Goal: Task Accomplishment & Management: Complete application form

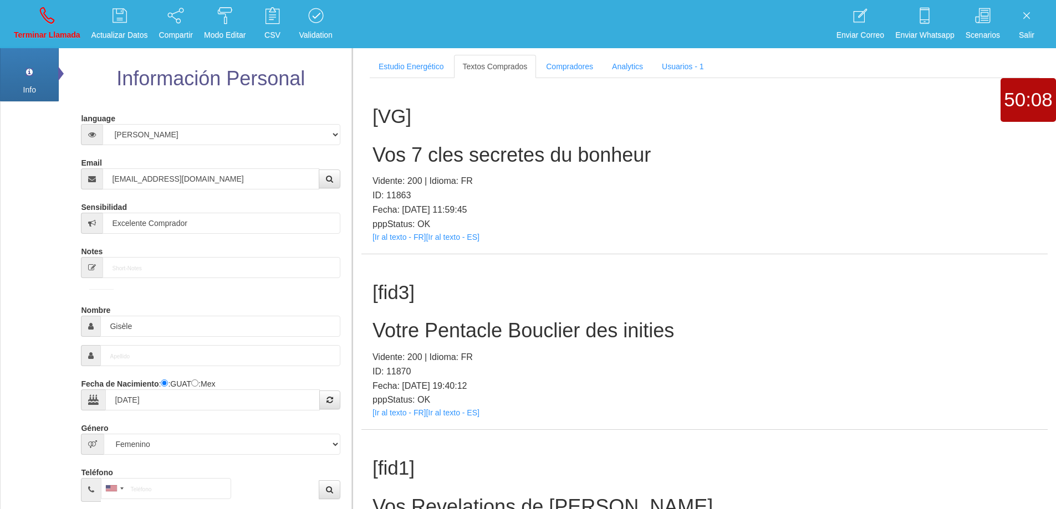
select select "3"
select select "2"
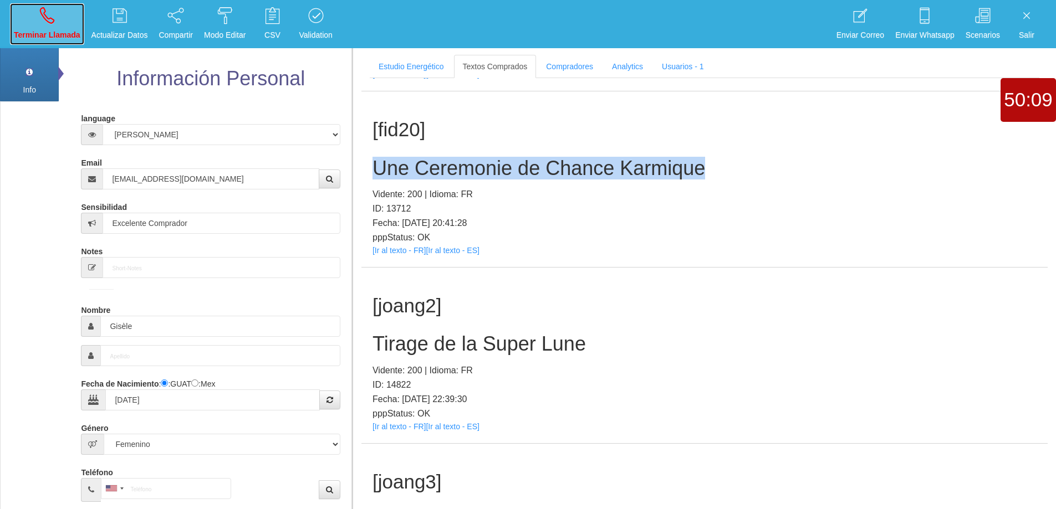
click at [22, 14] on link "Terminar Llamada" at bounding box center [47, 24] width 74 height 42
select select "0"
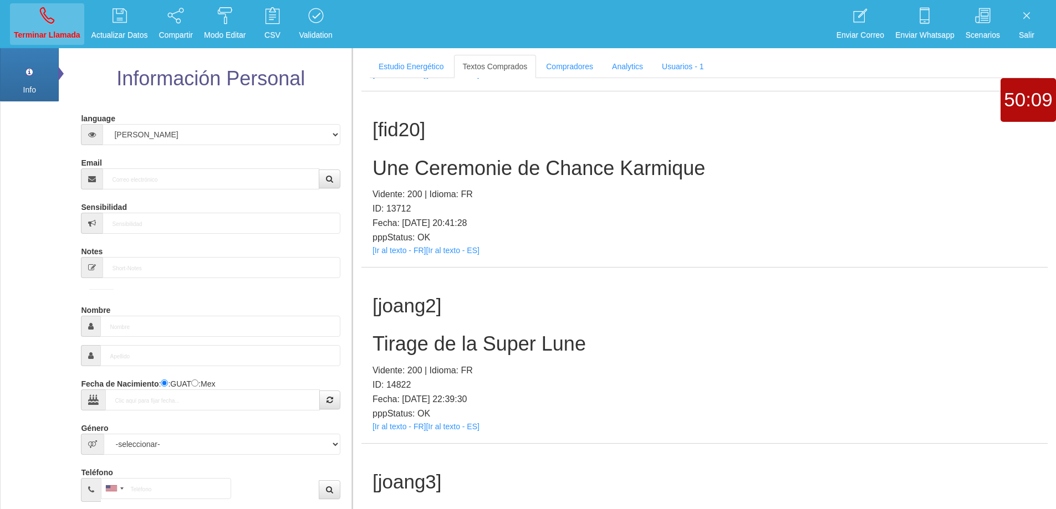
scroll to position [0, 0]
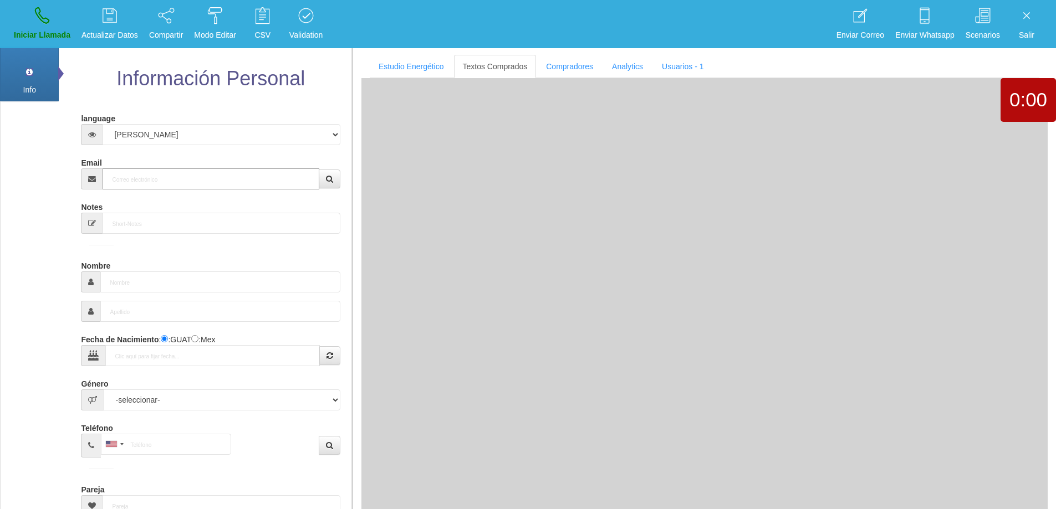
click at [164, 173] on input "Email" at bounding box center [211, 178] width 216 height 21
paste input "[EMAIL_ADDRESS][DOMAIN_NAME]"
type input "[EMAIL_ADDRESS][DOMAIN_NAME]"
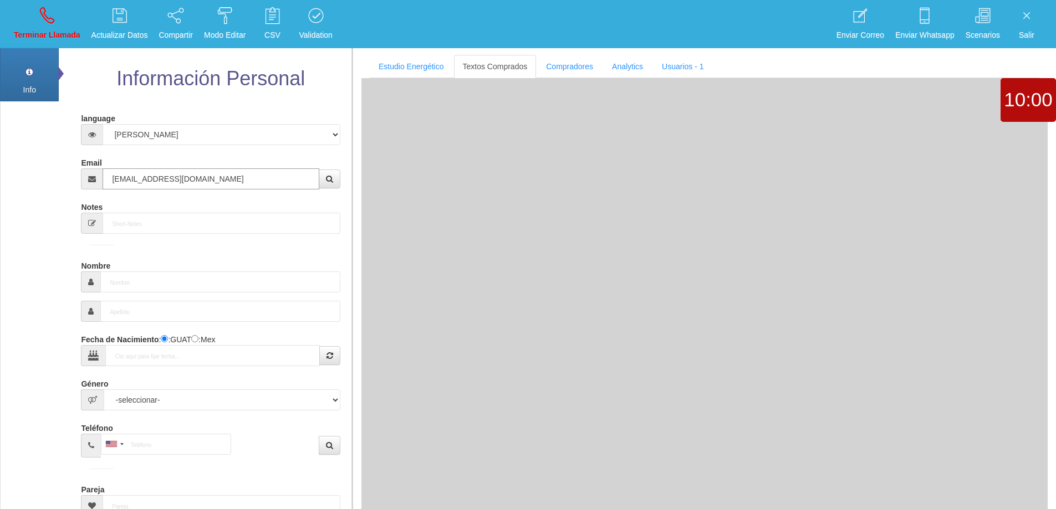
type input "[DATE]"
select select "4"
type input "Excelente Comprador"
type input "[PERSON_NAME]"
select select "2"
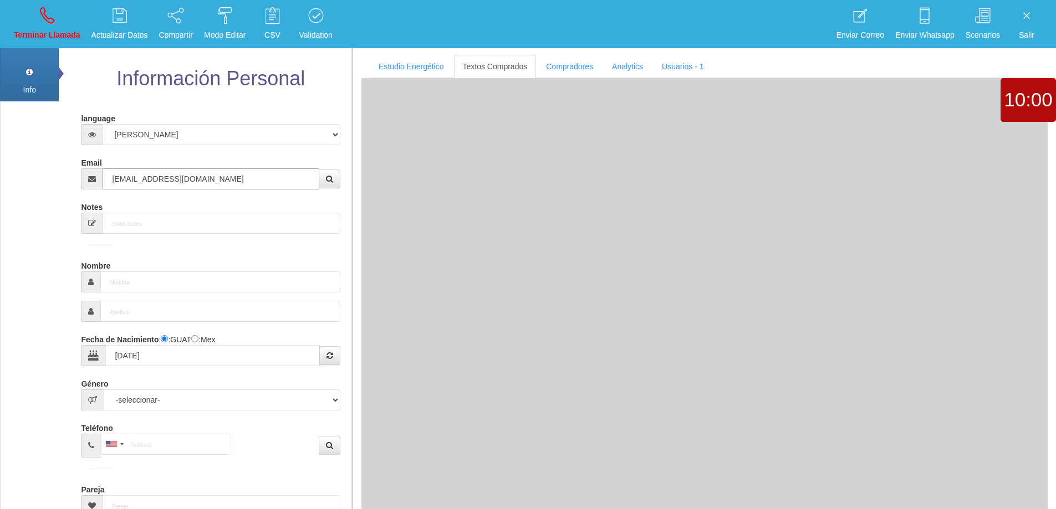
type input "[PHONE_NUMBER]"
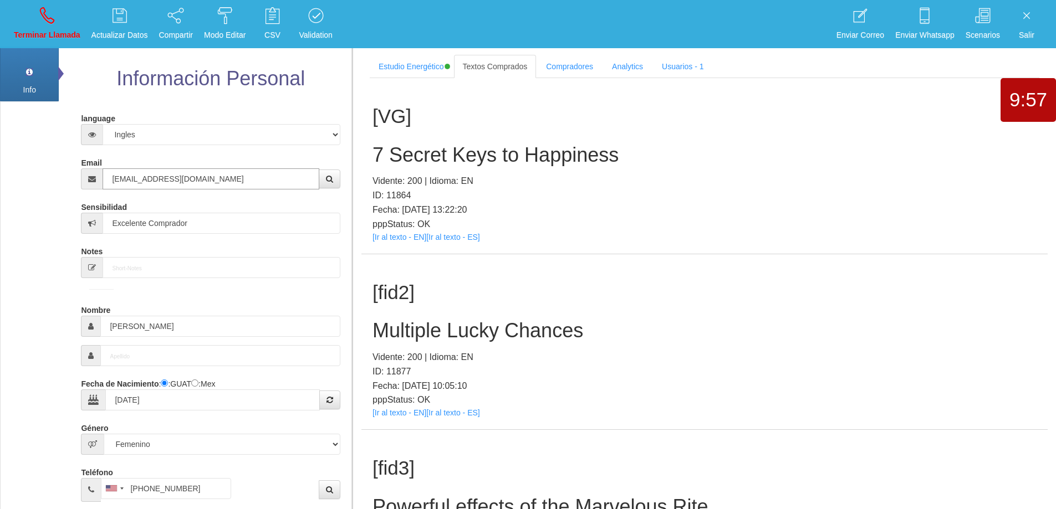
type input "[EMAIL_ADDRESS][DOMAIN_NAME]"
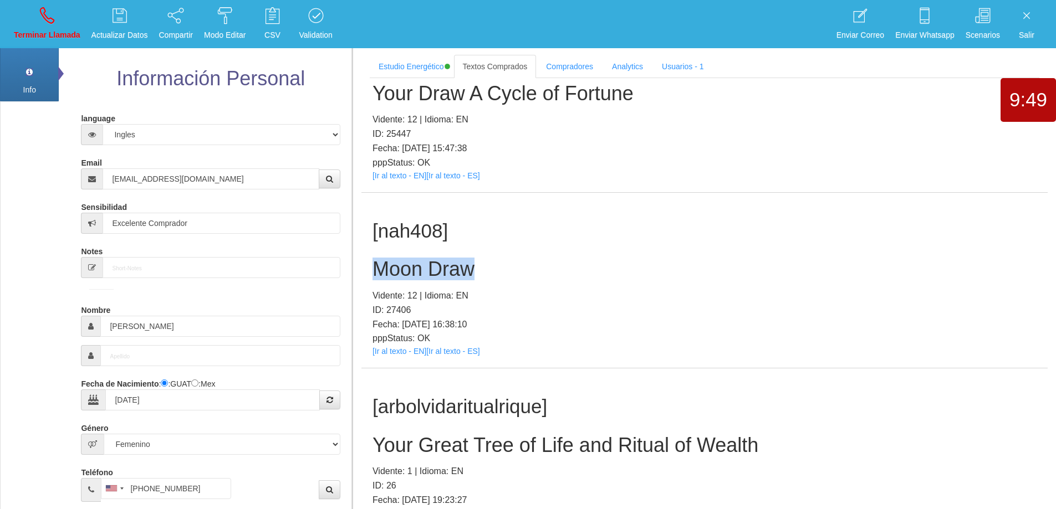
drag, startPoint x: 487, startPoint y: 272, endPoint x: 377, endPoint y: 273, distance: 110.3
click at [377, 273] on h2 "Moon Draw" at bounding box center [704, 269] width 664 height 22
copy h2 "Moon Draw"
click at [511, 268] on h2 "Moon Draw" at bounding box center [704, 269] width 664 height 22
copy h2 "Moon Draw"
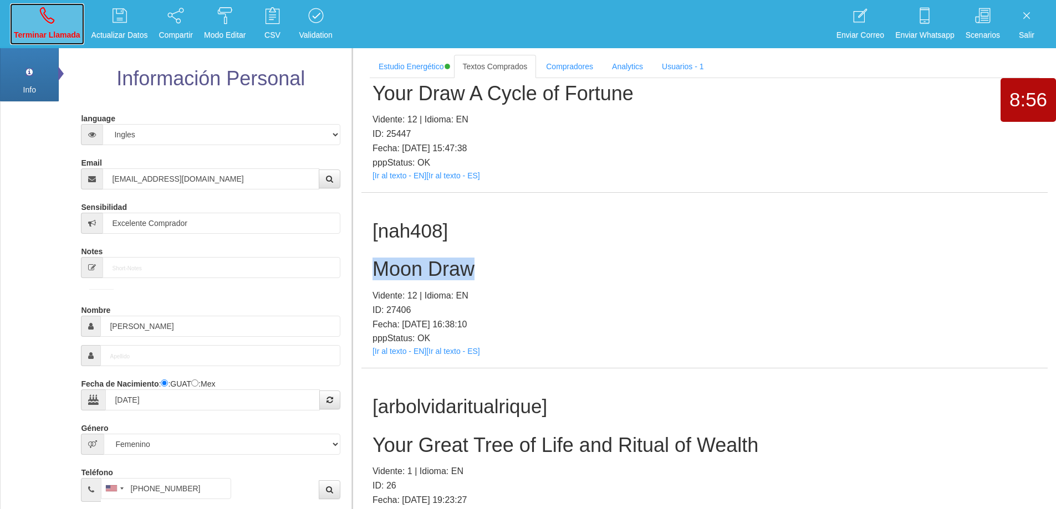
drag, startPoint x: 40, startPoint y: 22, endPoint x: 561, endPoint y: 49, distance: 521.2
click at [40, 23] on icon at bounding box center [47, 16] width 14 height 18
select select "0"
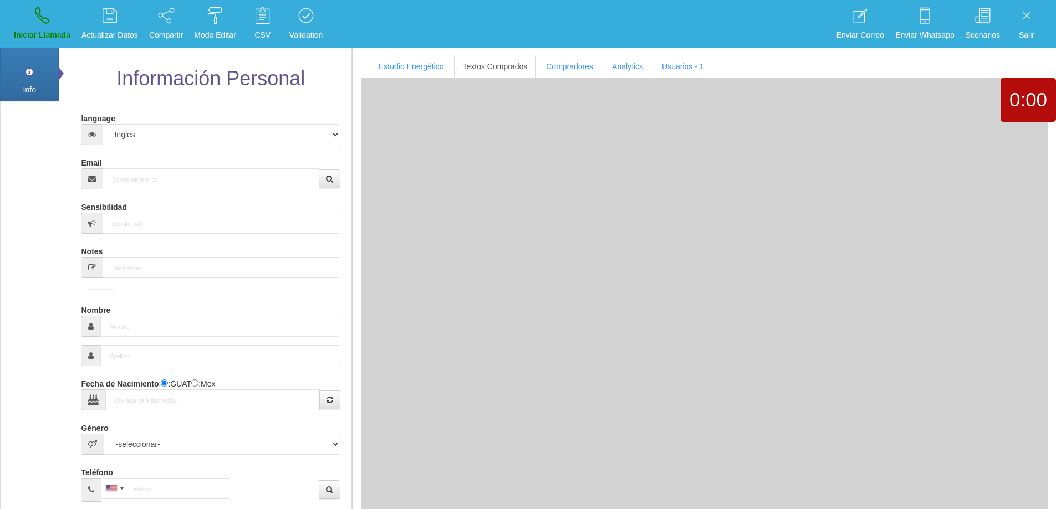
scroll to position [0, 0]
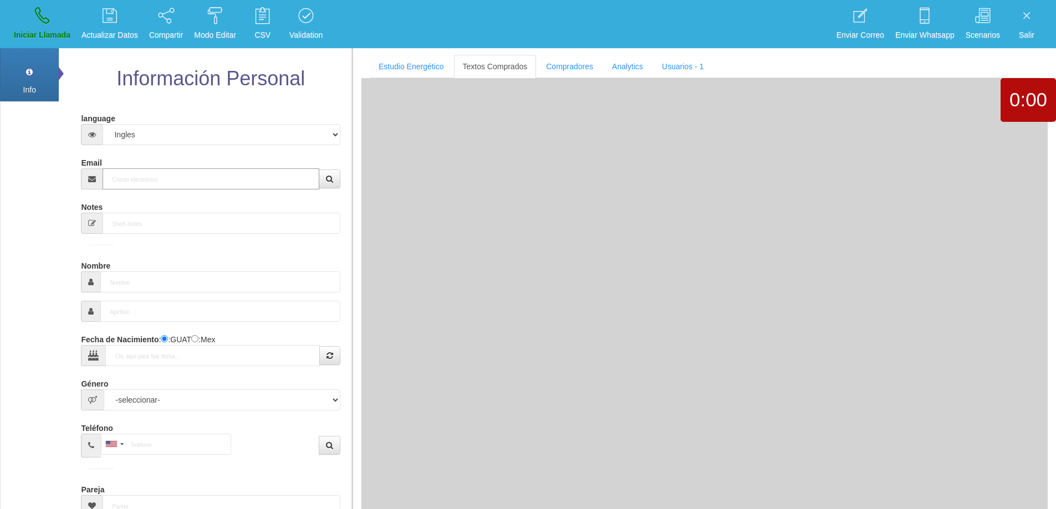
drag, startPoint x: 228, startPoint y: 187, endPoint x: 241, endPoint y: 175, distance: 17.2
click at [232, 183] on input "Email" at bounding box center [211, 178] width 216 height 21
paste input "[EMAIL_ADDRESS][DOMAIN_NAME]"
type input "[EMAIL_ADDRESS][DOMAIN_NAME]"
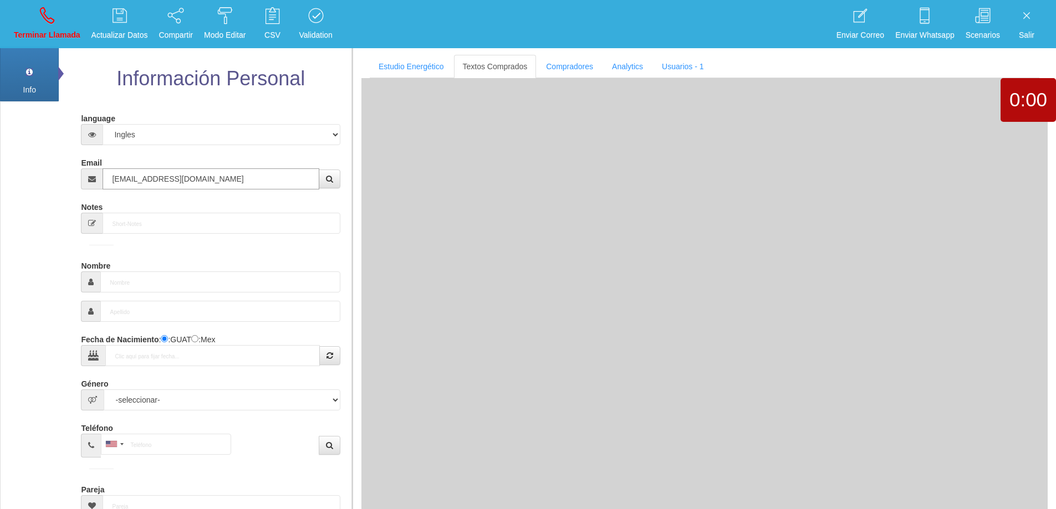
type input "30 Ene 1965"
type input "Comprador bajo"
type input "[PERSON_NAME]"
select select "2"
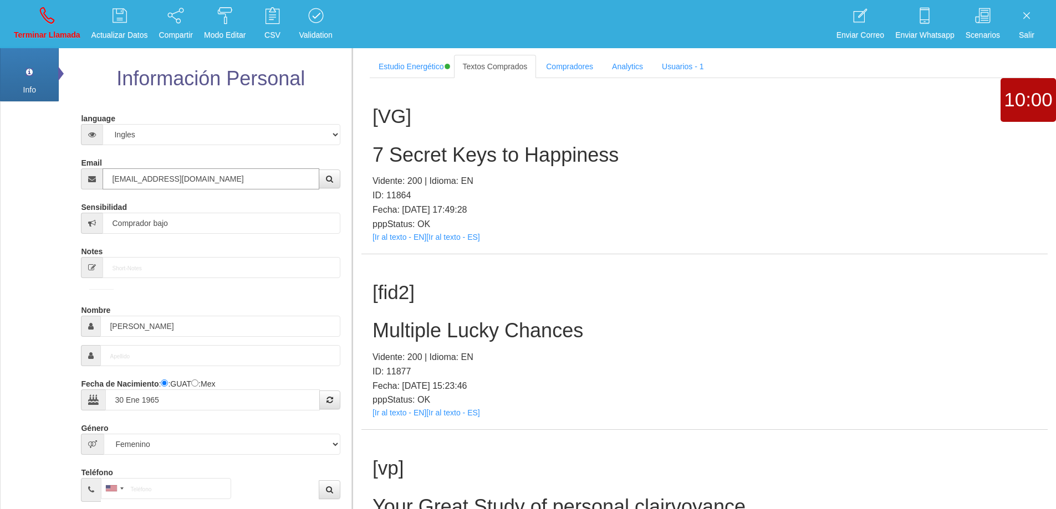
type input "[EMAIL_ADDRESS][DOMAIN_NAME]"
drag, startPoint x: 599, startPoint y: 331, endPoint x: 354, endPoint y: 330, distance: 245.0
click at [354, 330] on section "Estudio Energético Realizar Pago Textos Comprados Compradores Analytics Usuario…" at bounding box center [704, 301] width 704 height 509
copy h2 "Multiple Lucky Chances"
drag, startPoint x: 661, startPoint y: 333, endPoint x: 656, endPoint y: 347, distance: 15.4
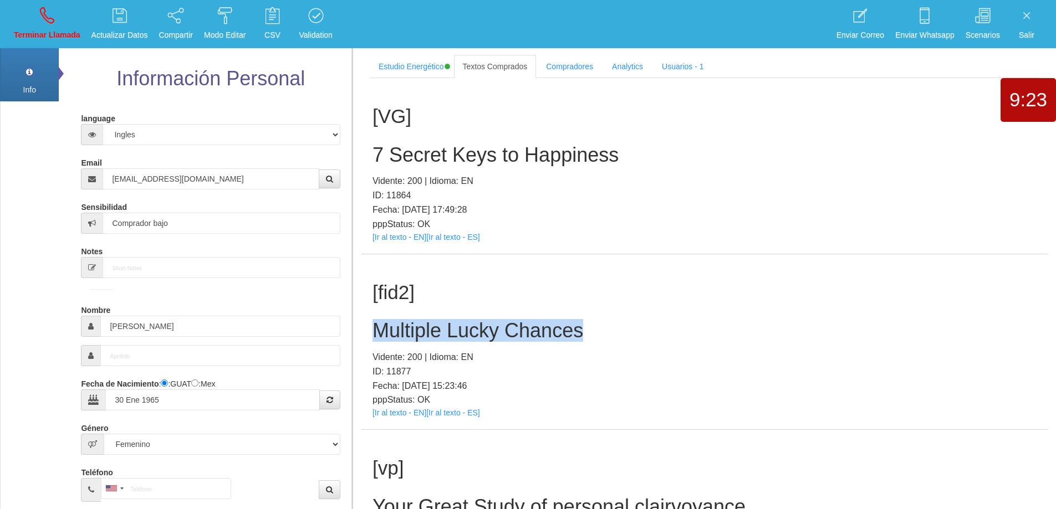
click at [661, 333] on h2 "Multiple Lucky Chances" at bounding box center [704, 331] width 664 height 22
copy h2 "Multiple Lucky Chances"
click at [53, 33] on p "Terminar Llamada" at bounding box center [47, 35] width 67 height 13
select select "0"
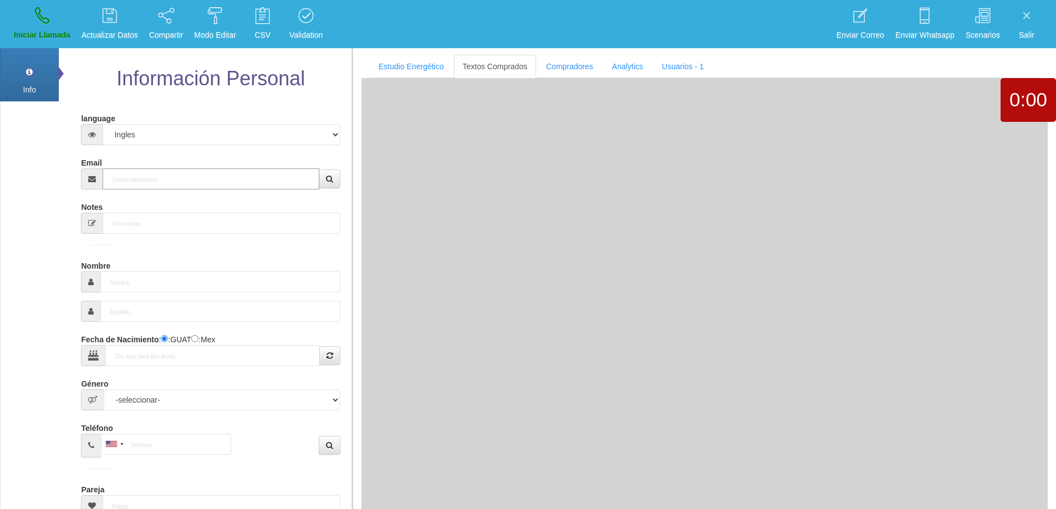
click at [147, 178] on input "Email" at bounding box center [211, 178] width 216 height 21
paste input "[EMAIL_ADDRESS][DOMAIN_NAME]"
type input "[EMAIL_ADDRESS][DOMAIN_NAME]"
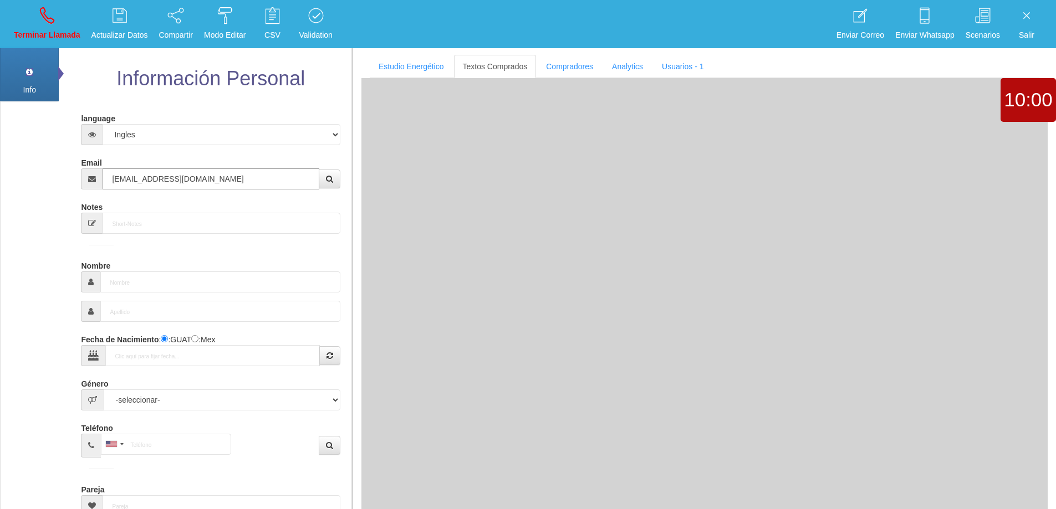
type input "[DATE]"
type input "Buen Comprador"
type input "[PERSON_NAME]"
select select "1"
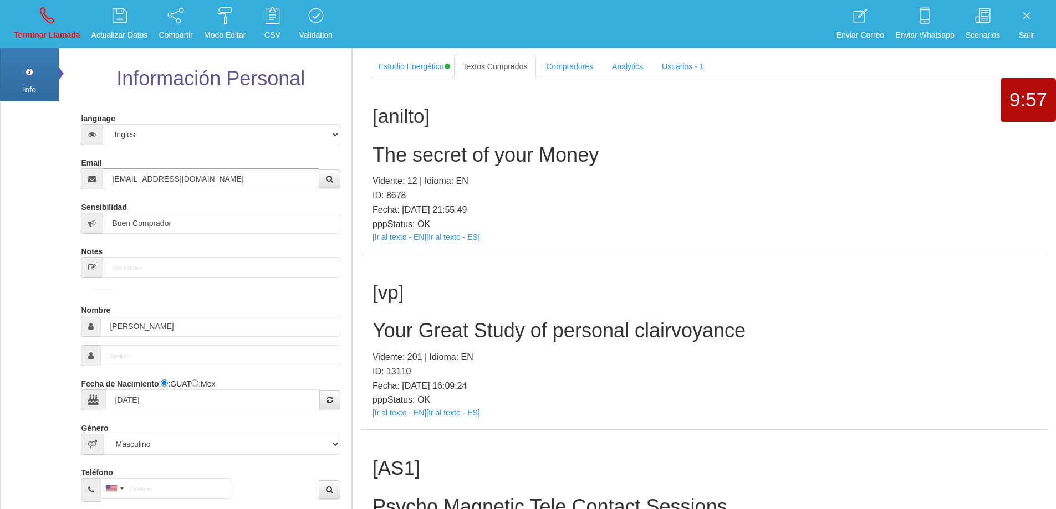
type input "[EMAIL_ADDRESS][DOMAIN_NAME]"
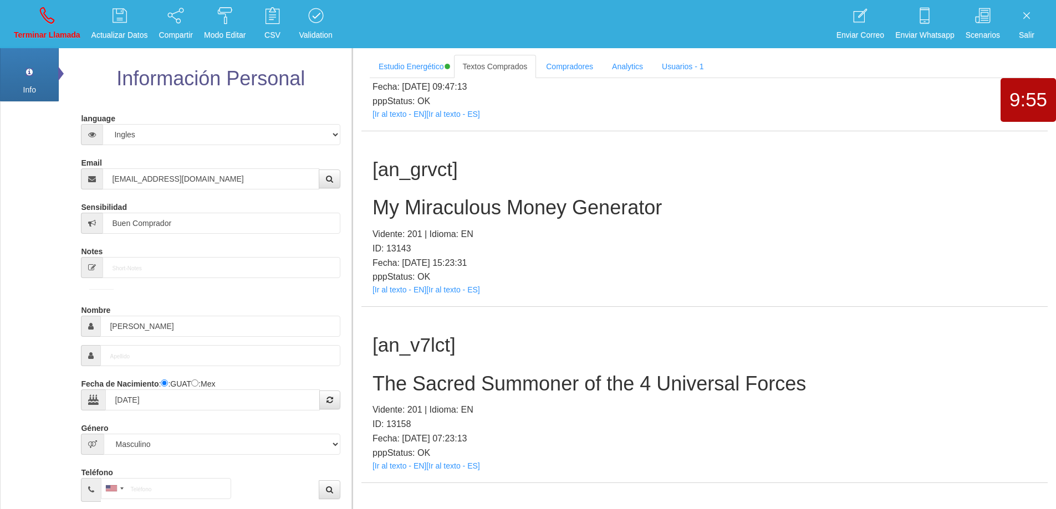
scroll to position [645, 0]
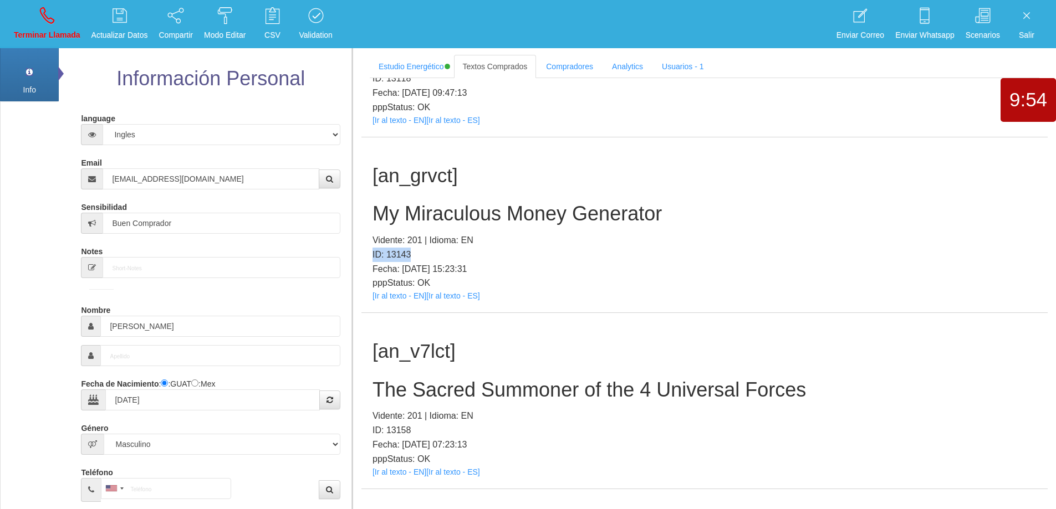
click at [522, 248] on p "ID: 13143" at bounding box center [704, 255] width 664 height 14
click at [500, 211] on h2 "My Miraculous Money Generator" at bounding box center [704, 214] width 664 height 22
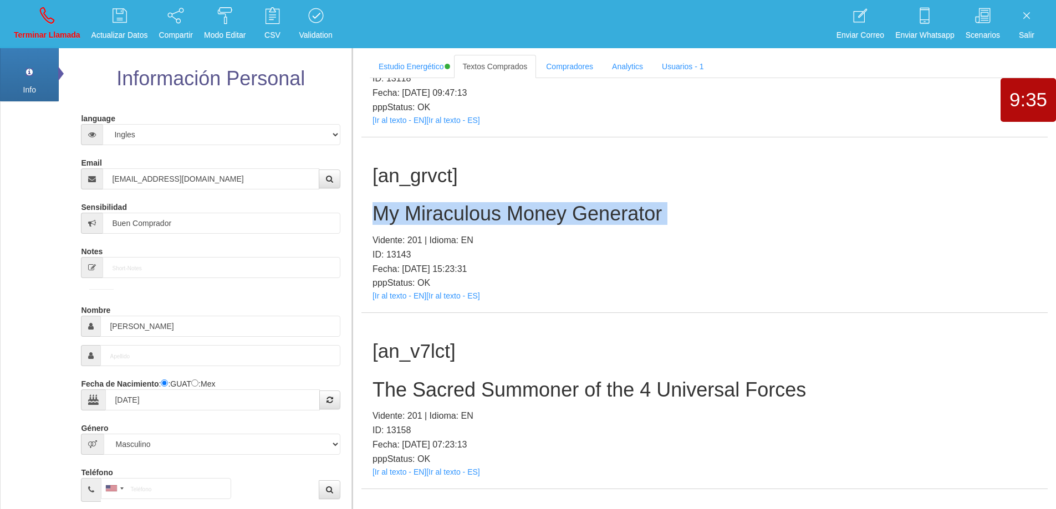
click at [500, 211] on h2 "My Miraculous Money Generator" at bounding box center [704, 214] width 664 height 22
copy h2 "My Miraculous Money Generator"
click at [685, 210] on h2 "My Miraculous Money Generator" at bounding box center [704, 214] width 664 height 22
drag, startPoint x: 676, startPoint y: 213, endPoint x: 371, endPoint y: 202, distance: 305.0
click at [371, 202] on div "[an_grvct] My Miraculous Money Generator Vidente: 201 | Idioma: EN ID: 13143 Fe…" at bounding box center [704, 225] width 686 height 176
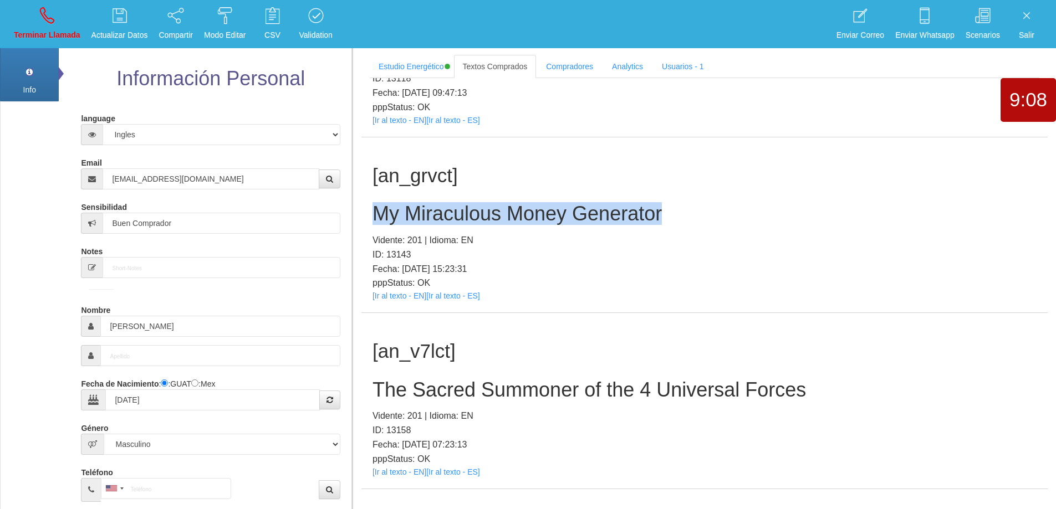
copy h2 "My Miraculous Money Generator"
click at [30, 11] on link "Terminar Llamada" at bounding box center [47, 24] width 74 height 42
select select "0"
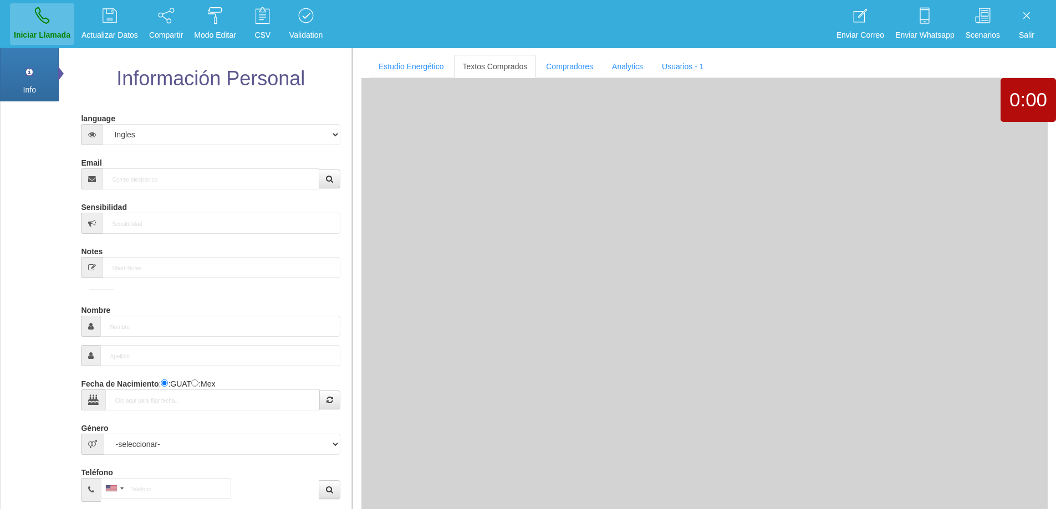
scroll to position [0, 0]
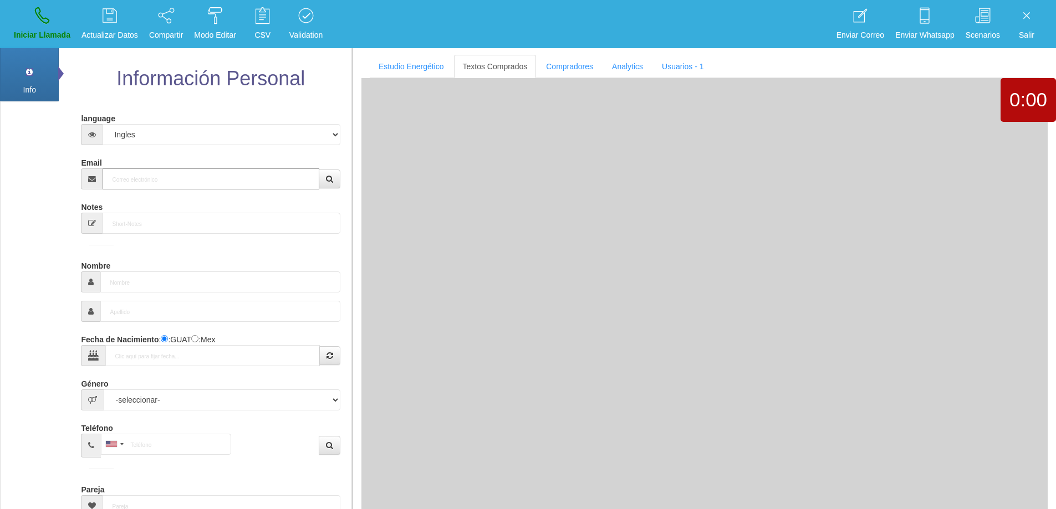
click at [195, 175] on input "Email" at bounding box center [211, 178] width 216 height 21
paste input "[EMAIL_ADDRESS][DOMAIN_NAME]"
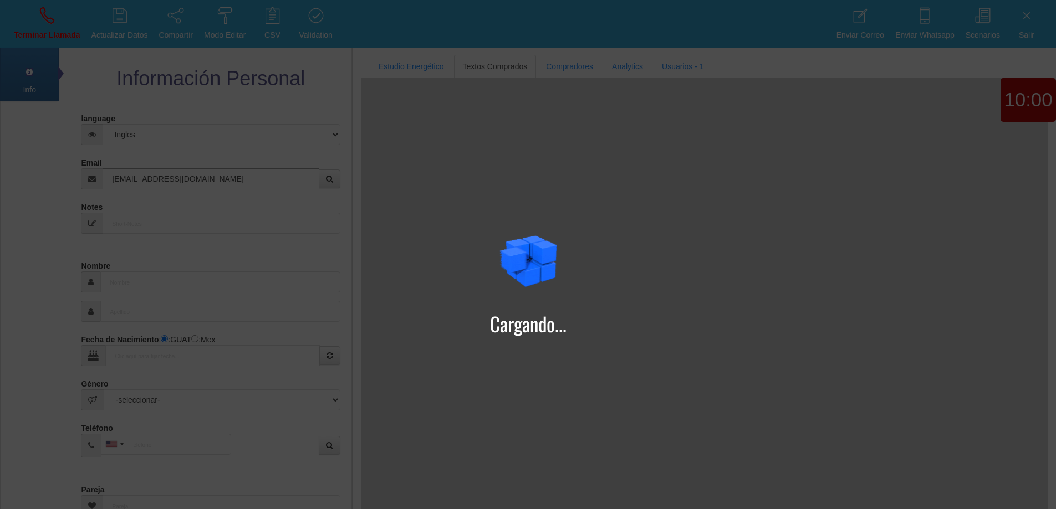
type input "[EMAIL_ADDRESS][DOMAIN_NAME]"
type input "[DATE]"
type input "Aura"
select select "2"
type input "Excelente Comprador"
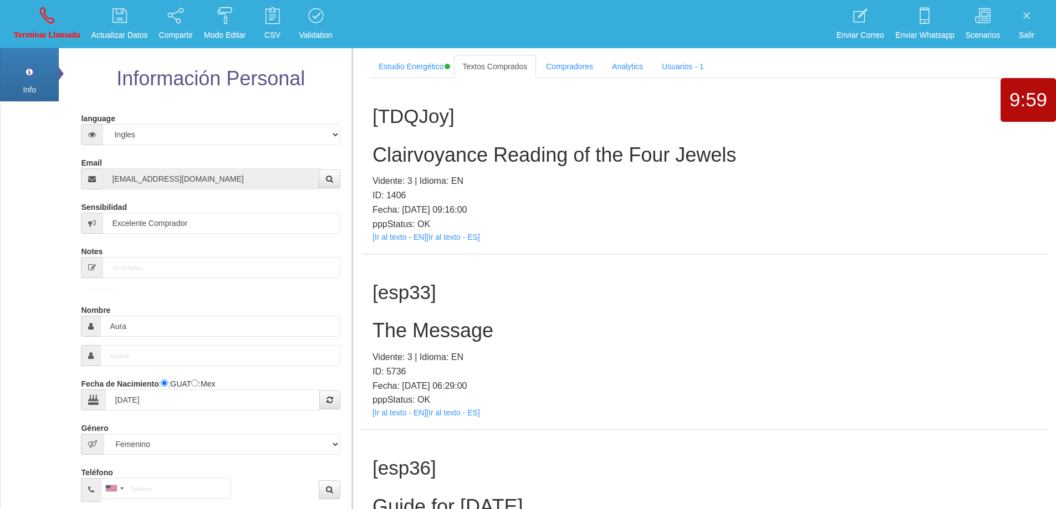
scroll to position [1972, 0]
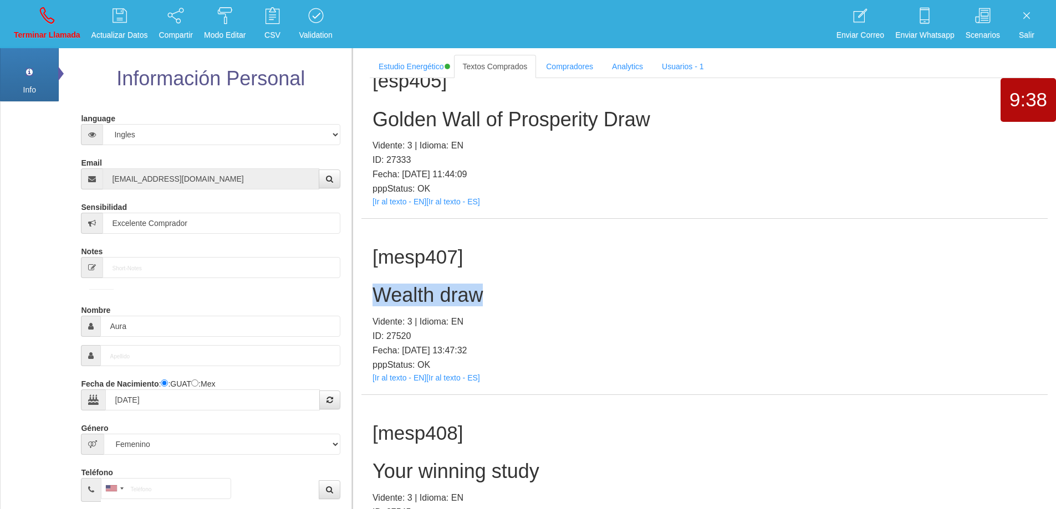
drag, startPoint x: 509, startPoint y: 298, endPoint x: 369, endPoint y: 302, distance: 140.3
click at [369, 302] on div "[mesp407] Wealth draw Vidente: 3 | Idioma: EN ID: 27520 Fecha: [DATE] 13:47:32 …" at bounding box center [704, 307] width 686 height 176
copy h2 "Wealth draw"
click at [525, 295] on h2 "Wealth draw" at bounding box center [704, 295] width 664 height 22
click at [522, 299] on h2 "Wealth draw" at bounding box center [704, 295] width 664 height 22
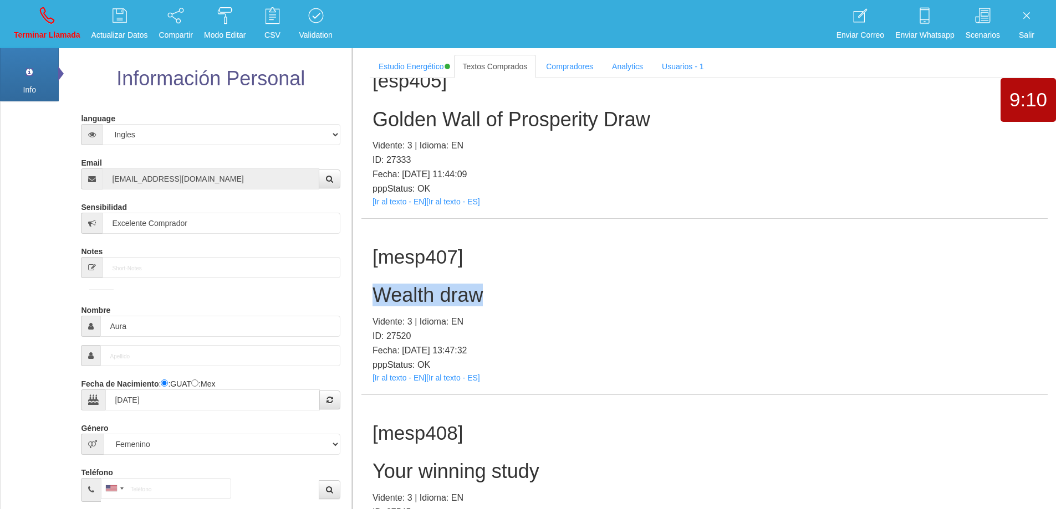
copy h2 "Wealth draw"
click at [44, 17] on icon at bounding box center [47, 16] width 14 height 18
select select "0"
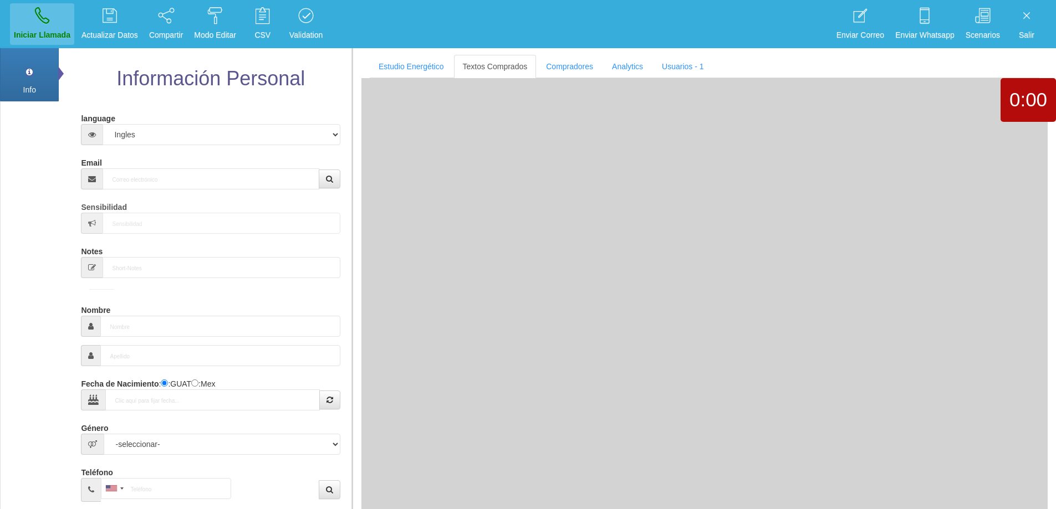
scroll to position [0, 0]
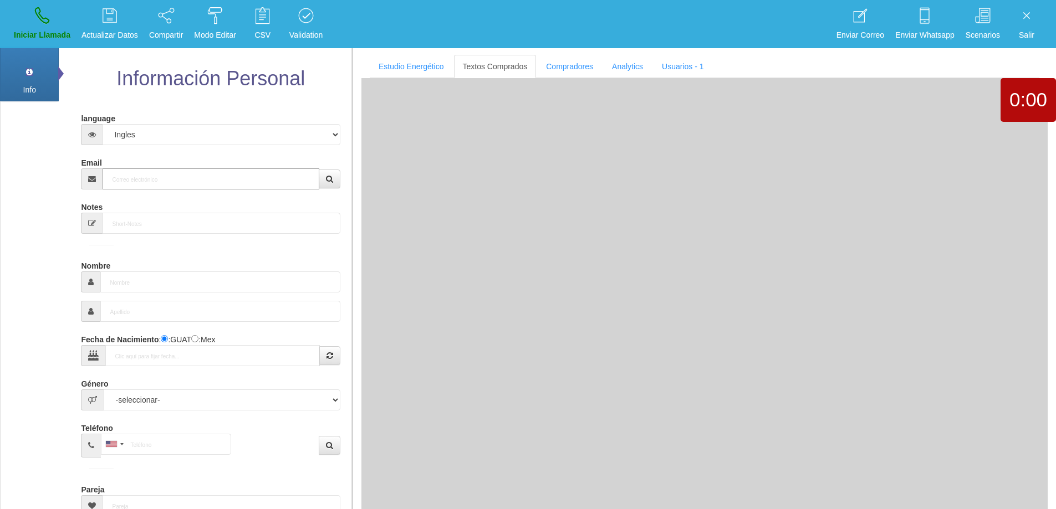
click at [224, 177] on input "Email" at bounding box center [211, 178] width 216 height 21
paste input "[PERSON_NAME][EMAIL_ADDRESS][DOMAIN_NAME]"
type input "[PERSON_NAME][EMAIL_ADDRESS][DOMAIN_NAME]"
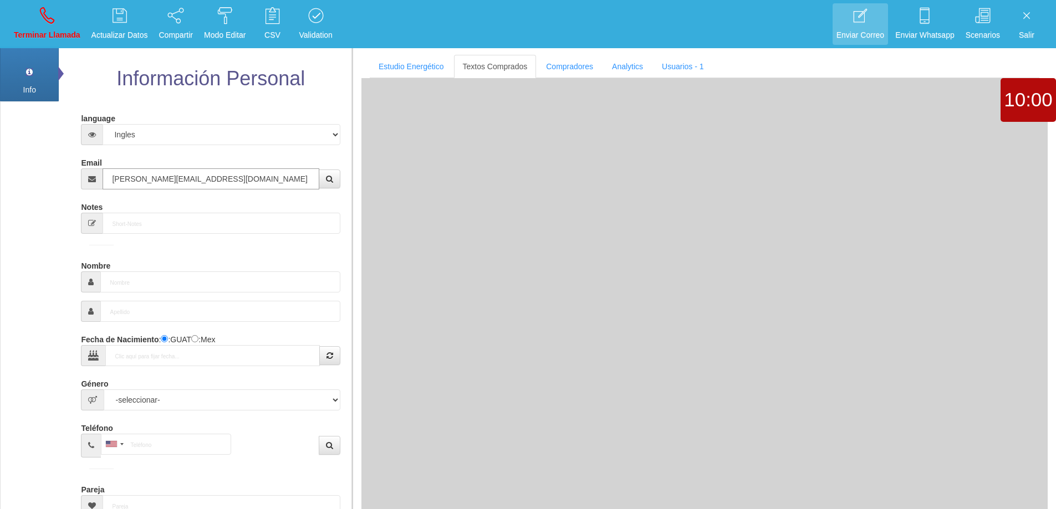
type input "[DATE]"
type input "Comprador simple"
type input "[PERSON_NAME]"
select select "2"
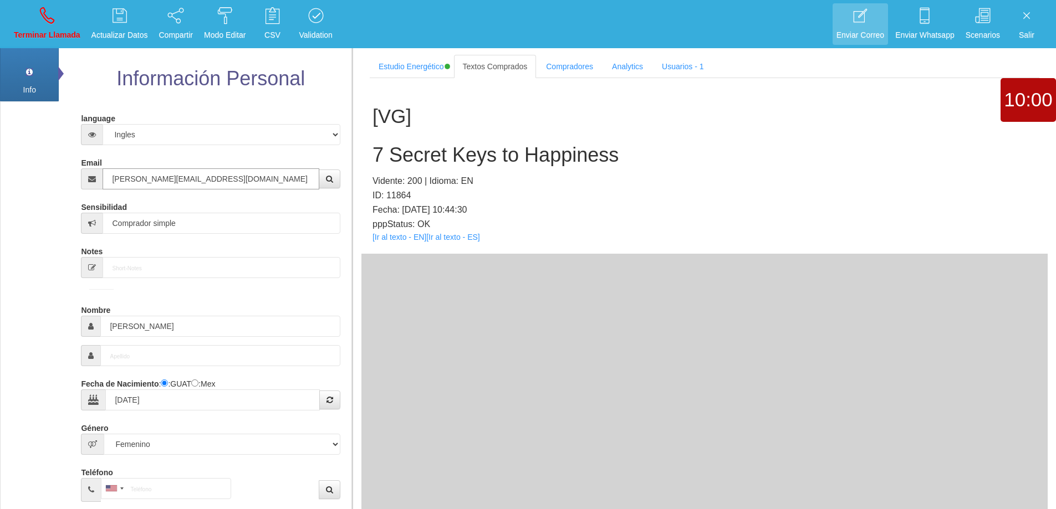
type input "[PERSON_NAME][EMAIL_ADDRESS][DOMAIN_NAME]"
click at [123, 330] on input "[PERSON_NAME]" at bounding box center [219, 326] width 239 height 21
click at [464, 159] on h2 "7 Secret Keys to Happiness" at bounding box center [704, 155] width 664 height 22
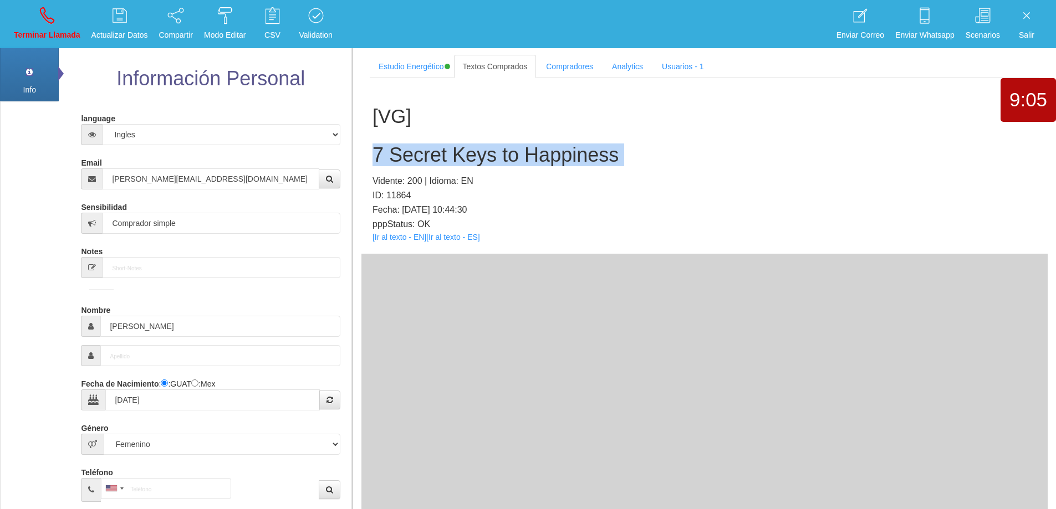
click at [464, 159] on h2 "7 Secret Keys to Happiness" at bounding box center [704, 155] width 664 height 22
copy h2 "7 Secret Keys to Happiness"
click at [635, 151] on h2 "7 Secret Keys to Happiness" at bounding box center [704, 155] width 664 height 22
drag, startPoint x: 633, startPoint y: 153, endPoint x: 374, endPoint y: 135, distance: 260.0
click at [374, 135] on div "[VG] 7 Secret Keys to Happiness Vidente: 200 | Idioma: EN ID: 11864 Fecha: [DAT…" at bounding box center [704, 166] width 686 height 176
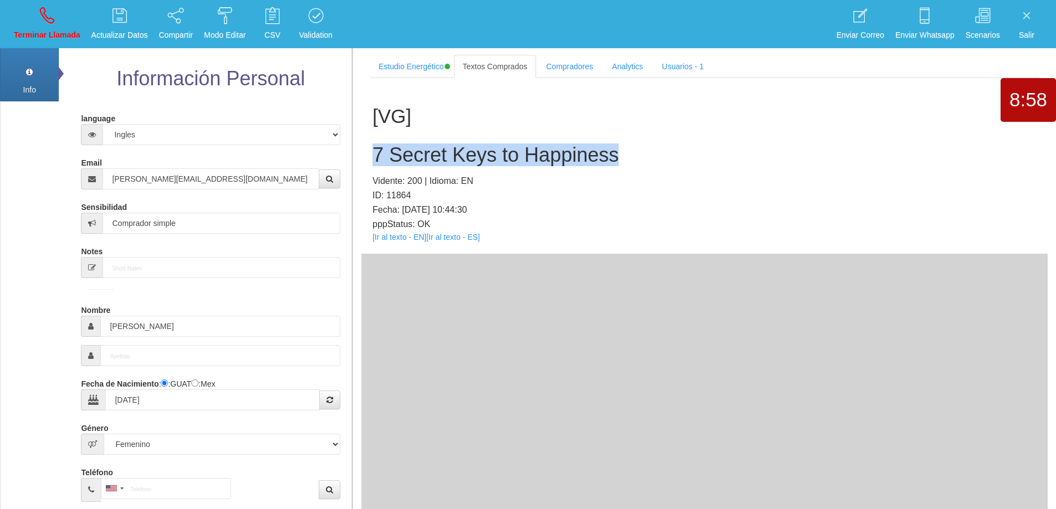
copy h2 "7 Secret Keys to Happiness"
click at [37, 28] on link "Terminar Llamada" at bounding box center [47, 24] width 74 height 42
select select "0"
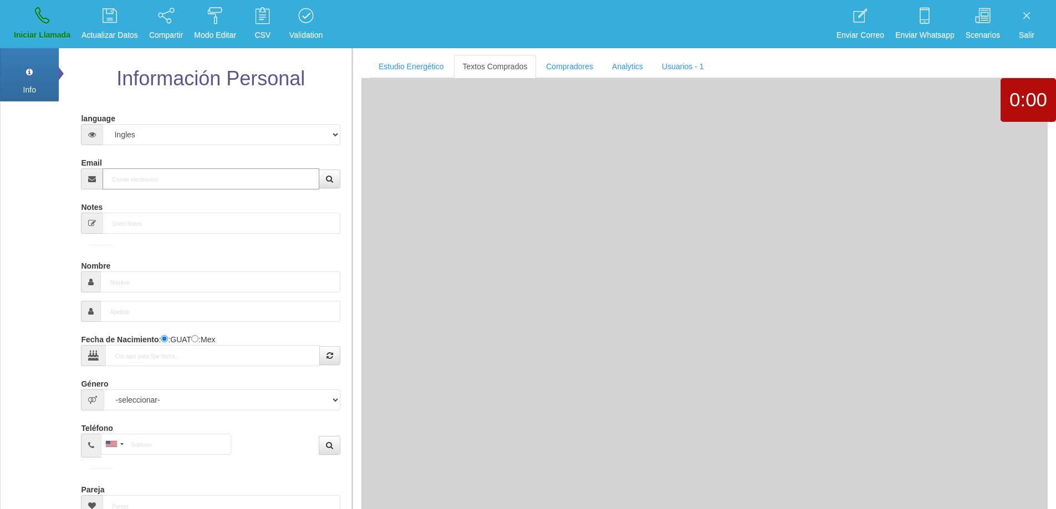
click at [204, 176] on input "Email" at bounding box center [211, 178] width 216 height 21
paste input "[EMAIL_ADDRESS][DOMAIN_NAME]"
type input "[EMAIL_ADDRESS][DOMAIN_NAME]"
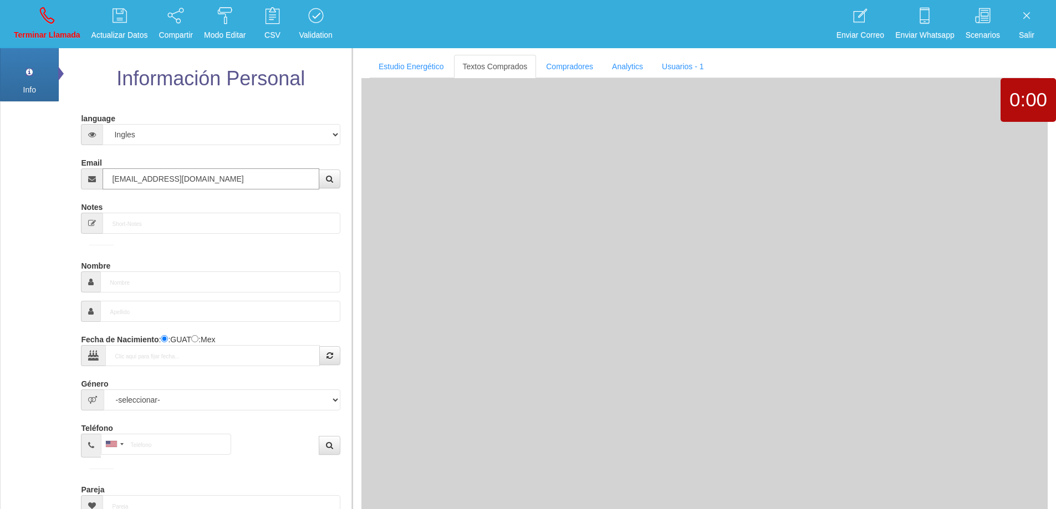
type input "[DATE]"
type input "Comprador bajo"
type input "[PERSON_NAME]"
select select "2"
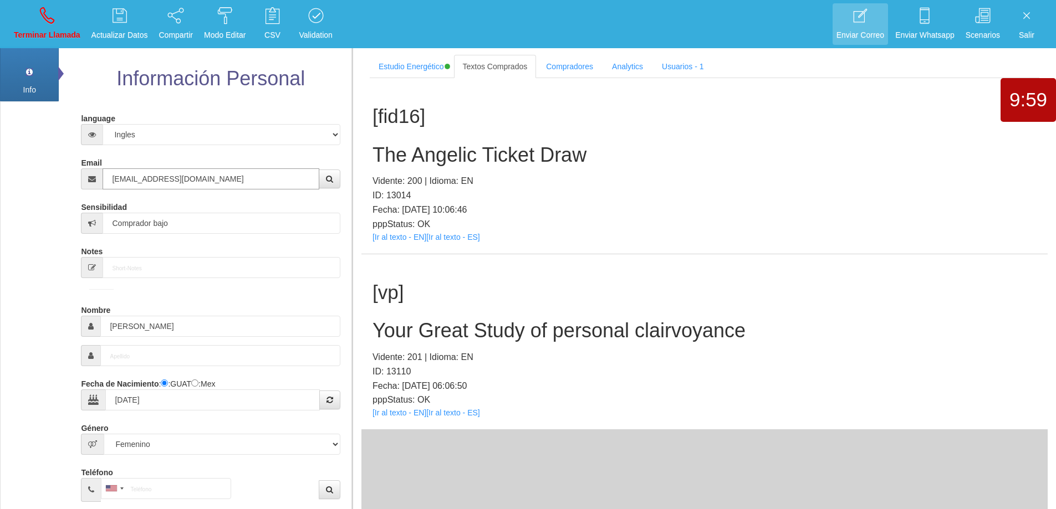
type input "[EMAIL_ADDRESS][DOMAIN_NAME]"
click at [615, 336] on h2 "Your Great Study of personal clairvoyance" at bounding box center [704, 331] width 664 height 22
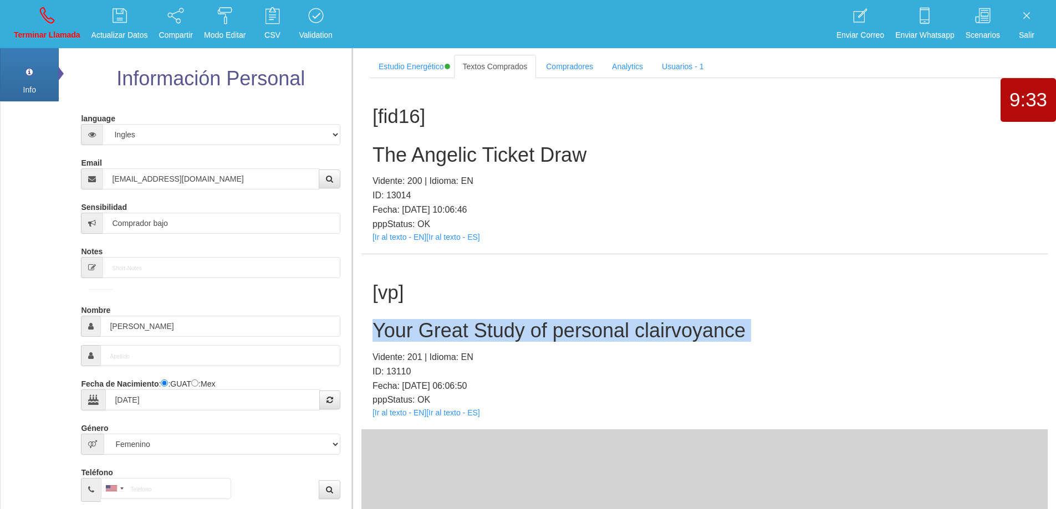
click at [615, 336] on h2 "Your Great Study of personal clairvoyance" at bounding box center [704, 331] width 664 height 22
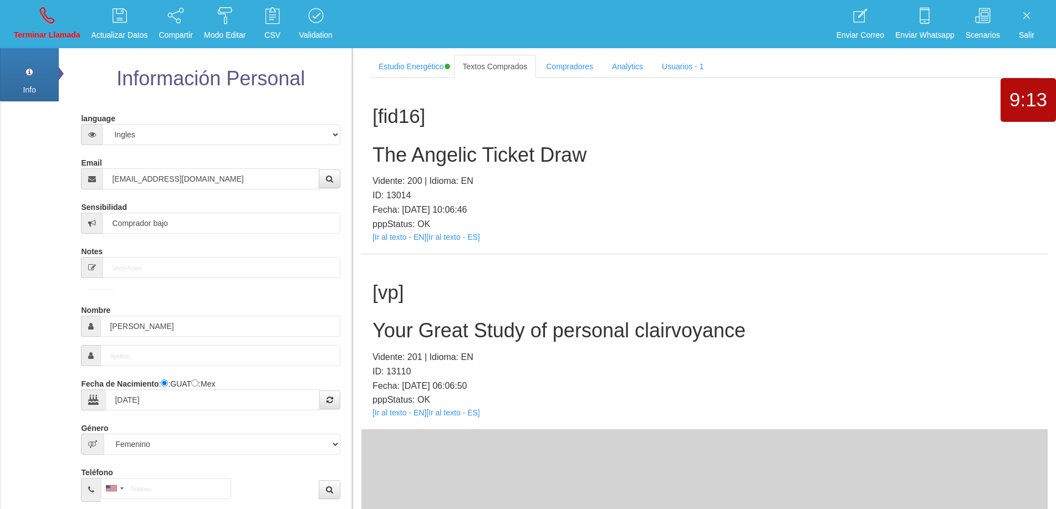
click at [677, 247] on div "[fid16] The Angelic Ticket Draw Vidente: 200 | Idioma: EN ID: 13014 Fecha: [DAT…" at bounding box center [704, 166] width 686 height 176
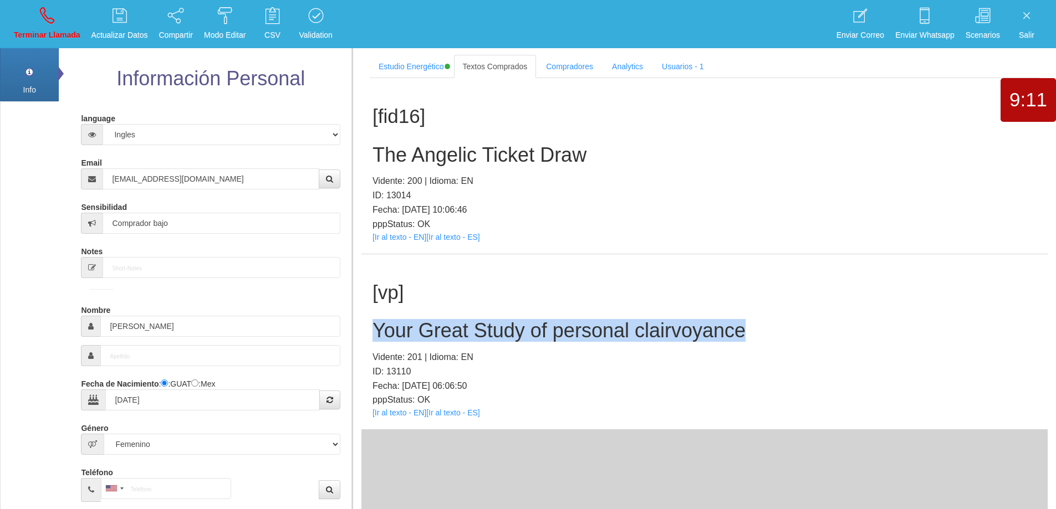
drag, startPoint x: 770, startPoint y: 334, endPoint x: 370, endPoint y: 328, distance: 399.7
click at [370, 328] on div "[vp] Your Great Study of personal clairvoyance Vidente: 201 | Idioma: EN ID: 13…" at bounding box center [704, 342] width 686 height 176
click at [49, 28] on link "Terminar Llamada" at bounding box center [47, 24] width 74 height 42
select select "0"
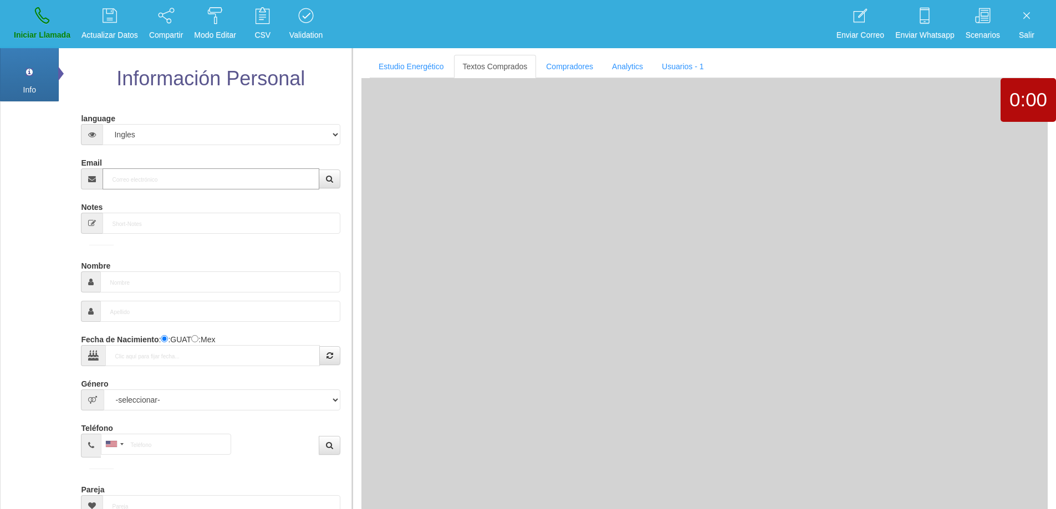
drag, startPoint x: 263, startPoint y: 171, endPoint x: 323, endPoint y: 150, distance: 63.5
click at [289, 164] on div "Email" at bounding box center [210, 172] width 259 height 36
paste input "[EMAIL_ADDRESS][DOMAIN_NAME]"
type input "[EMAIL_ADDRESS][DOMAIN_NAME]"
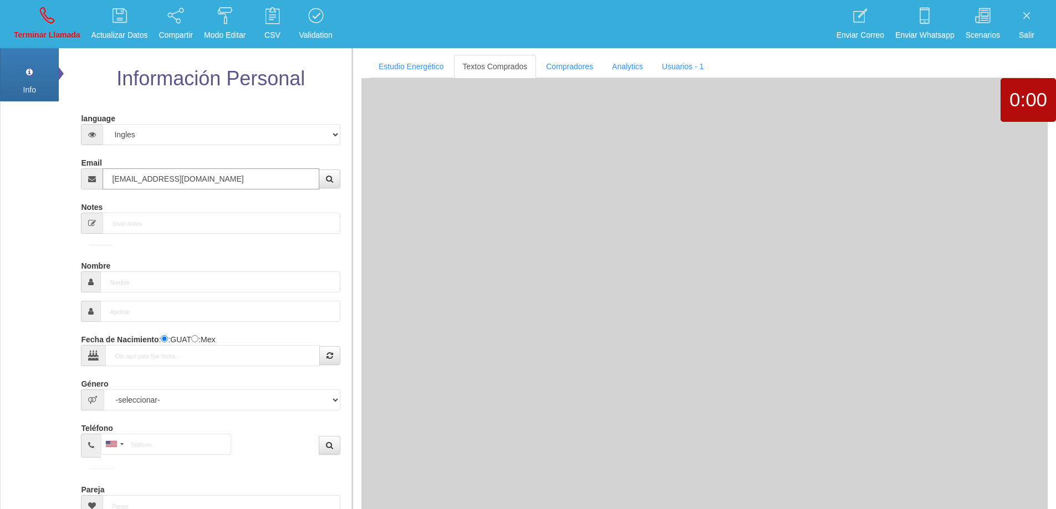
type input "[DATE]"
type input "Comprador bajo"
type input "[PERSON_NAME]"
select select "2"
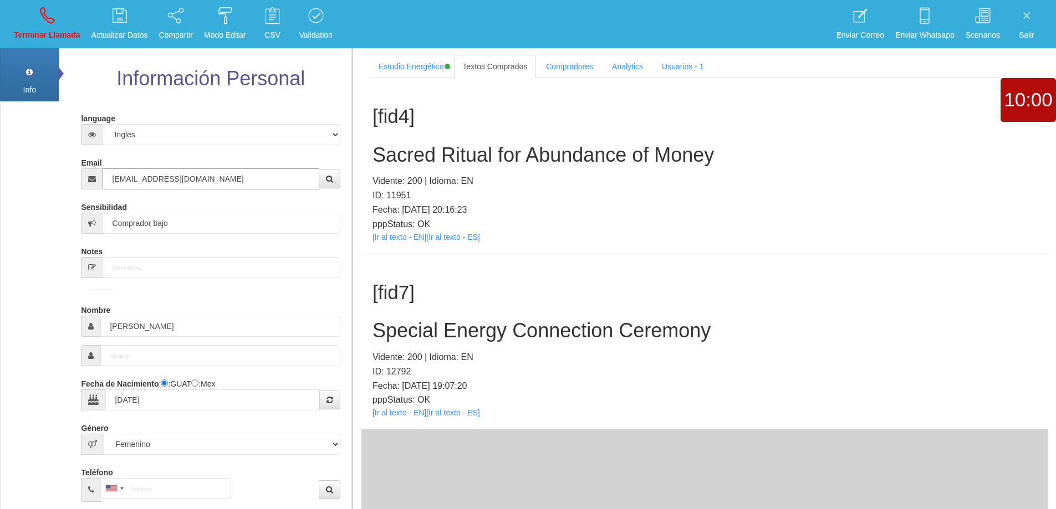
type input "[EMAIL_ADDRESS][DOMAIN_NAME]"
click at [566, 323] on h2 "Special Energy Connection Ceremony" at bounding box center [704, 331] width 664 height 22
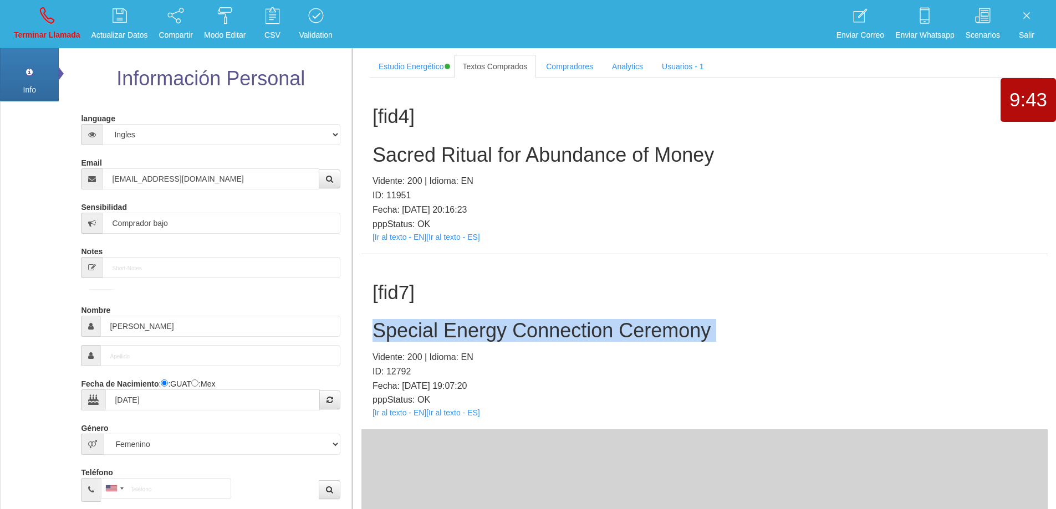
click at [566, 324] on h2 "Special Energy Connection Ceremony" at bounding box center [704, 331] width 664 height 22
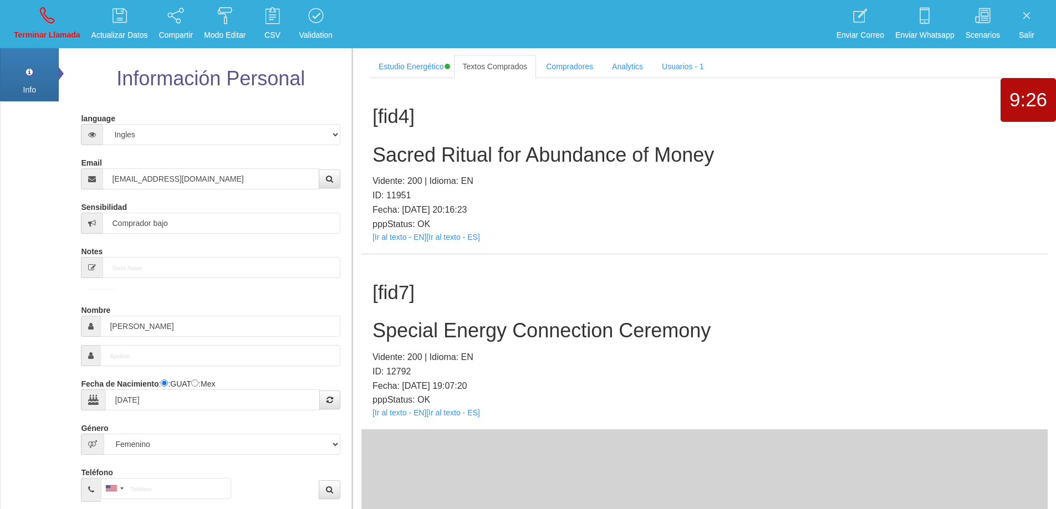
click at [809, 292] on h1 "[fid7]" at bounding box center [704, 293] width 664 height 22
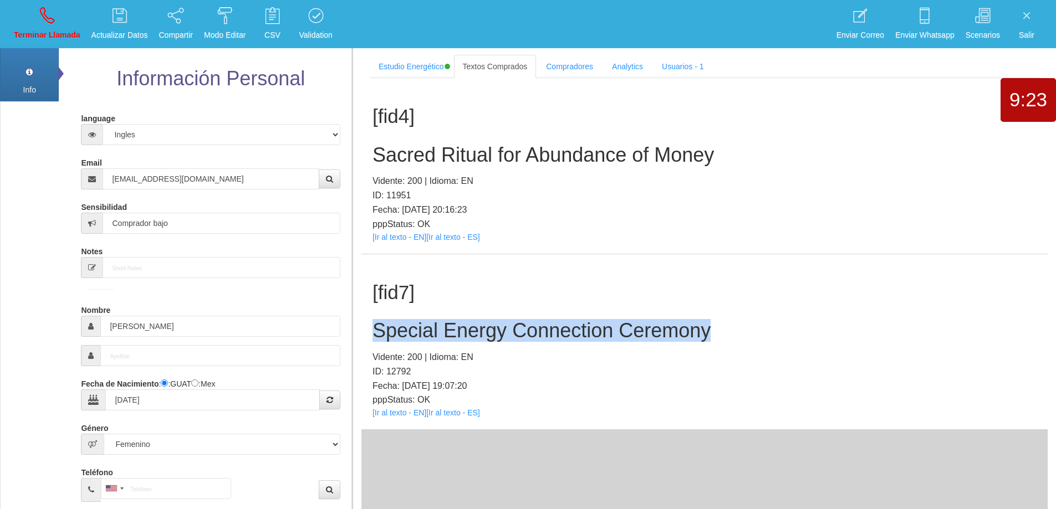
drag, startPoint x: 717, startPoint y: 331, endPoint x: 360, endPoint y: 340, distance: 357.1
click at [358, 340] on section "Estudio Energético Realizar Pago Textos Comprados Compradores Analytics Usuario…" at bounding box center [704, 301] width 704 height 509
click at [55, 18] on link "Terminar Llamada" at bounding box center [47, 24] width 74 height 42
select select "0"
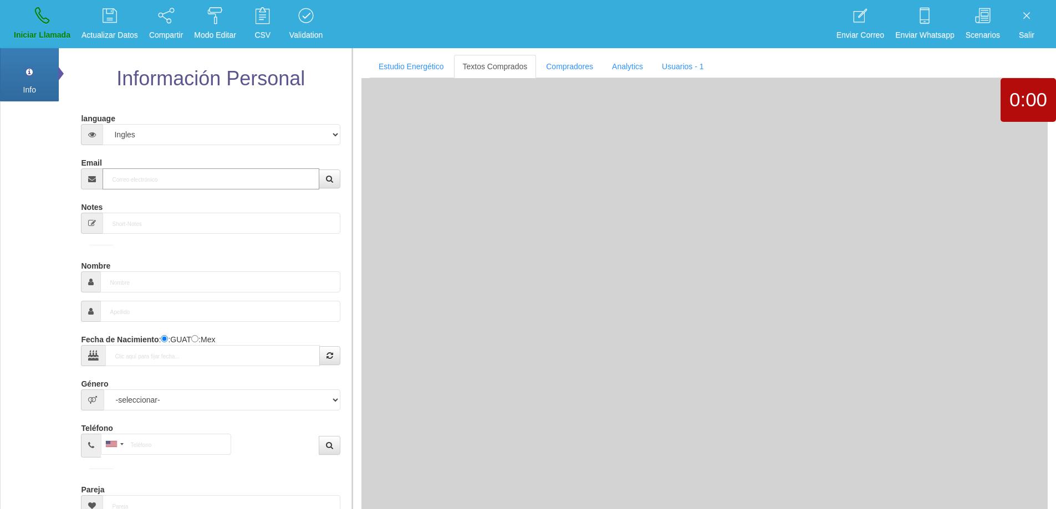
drag, startPoint x: 236, startPoint y: 181, endPoint x: 326, endPoint y: 164, distance: 92.1
click at [277, 172] on input "Email" at bounding box center [211, 178] width 216 height 21
paste input "[EMAIL_ADDRESS][DOMAIN_NAME]"
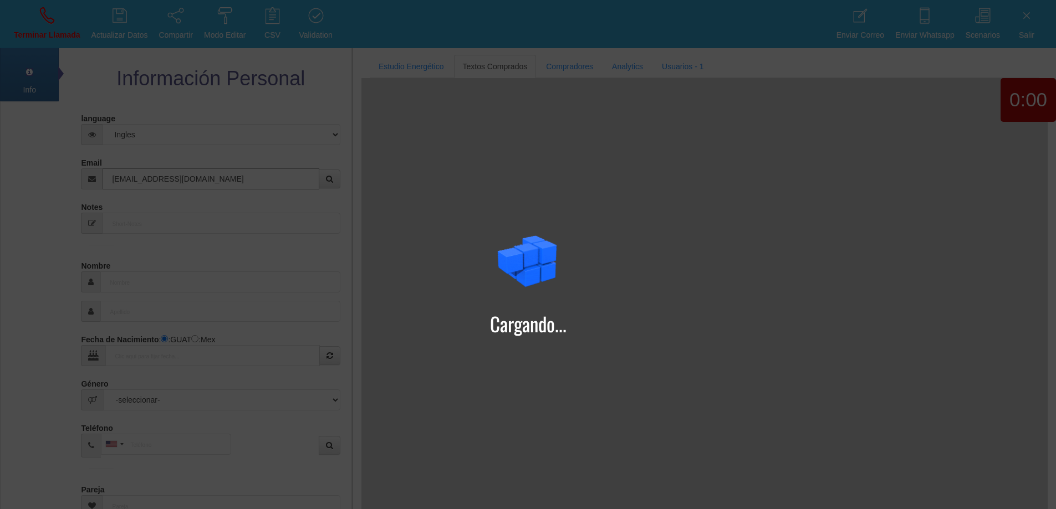
type input "[EMAIL_ADDRESS][DOMAIN_NAME]"
drag, startPoint x: 375, startPoint y: 150, endPoint x: 395, endPoint y: 224, distance: 77.0
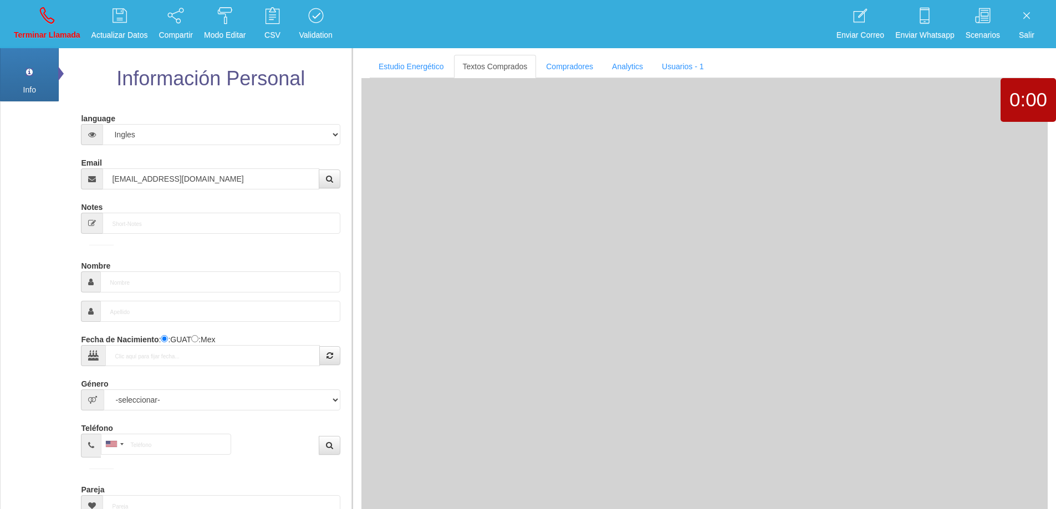
type input "25 Ago 1992"
type input "Comprador simple"
type input "[PERSON_NAME]"
select select "2"
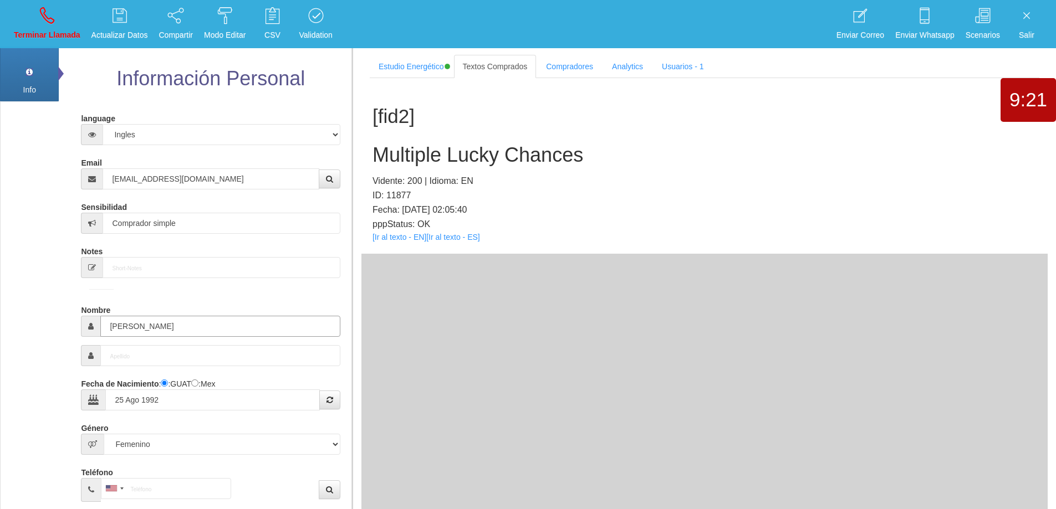
click at [120, 326] on input "[PERSON_NAME]" at bounding box center [219, 326] width 239 height 21
click at [525, 159] on h2 "Multiple Lucky Chances" at bounding box center [704, 155] width 664 height 22
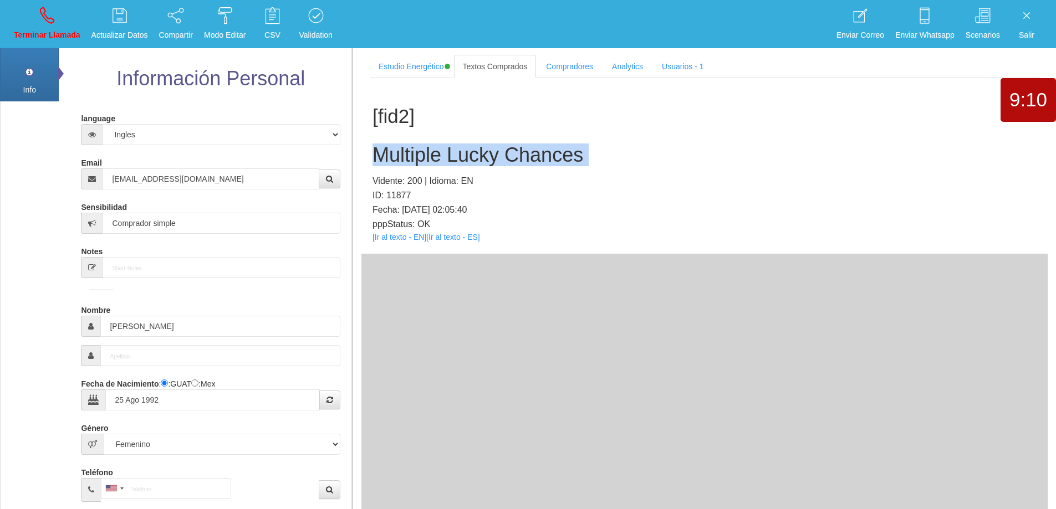
click at [525, 159] on h2 "Multiple Lucky Chances" at bounding box center [704, 155] width 664 height 22
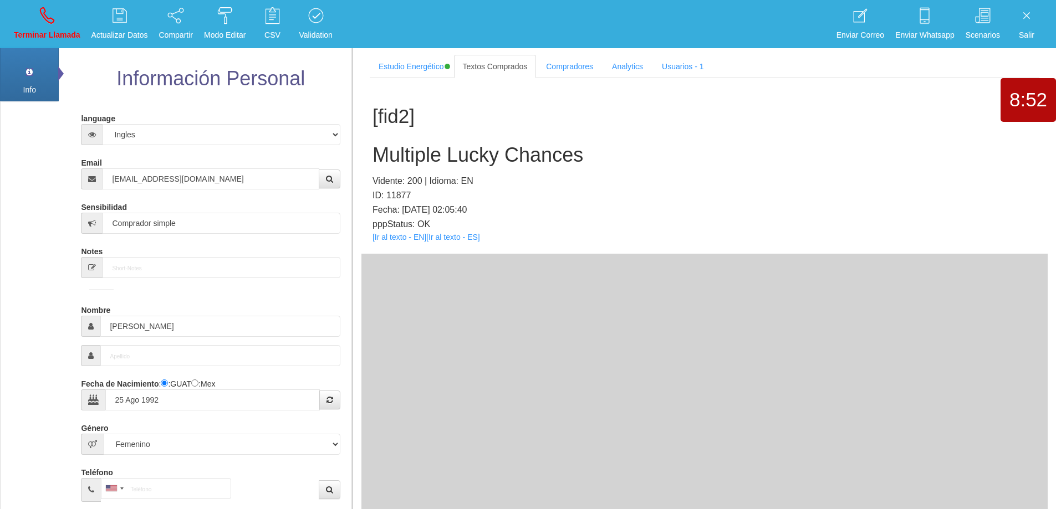
click at [596, 168] on div "[fid2] Multiple Lucky Chances Vidente: 200 | Idioma: EN ID: 11877 Fecha: [DATE]…" at bounding box center [704, 166] width 686 height 176
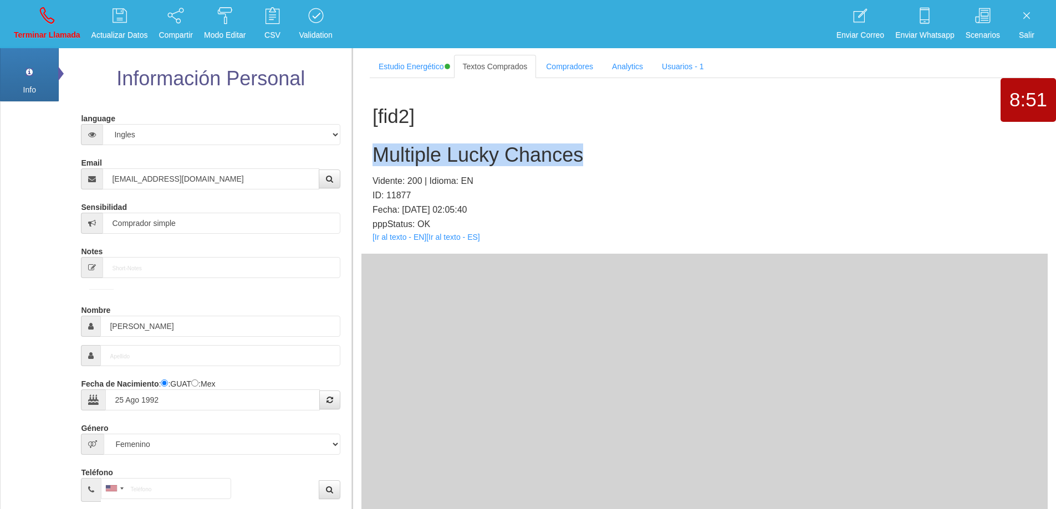
drag, startPoint x: 594, startPoint y: 157, endPoint x: 367, endPoint y: 146, distance: 227.0
click at [367, 146] on div "[fid2] Multiple Lucky Chances Vidente: 200 | Idioma: EN ID: 11877 Fecha: [DATE]…" at bounding box center [704, 166] width 686 height 176
click at [53, 26] on link "Terminar Llamada" at bounding box center [47, 24] width 74 height 42
select select "0"
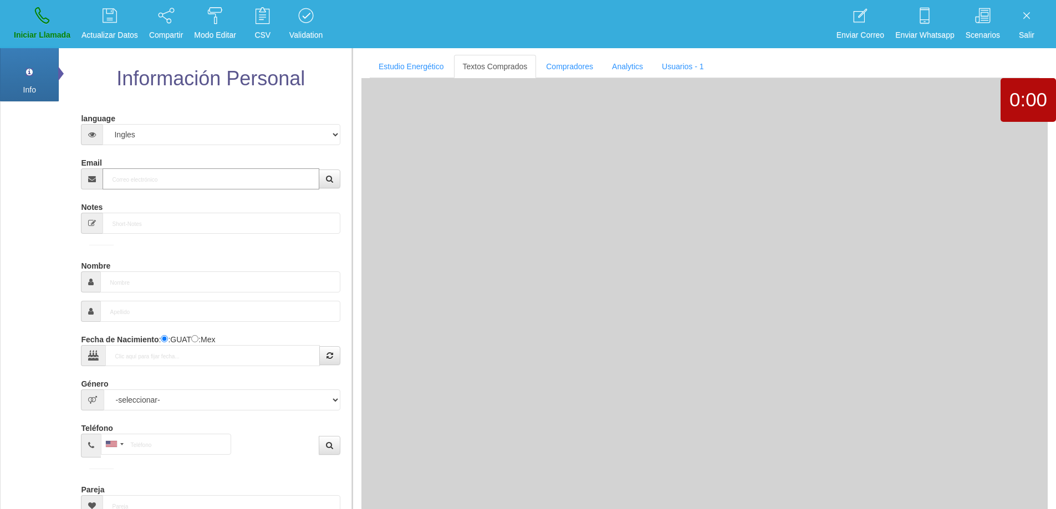
click at [197, 171] on input "Email" at bounding box center [211, 178] width 216 height 21
paste input "[EMAIL_ADDRESS][PERSON_NAME][DOMAIN_NAME]"
type input "[EMAIL_ADDRESS][PERSON_NAME][DOMAIN_NAME]"
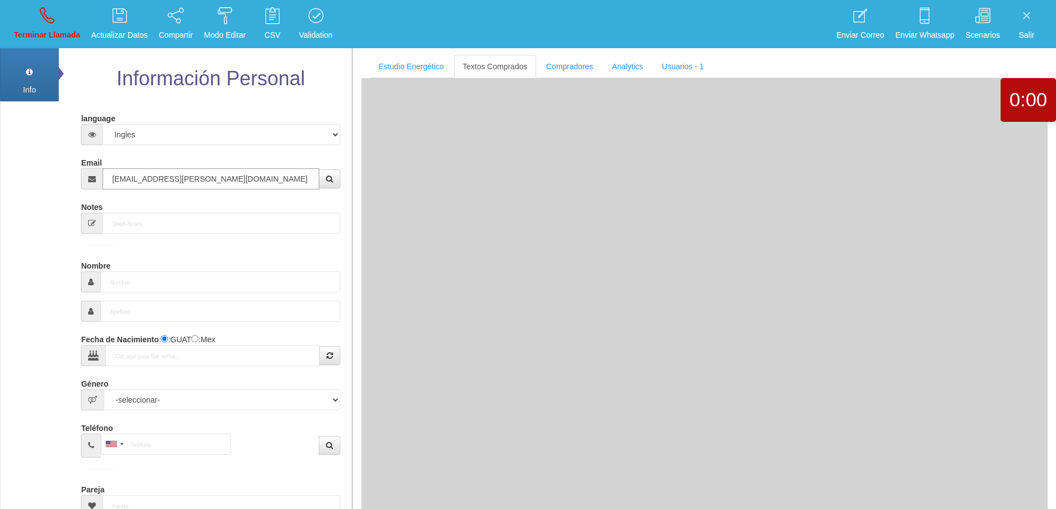
type input "[DATE]"
type input "Buen Comprador"
type input "[PERSON_NAME]"
select select "2"
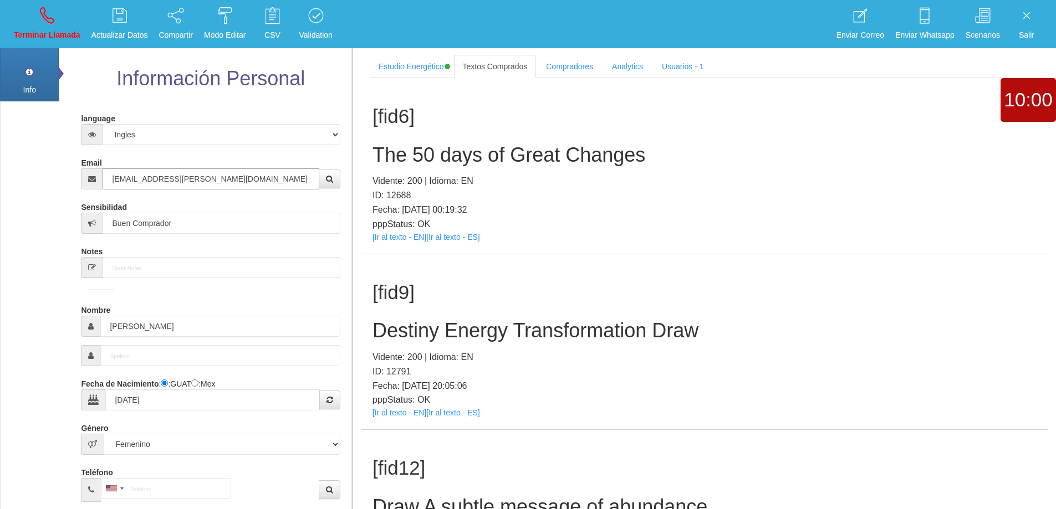
type input "[EMAIL_ADDRESS][PERSON_NAME][DOMAIN_NAME]"
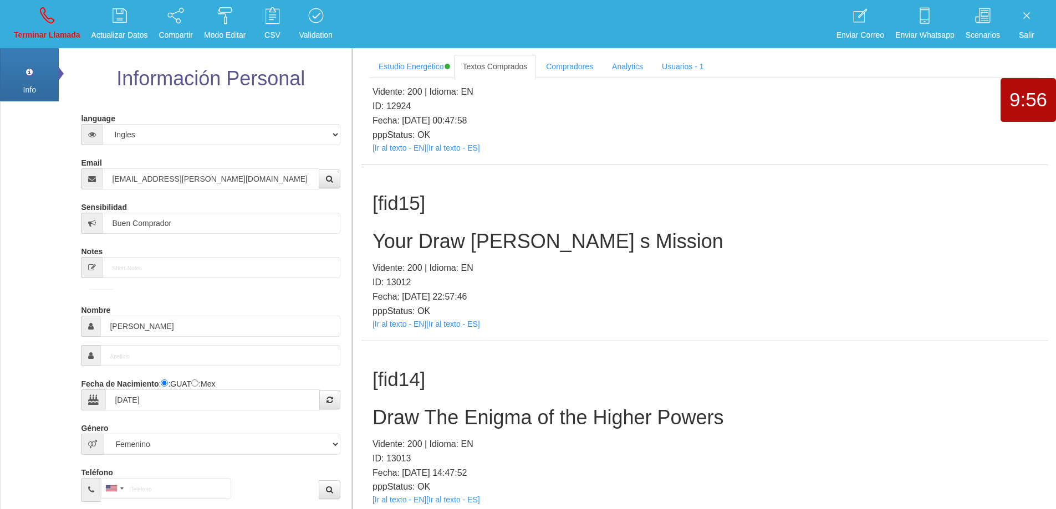
scroll to position [413, 0]
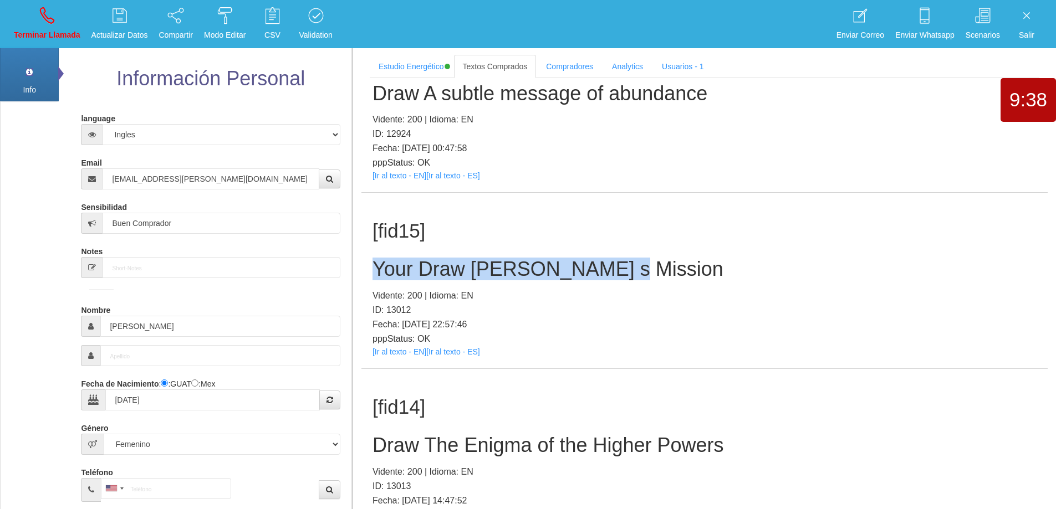
drag, startPoint x: 601, startPoint y: 269, endPoint x: 373, endPoint y: 265, distance: 227.8
click at [373, 265] on h2 "Your Draw [PERSON_NAME] s Mission" at bounding box center [704, 269] width 664 height 22
click at [599, 274] on h2 "Your Draw [PERSON_NAME] s Mission" at bounding box center [704, 269] width 664 height 22
drag, startPoint x: 604, startPoint y: 272, endPoint x: 369, endPoint y: 269, distance: 234.5
click at [369, 269] on div "[fid15] Your Draw [PERSON_NAME] s Mission Vidente: 200 | Idioma: EN ID: 13012 F…" at bounding box center [704, 281] width 686 height 176
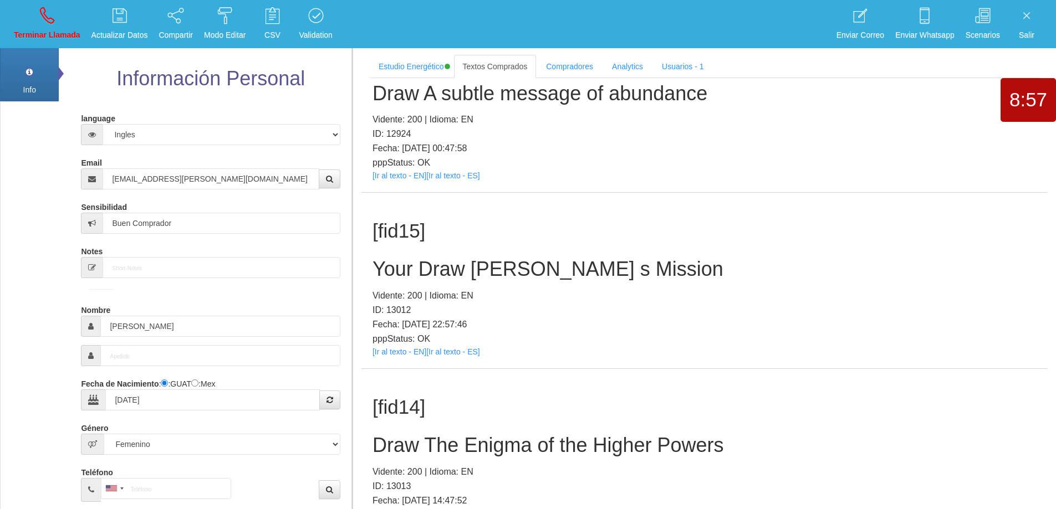
click at [716, 217] on div "[fid15] Your Draw [PERSON_NAME] s Mission Vidente: 200 | Idioma: EN ID: 13012 F…" at bounding box center [704, 281] width 686 height 176
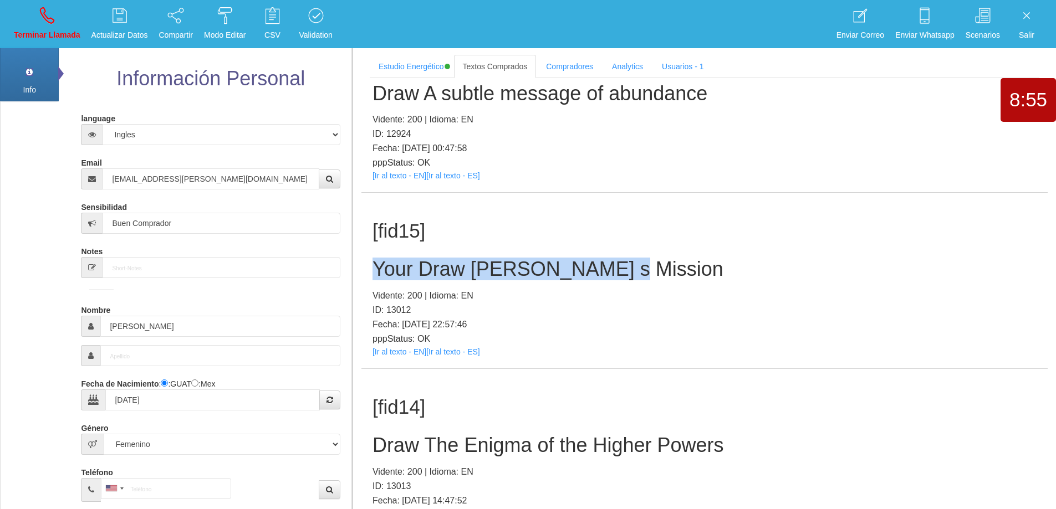
drag, startPoint x: 603, startPoint y: 269, endPoint x: 375, endPoint y: 262, distance: 227.9
click at [375, 262] on h2 "Your Draw [PERSON_NAME] s Mission" at bounding box center [704, 269] width 664 height 22
click at [50, 22] on icon at bounding box center [47, 16] width 14 height 18
select select "0"
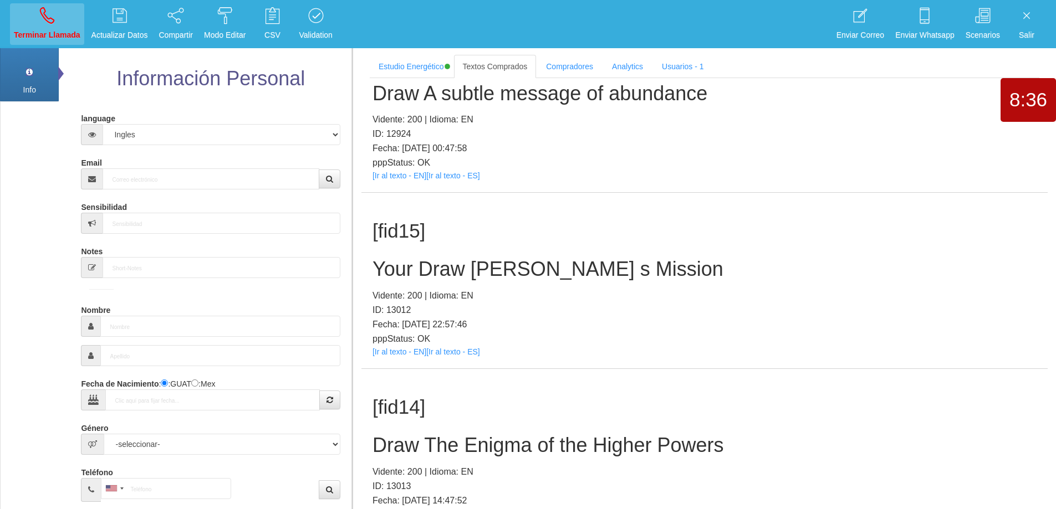
scroll to position [0, 0]
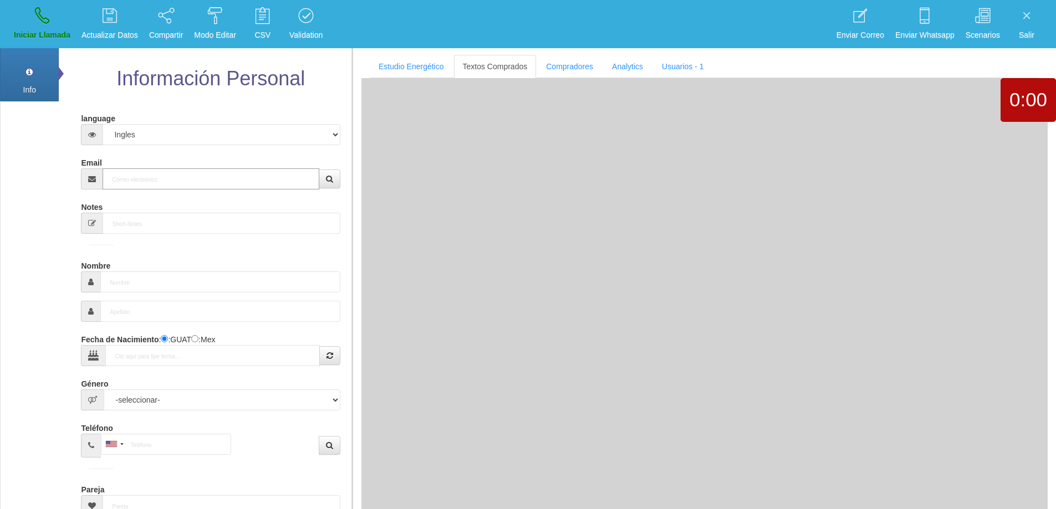
drag, startPoint x: 178, startPoint y: 181, endPoint x: 218, endPoint y: 173, distance: 40.8
click at [180, 181] on input "Email" at bounding box center [211, 178] width 216 height 21
paste input "[EMAIL_ADDRESS][DOMAIN_NAME]"
type input "[EMAIL_ADDRESS][DOMAIN_NAME]"
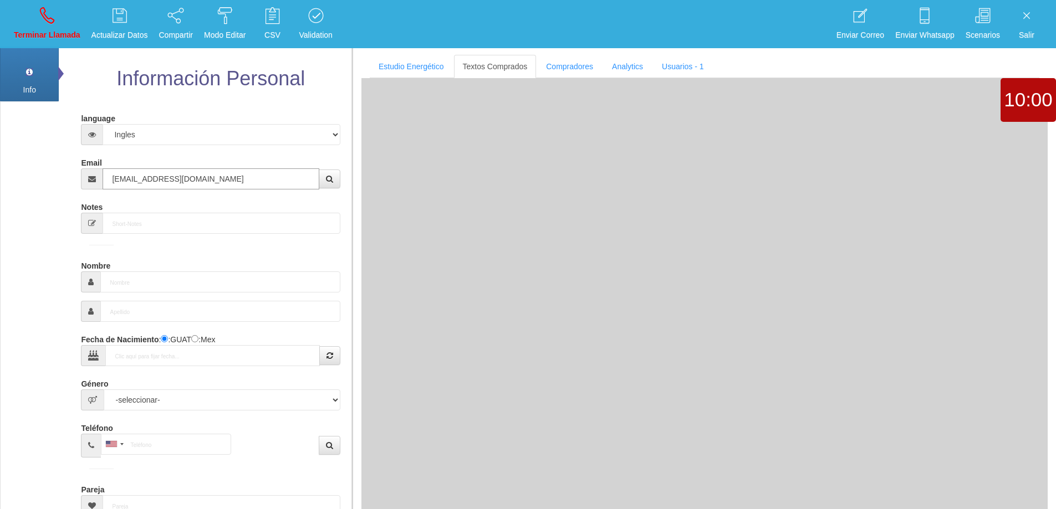
type input "16 Dic 1961"
type input "Comprador bajo"
type input "[PERSON_NAME]"
select select "2"
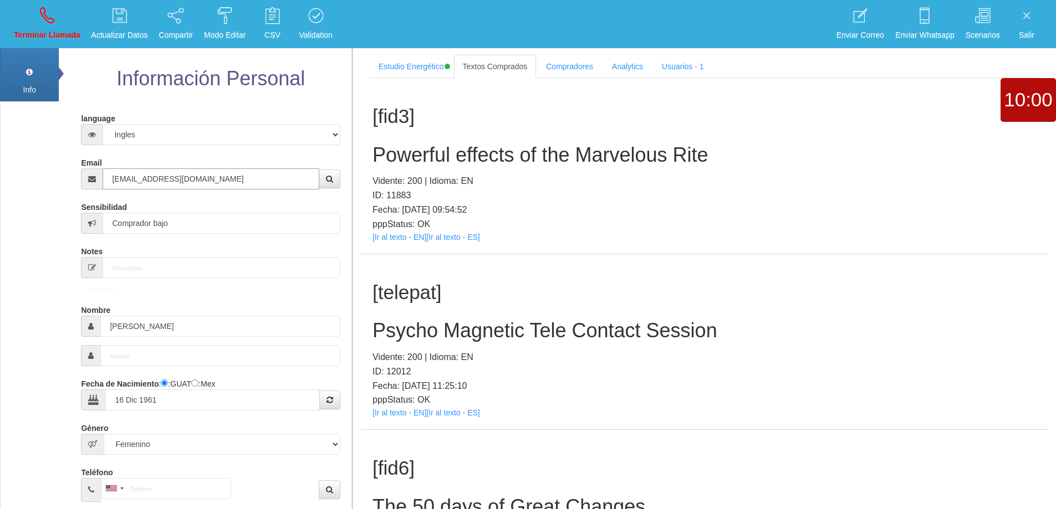
type input "[EMAIL_ADDRESS][DOMAIN_NAME]"
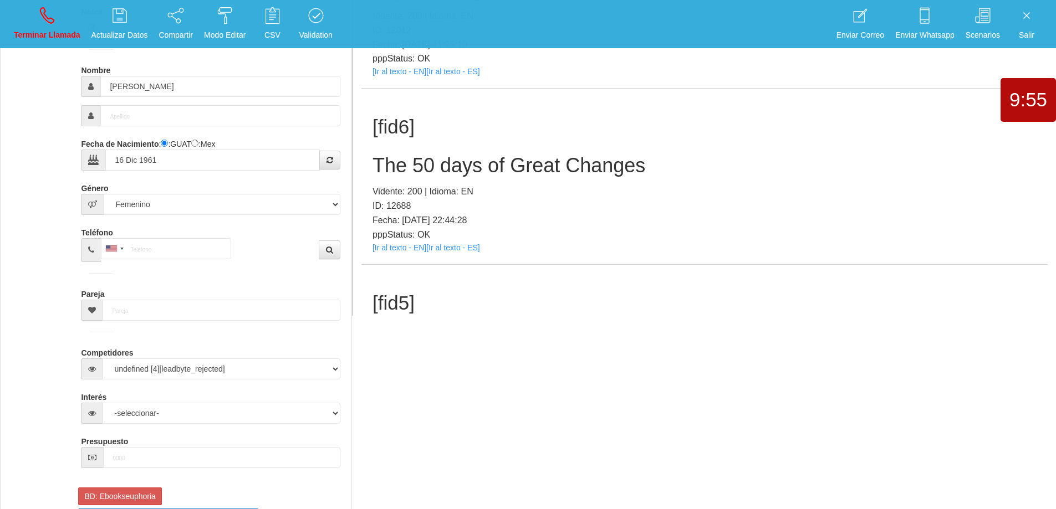
scroll to position [101, 0]
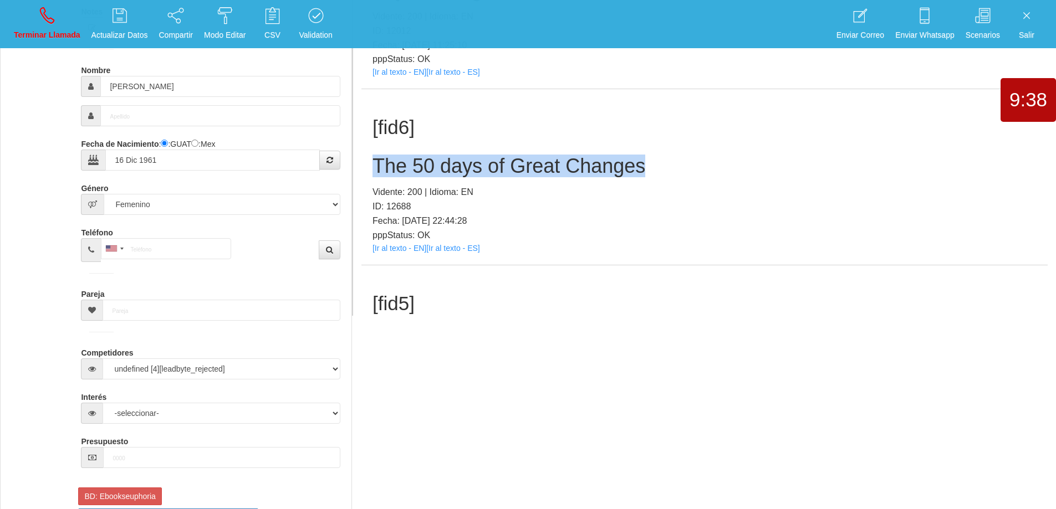
drag, startPoint x: 645, startPoint y: 173, endPoint x: 378, endPoint y: 171, distance: 267.2
click at [378, 171] on h2 "The 50 days of Great Changes" at bounding box center [704, 166] width 664 height 22
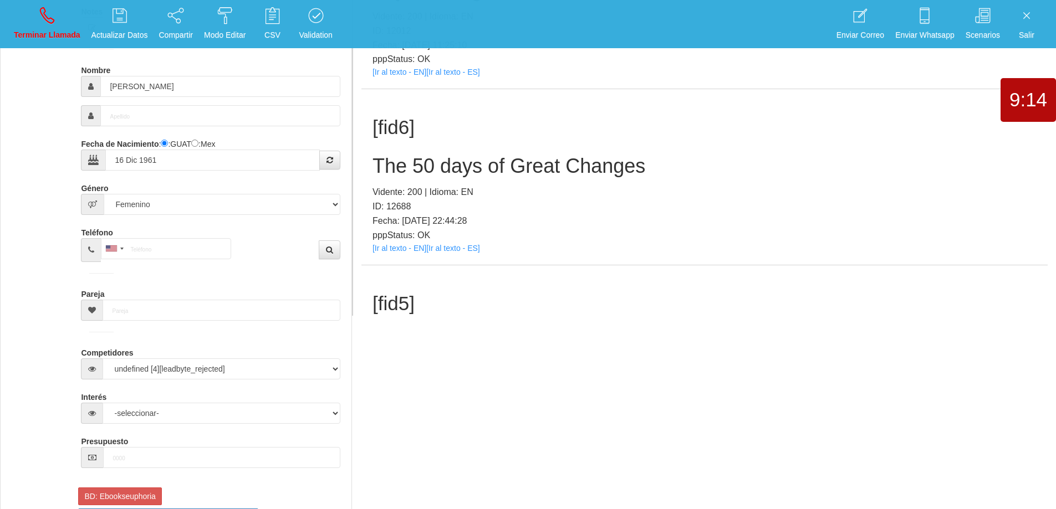
drag, startPoint x: 751, startPoint y: 200, endPoint x: 740, endPoint y: 196, distance: 11.2
click at [751, 200] on p "ID: 12688" at bounding box center [704, 207] width 664 height 14
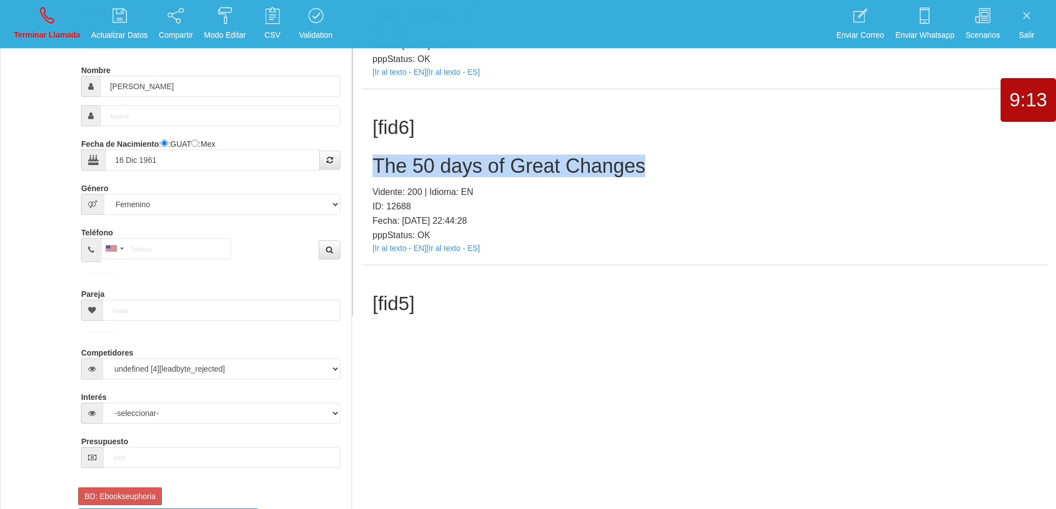
drag, startPoint x: 616, startPoint y: 170, endPoint x: 377, endPoint y: 156, distance: 239.3
click at [377, 156] on h2 "The 50 days of Great Changes" at bounding box center [704, 166] width 664 height 22
click at [41, 19] on icon at bounding box center [47, 16] width 14 height 18
select select "0"
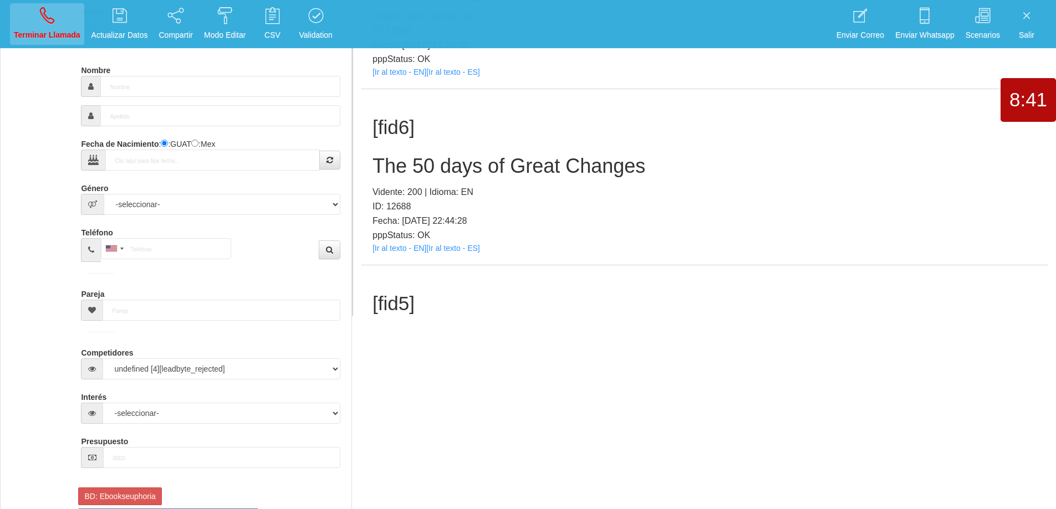
scroll to position [0, 0]
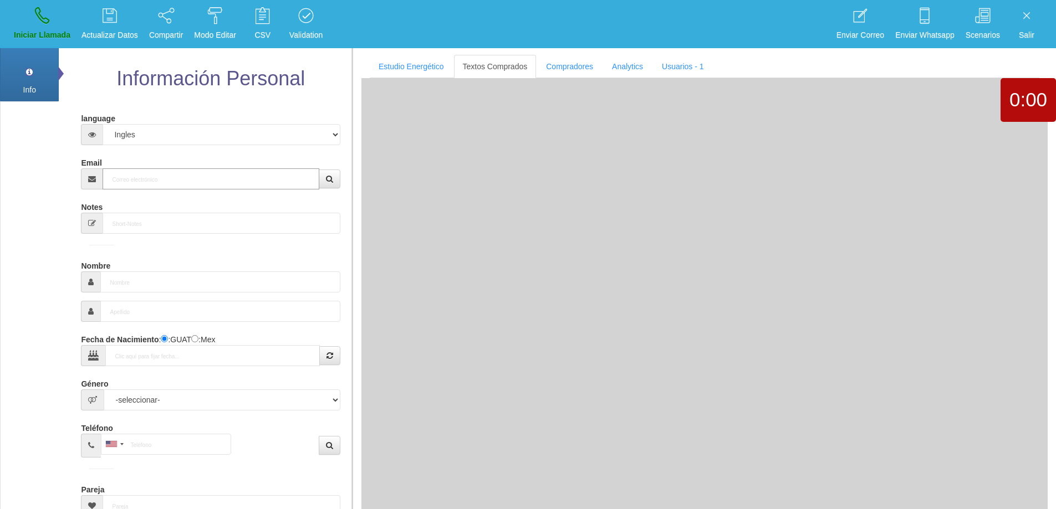
drag, startPoint x: 201, startPoint y: 177, endPoint x: 220, endPoint y: 178, distance: 18.9
click at [207, 178] on input "Email" at bounding box center [211, 178] width 216 height 21
paste input "[EMAIL_ADDRESS][DOMAIN_NAME]"
type input "[EMAIL_ADDRESS][DOMAIN_NAME]"
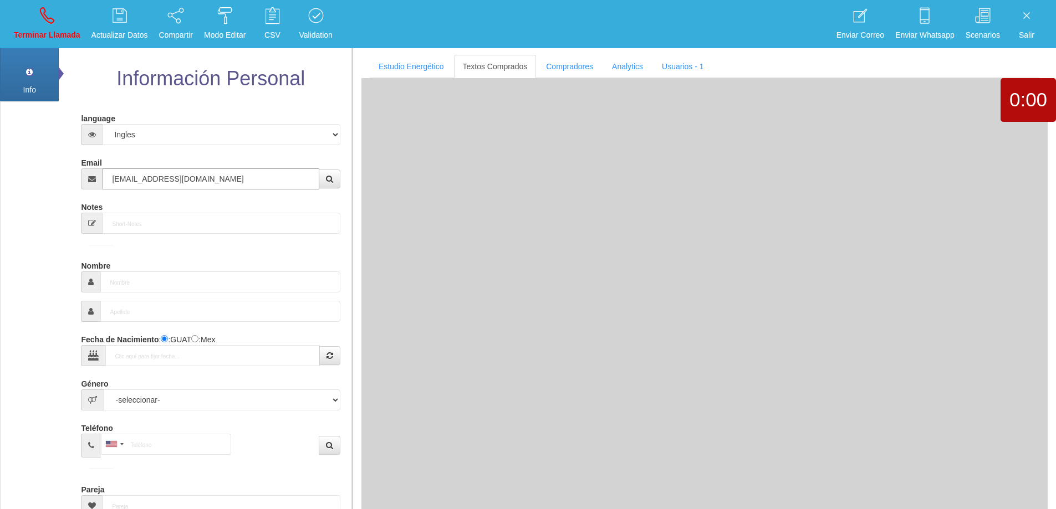
type input "[DATE]"
type input "Buen Comprador"
type input "[PERSON_NAME]"
select select "1"
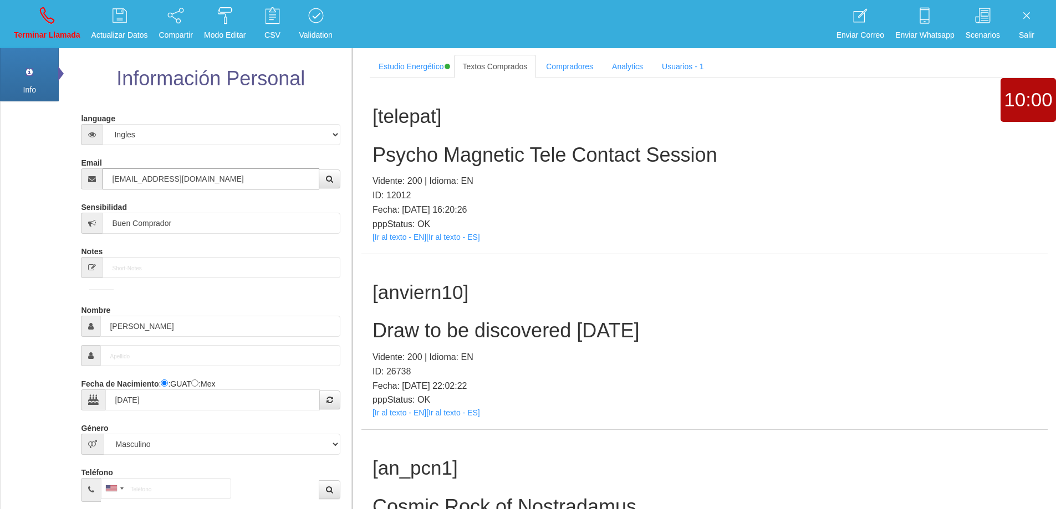
type input "[EMAIL_ADDRESS][DOMAIN_NAME]"
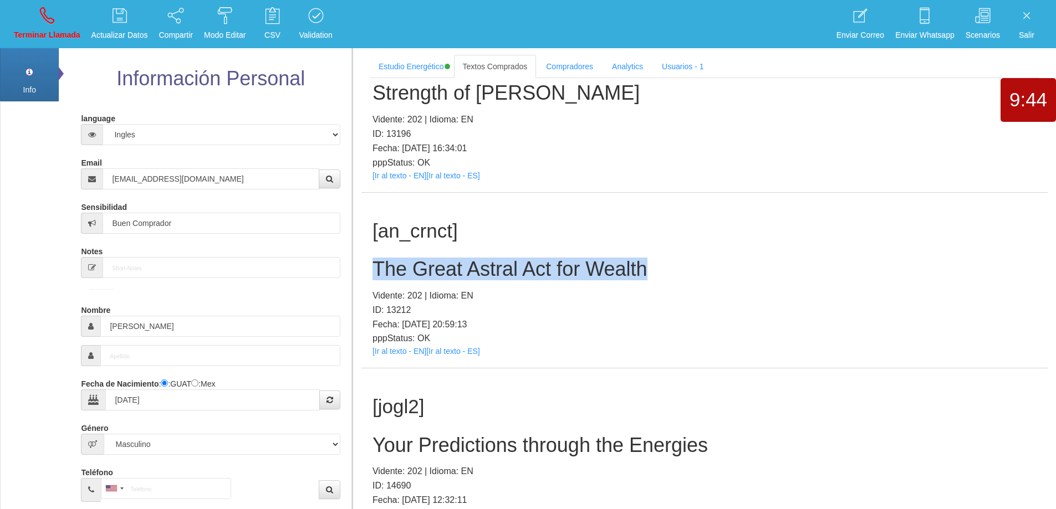
drag, startPoint x: 661, startPoint y: 269, endPoint x: 360, endPoint y: 268, distance: 300.4
click at [355, 268] on section "Estudio Energético Realizar Pago Textos Comprados Compradores Analytics Usuario…" at bounding box center [704, 301] width 704 height 509
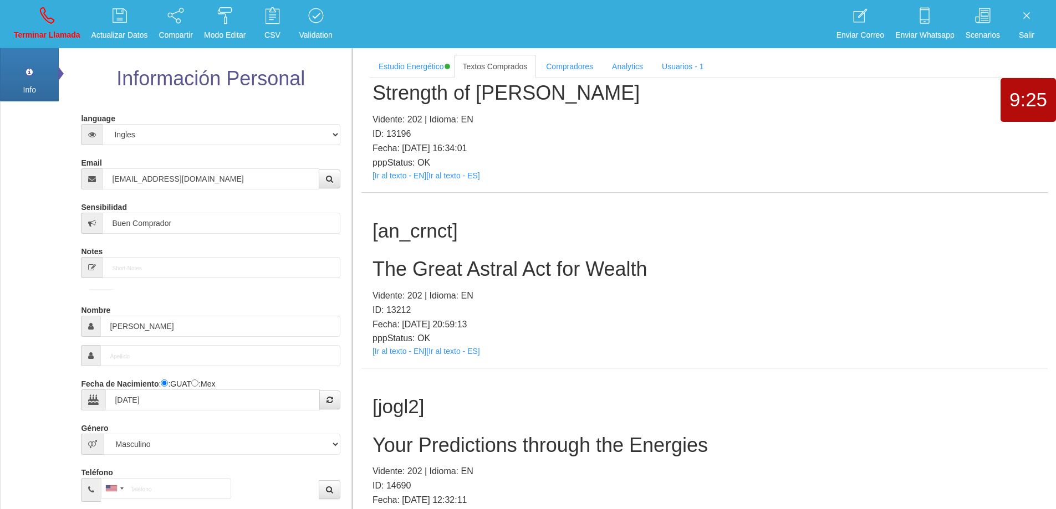
drag, startPoint x: 757, startPoint y: 297, endPoint x: 749, endPoint y: 293, distance: 8.7
click at [757, 297] on p "Vidente: 202 | Idioma: EN" at bounding box center [704, 296] width 664 height 14
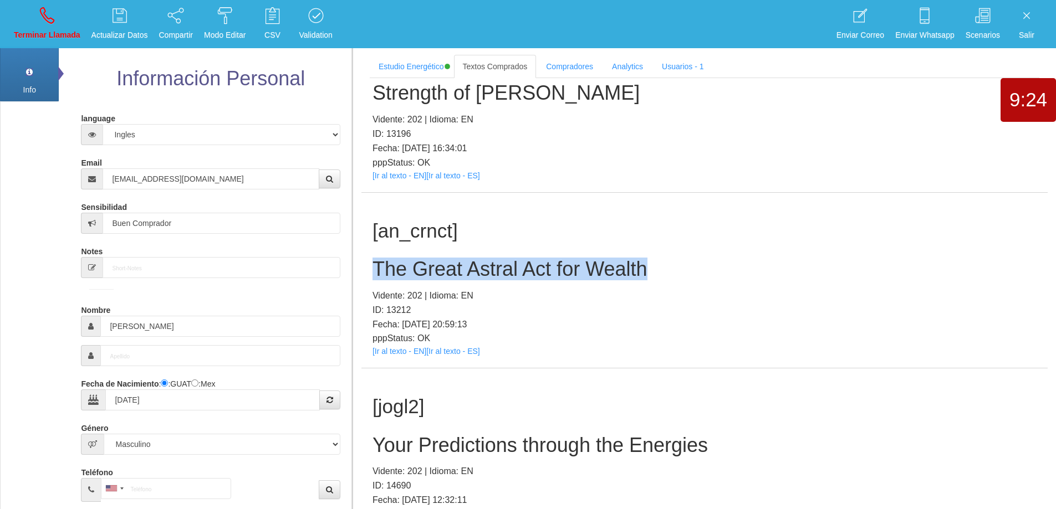
drag, startPoint x: 652, startPoint y: 273, endPoint x: 367, endPoint y: 266, distance: 285.0
click at [367, 266] on div "[an_crnct] The Great Astral Act for Wealth Vidente: 202 | Idioma: EN ID: 13212 …" at bounding box center [704, 281] width 686 height 176
click at [36, 14] on link "Terminar Llamada" at bounding box center [47, 24] width 74 height 42
select select "0"
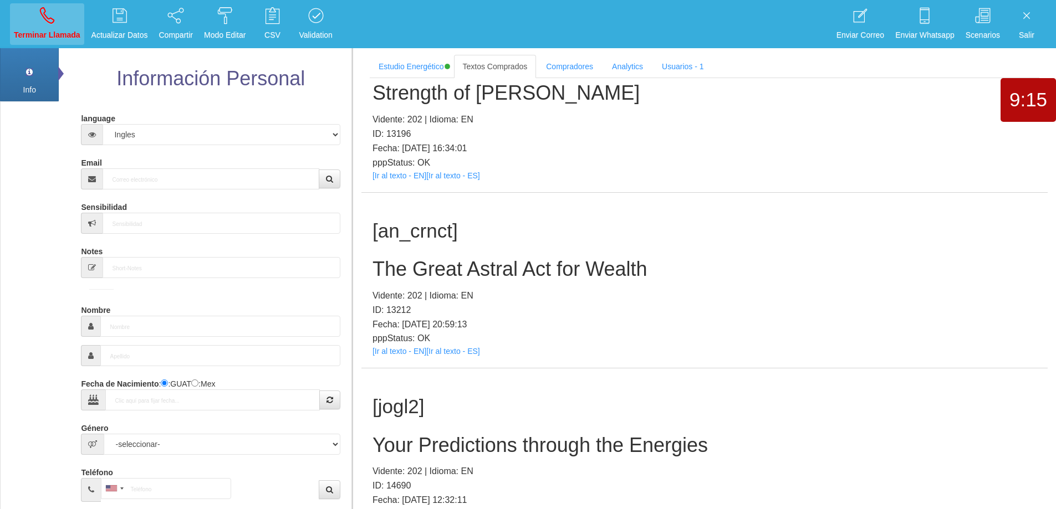
scroll to position [0, 0]
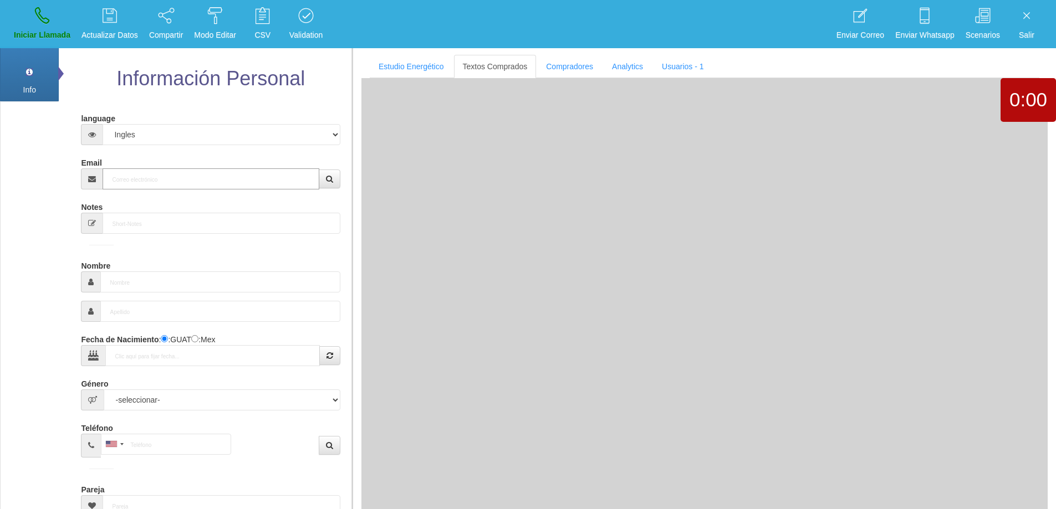
drag, startPoint x: 190, startPoint y: 181, endPoint x: 199, endPoint y: 178, distance: 9.3
click at [196, 180] on input "Email" at bounding box center [211, 178] width 216 height 21
paste input "[EMAIL_ADDRESS][DOMAIN_NAME]"
type input "[EMAIL_ADDRESS][DOMAIN_NAME]"
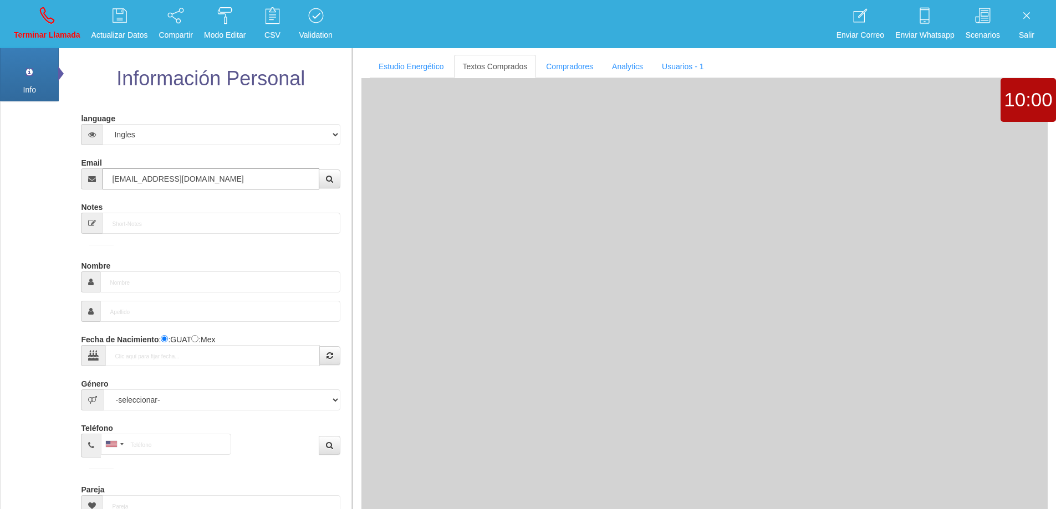
type input "[DATE]"
type input "Excelente Comprador"
type input "[PERSON_NAME]"
select select "2"
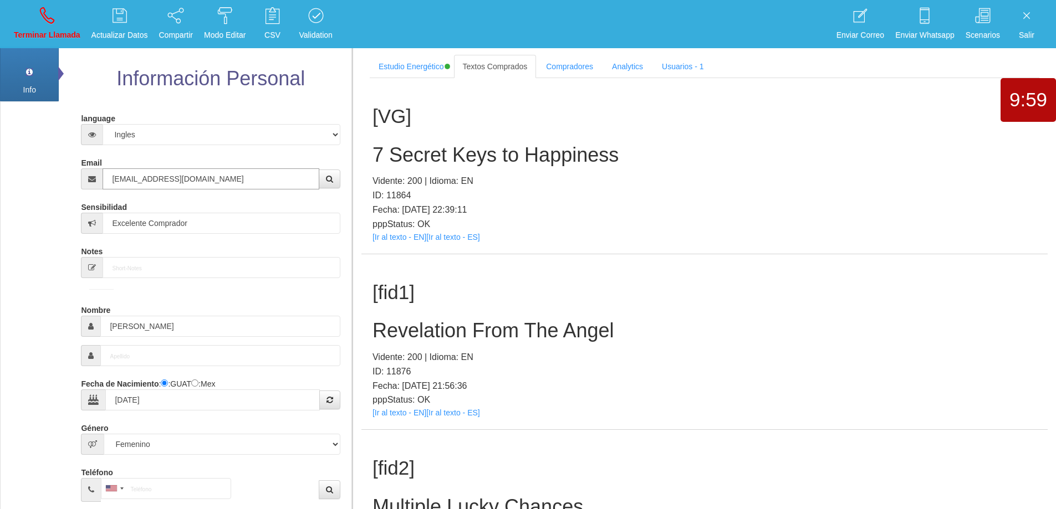
type input "[EMAIL_ADDRESS][DOMAIN_NAME]"
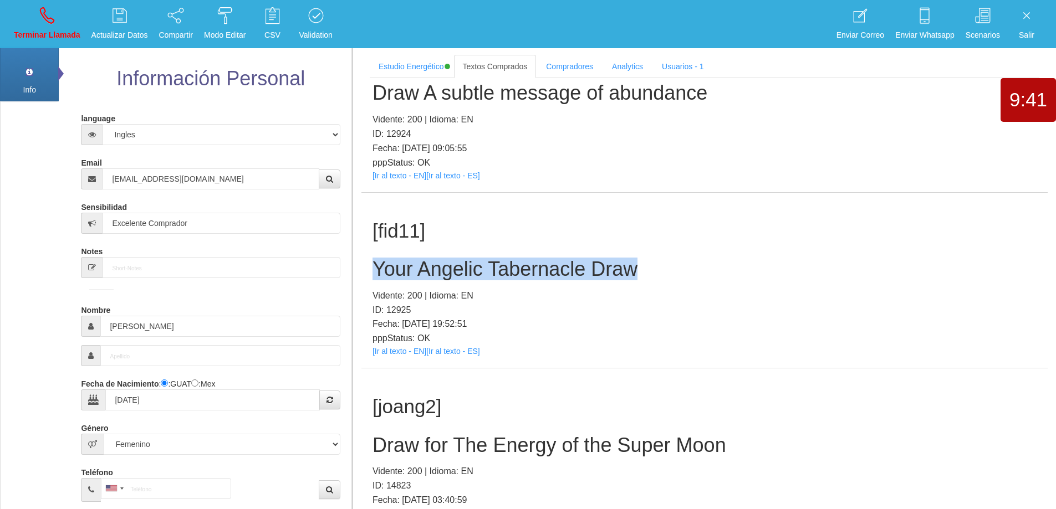
drag, startPoint x: 661, startPoint y: 272, endPoint x: 365, endPoint y: 268, distance: 295.4
click at [365, 268] on div "[fid11] Your Angelic Tabernacle Draw Vidente: 200 | Idioma: EN ID: 12925 Fecha:…" at bounding box center [704, 281] width 686 height 176
click at [709, 265] on h2 "Your Angelic Tabernacle Draw" at bounding box center [704, 269] width 664 height 22
drag, startPoint x: 667, startPoint y: 270, endPoint x: 372, endPoint y: 269, distance: 295.4
click at [372, 269] on h2 "Your Angelic Tabernacle Draw" at bounding box center [704, 269] width 664 height 22
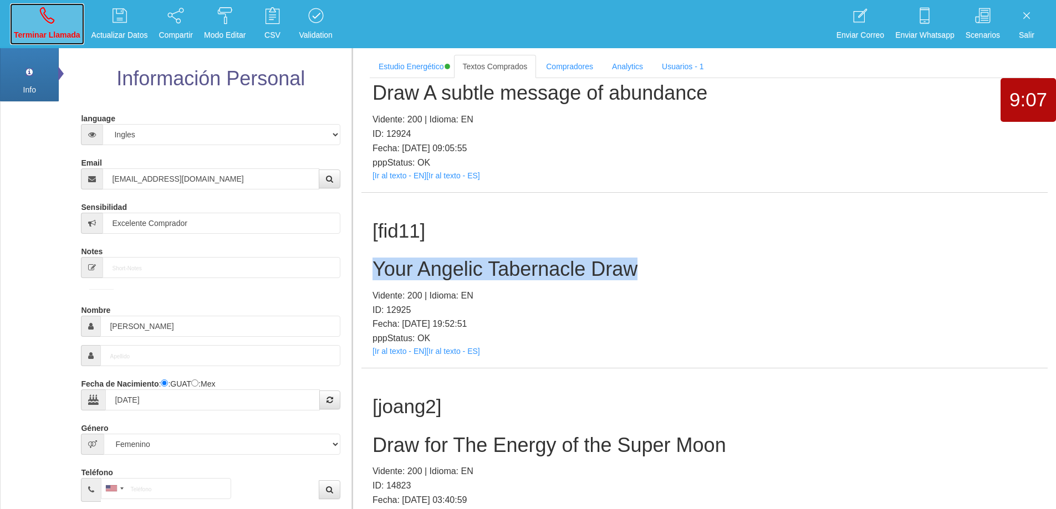
click at [43, 21] on icon at bounding box center [47, 16] width 14 height 18
select select "0"
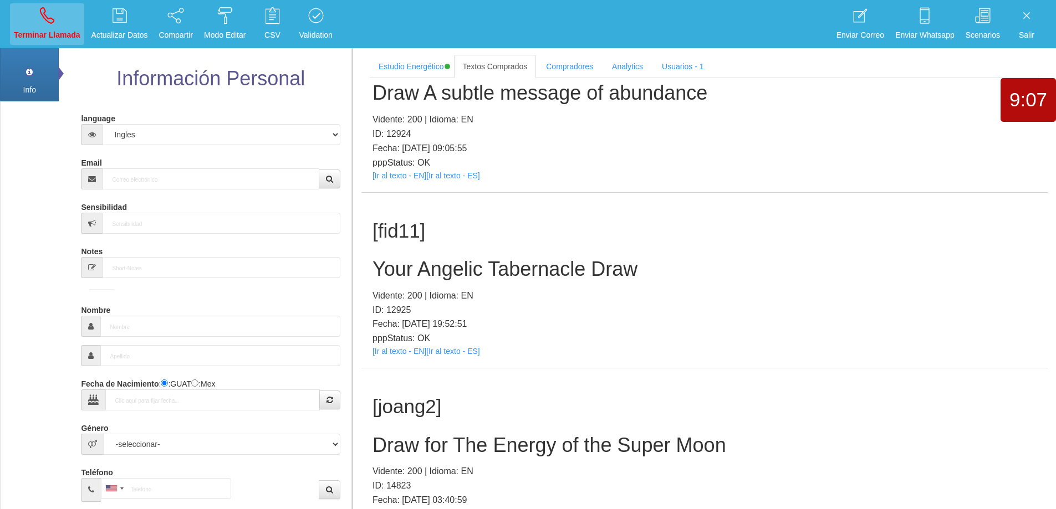
scroll to position [0, 0]
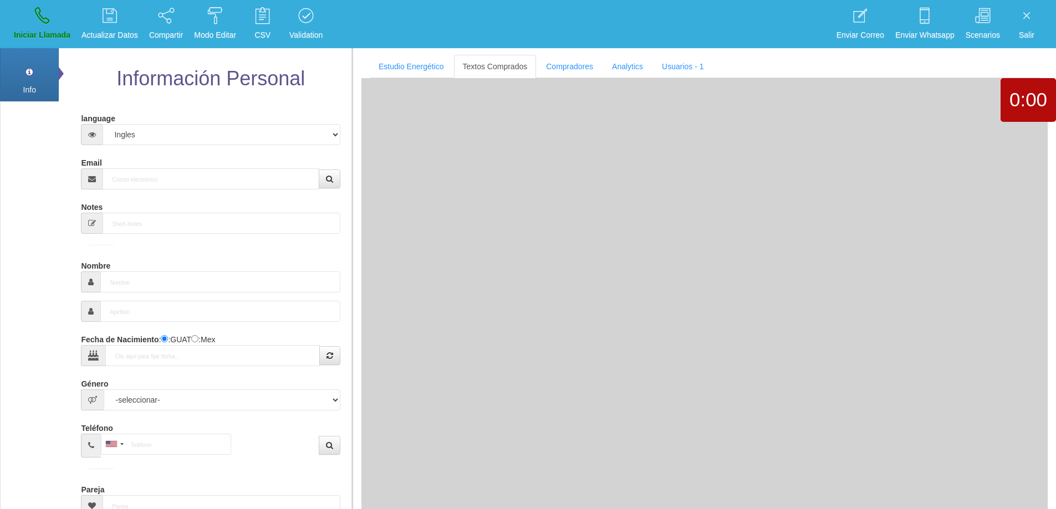
drag, startPoint x: 249, startPoint y: 208, endPoint x: 273, endPoint y: 180, distance: 37.0
click at [254, 195] on form "language Español Portugues [PERSON_NAME] Email Sensibilidad Notes Comprador de …" at bounding box center [210, 364] width 242 height 510
click at [273, 178] on input "Email" at bounding box center [211, 178] width 216 height 21
paste input "[EMAIL_ADDRESS][DOMAIN_NAME]"
type input "[EMAIL_ADDRESS][DOMAIN_NAME]"
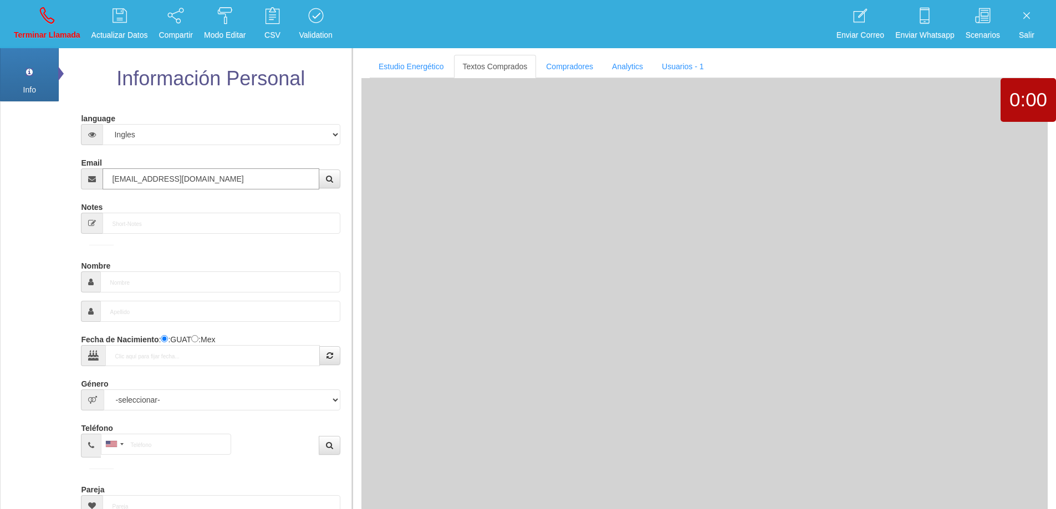
type input "6 Ene 1948"
type input "Comprador simple"
type input "[PERSON_NAME]"
select select "1"
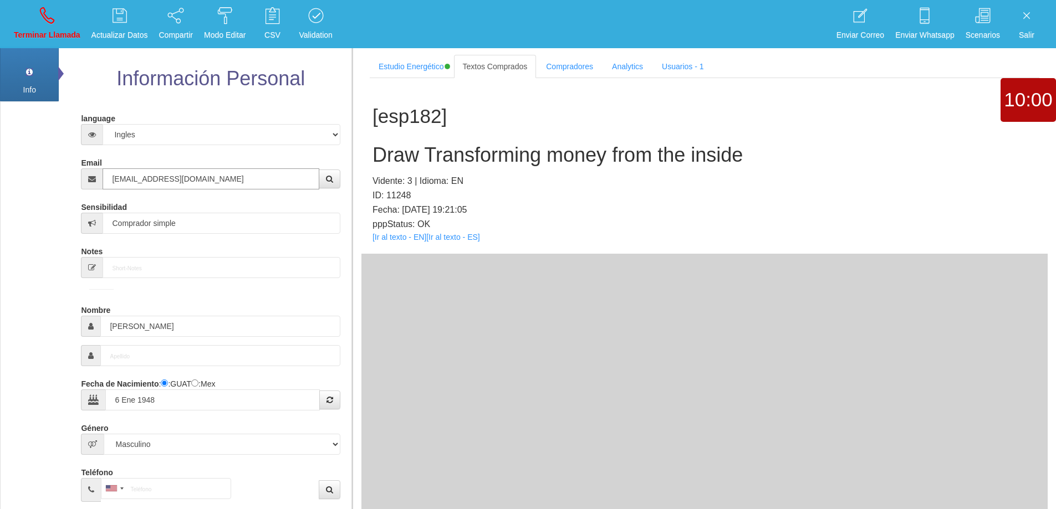
type input "[EMAIL_ADDRESS][DOMAIN_NAME]"
click at [559, 153] on h2 "Draw Transforming money from the inside" at bounding box center [704, 155] width 664 height 22
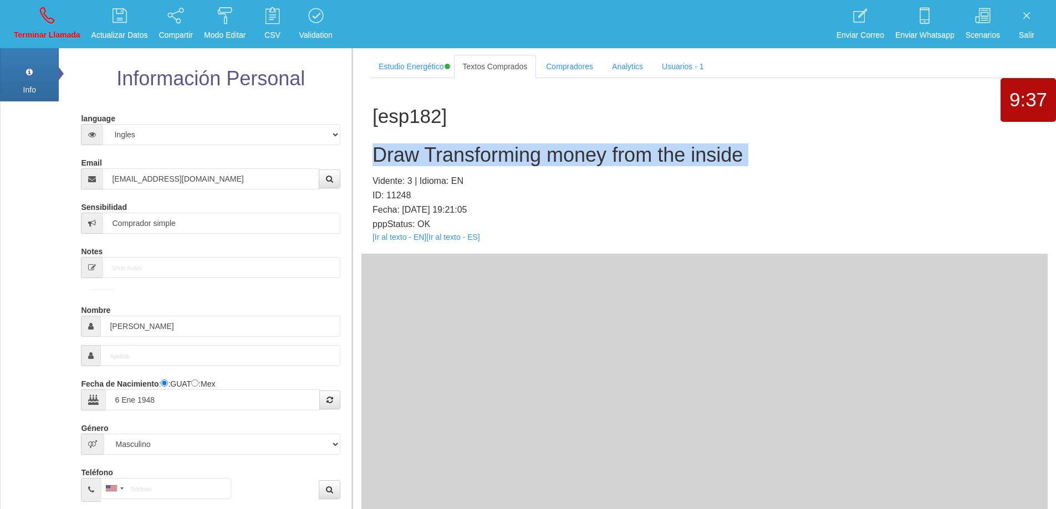
click at [559, 154] on h2 "Draw Transforming money from the inside" at bounding box center [704, 155] width 664 height 22
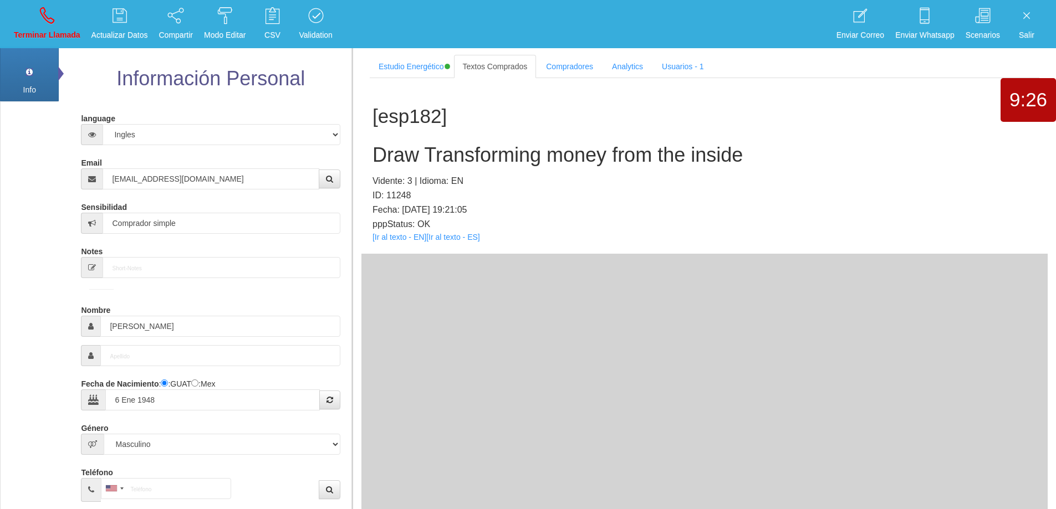
click at [735, 185] on p "Vidente: 3 | Idioma: EN" at bounding box center [704, 181] width 664 height 14
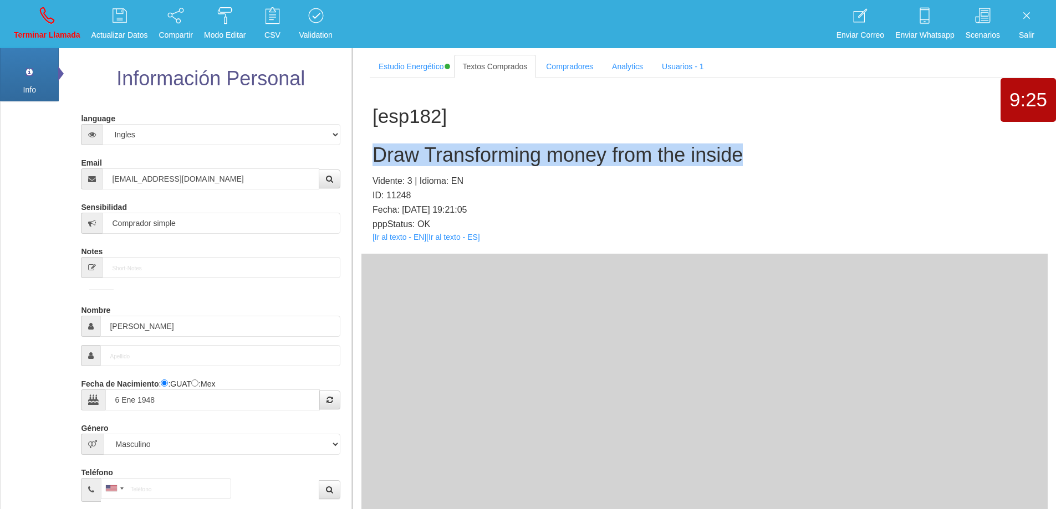
drag, startPoint x: 753, startPoint y: 155, endPoint x: 360, endPoint y: 160, distance: 393.6
click at [360, 160] on section "Estudio Energético Realizar Pago Textos Comprados Compradores Analytics Usuario…" at bounding box center [704, 301] width 704 height 509
click at [34, 11] on link "Terminar Llamada" at bounding box center [47, 24] width 74 height 42
select select "0"
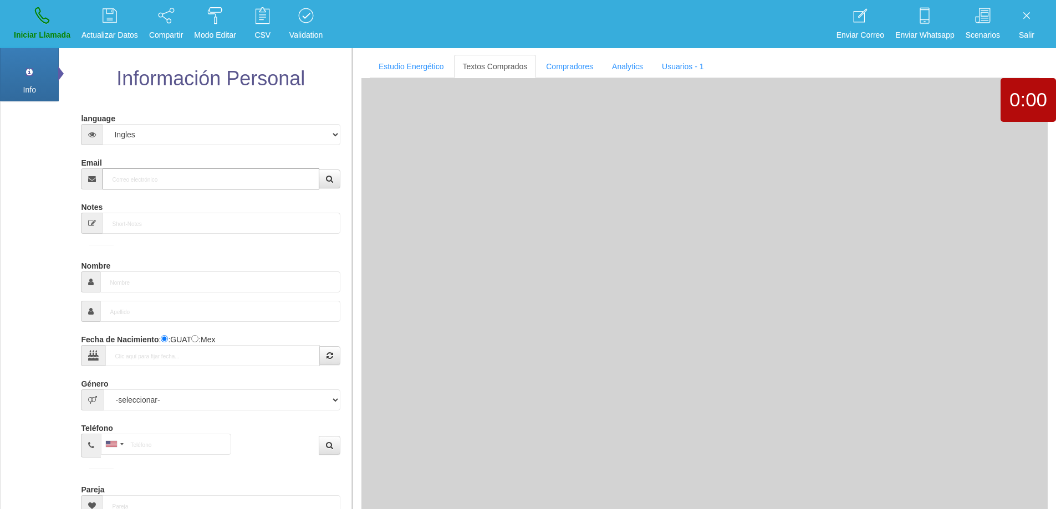
click at [203, 181] on input "Email" at bounding box center [211, 178] width 216 height 21
paste input "[PERSON_NAME][EMAIL_ADDRESS][DOMAIN_NAME]"
type input "[PERSON_NAME][EMAIL_ADDRESS][DOMAIN_NAME]"
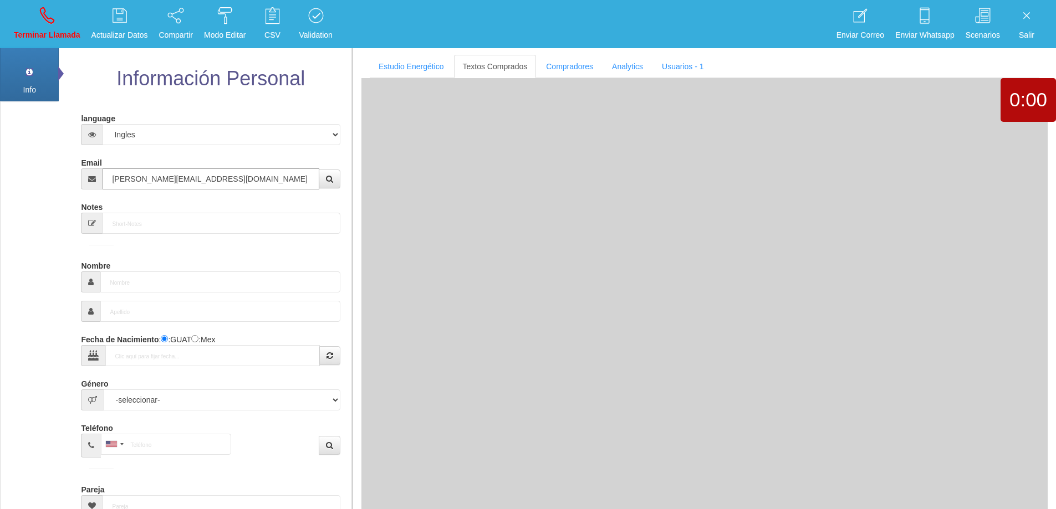
type input "[DATE]"
type input "Excelente Comprador"
type input "[PERSON_NAME]"
select select "2"
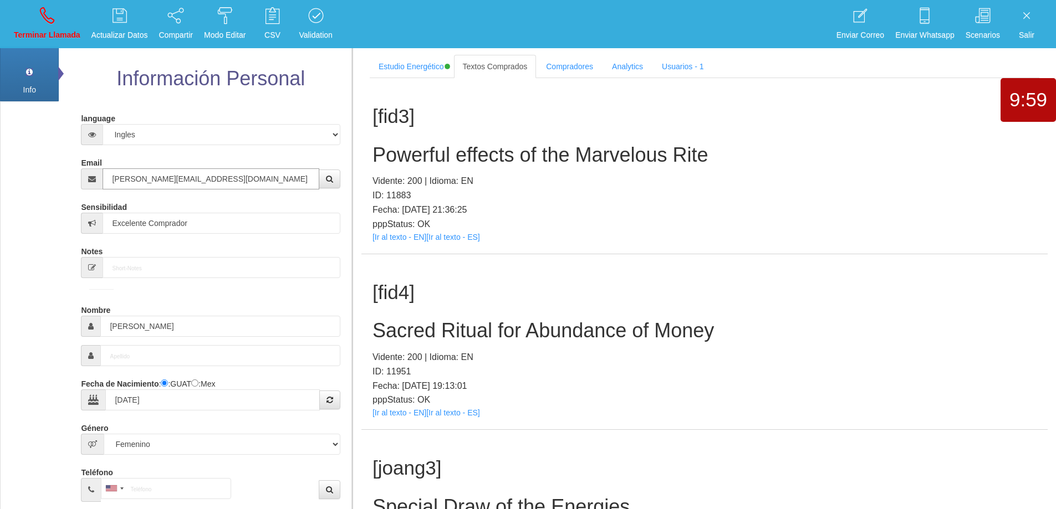
type input "[PERSON_NAME][EMAIL_ADDRESS][DOMAIN_NAME]"
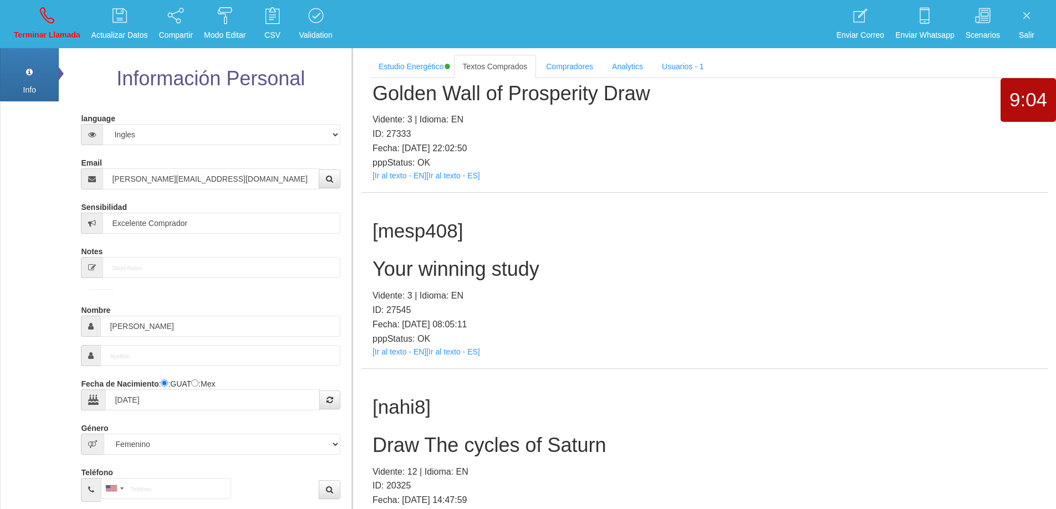
click at [463, 270] on h2 "Your winning study" at bounding box center [704, 269] width 664 height 22
click at [626, 297] on p "Vidente: 3 | Idioma: EN" at bounding box center [704, 296] width 664 height 14
drag, startPoint x: 551, startPoint y: 268, endPoint x: 371, endPoint y: 265, distance: 180.2
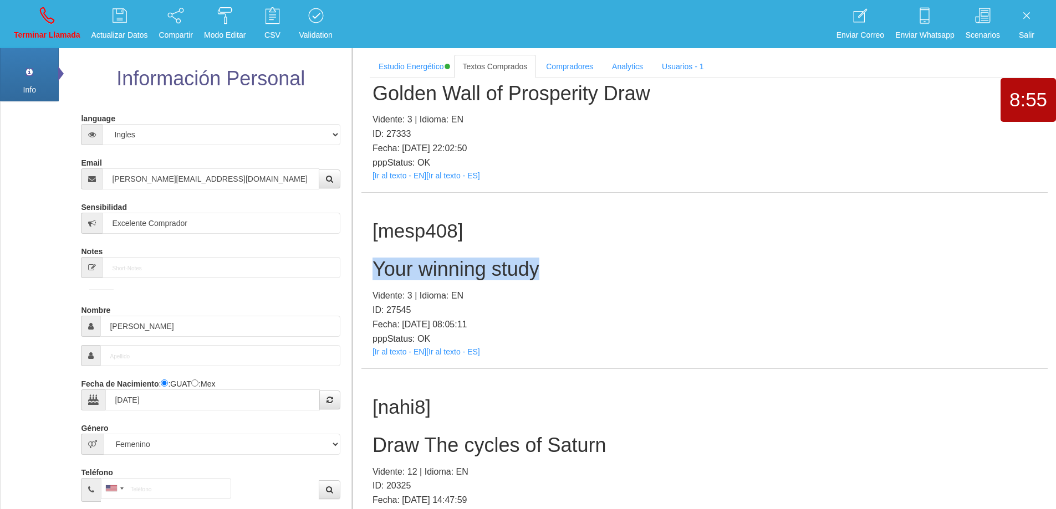
click at [370, 265] on div "[mesp408] Your winning study Vidente: 3 | Idioma: EN ID: 27545 Fecha: [DATE] 08…" at bounding box center [704, 281] width 686 height 176
click at [76, 28] on link "Terminar Llamada" at bounding box center [47, 24] width 74 height 42
select select "0"
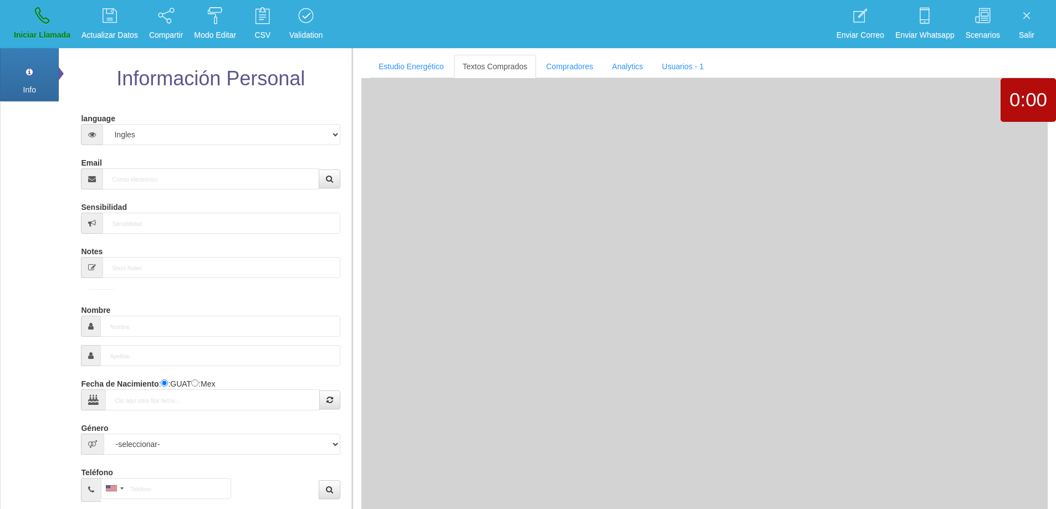
scroll to position [0, 0]
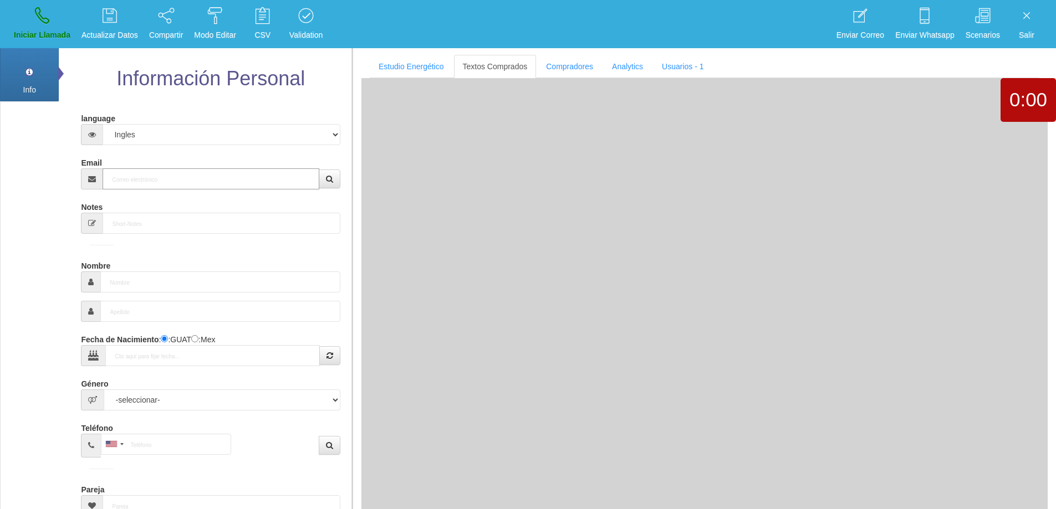
drag, startPoint x: 160, startPoint y: 178, endPoint x: 183, endPoint y: 171, distance: 23.7
click at [160, 178] on input "Email" at bounding box center [211, 178] width 216 height 21
paste input "[EMAIL_ADDRESS][DOMAIN_NAME]"
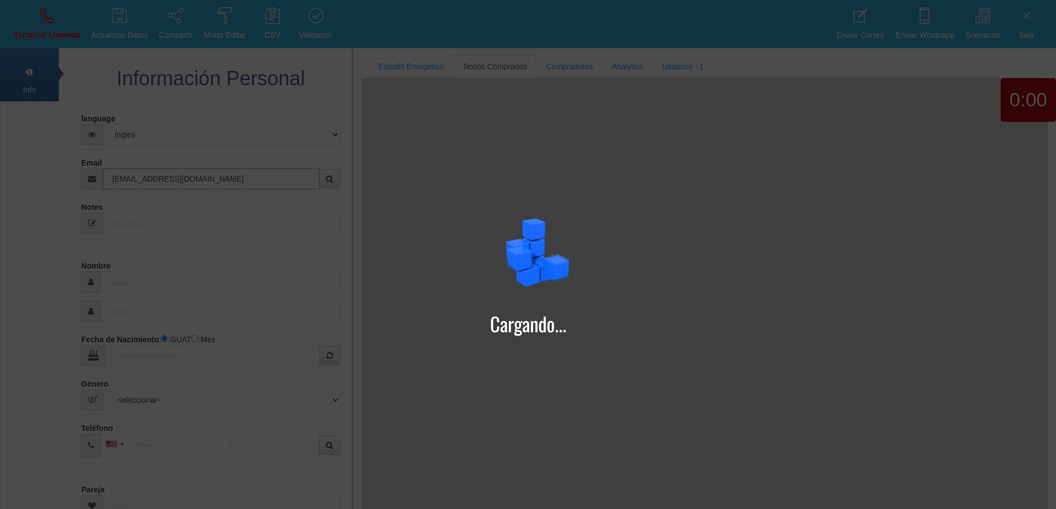
type input "[EMAIL_ADDRESS][DOMAIN_NAME]"
type input "[DATE]"
type input "[PERSON_NAME]"
select select "1"
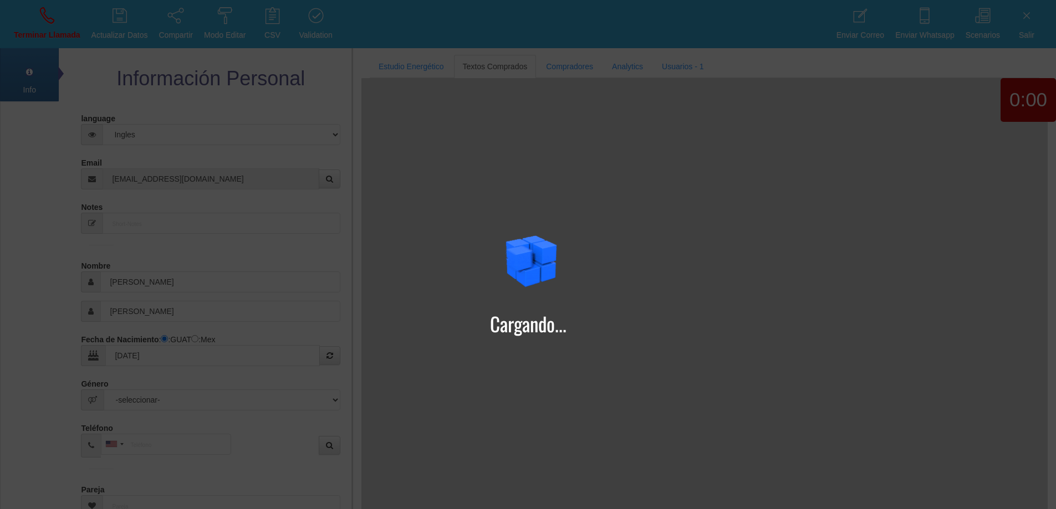
type input "Excelente Comprador"
select select "2"
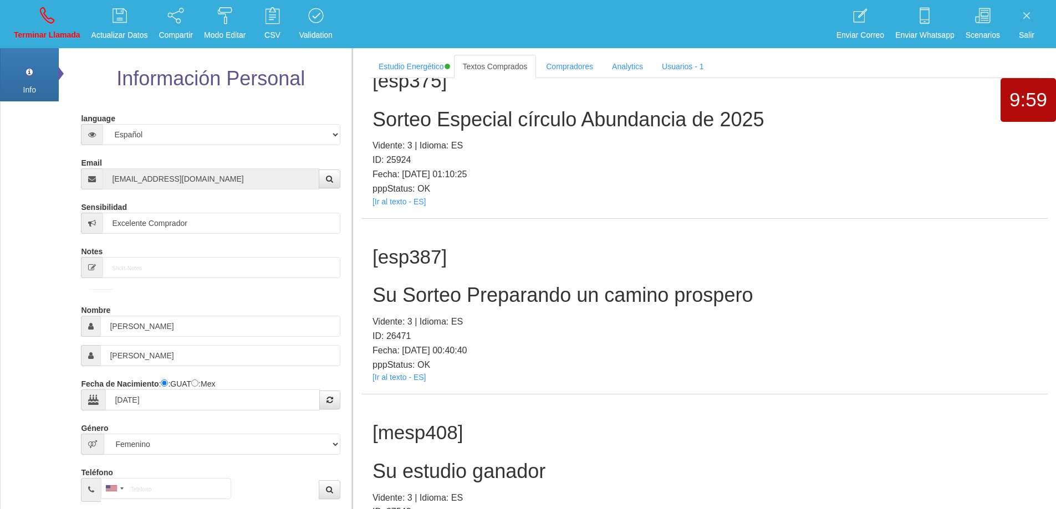
scroll to position [240, 0]
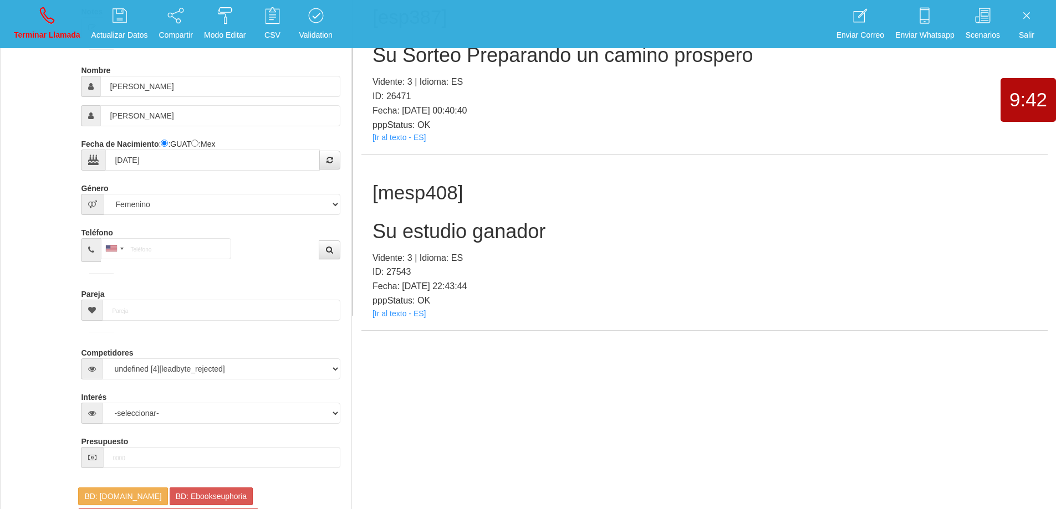
click at [493, 233] on h2 "Su estudio ganador" at bounding box center [704, 232] width 664 height 22
drag, startPoint x: 754, startPoint y: 280, endPoint x: 762, endPoint y: 300, distance: 20.9
click at [754, 281] on p "Fecha: [DATE] 22:43:44" at bounding box center [704, 286] width 664 height 14
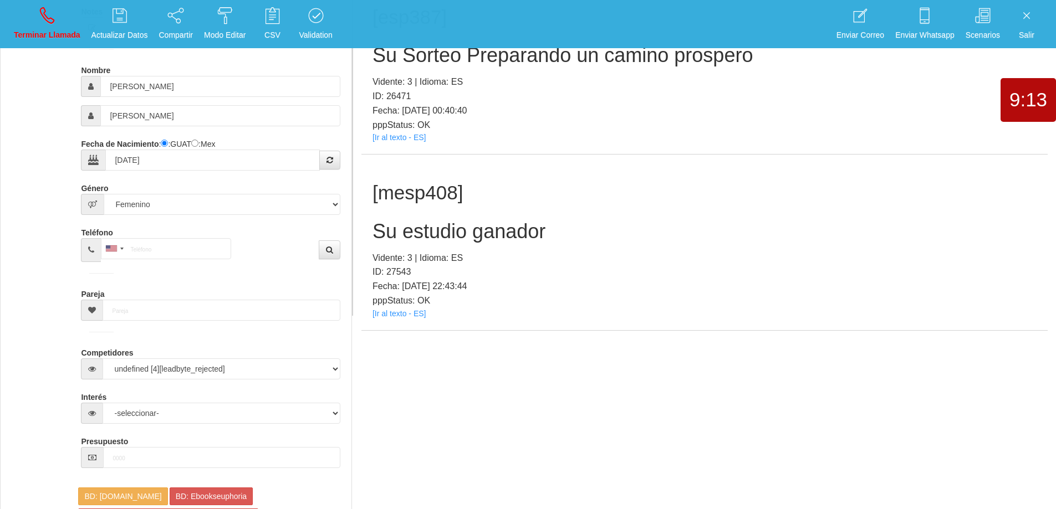
drag, startPoint x: 561, startPoint y: 209, endPoint x: 560, endPoint y: 217, distance: 7.9
click at [561, 210] on div "[mesp408] Su estudio ganador Vidente: 3 | Idioma: ES ID: 27543 Fecha: [DATE] 22…" at bounding box center [704, 243] width 686 height 176
drag, startPoint x: 555, startPoint y: 225, endPoint x: 375, endPoint y: 223, distance: 180.1
click at [375, 223] on h2 "Su estudio ganador" at bounding box center [704, 232] width 664 height 22
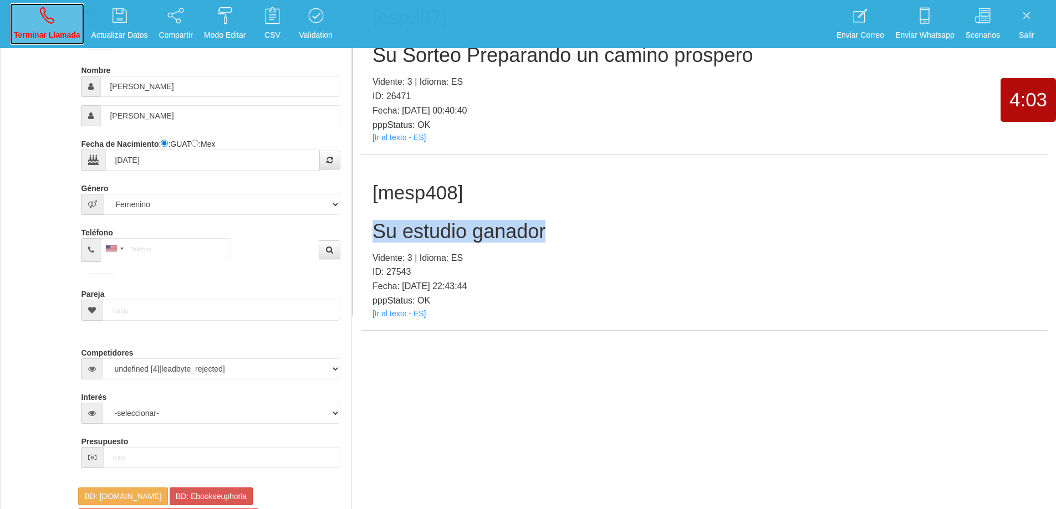
click at [53, 29] on p "Terminar Llamada" at bounding box center [47, 35] width 67 height 13
select select "0"
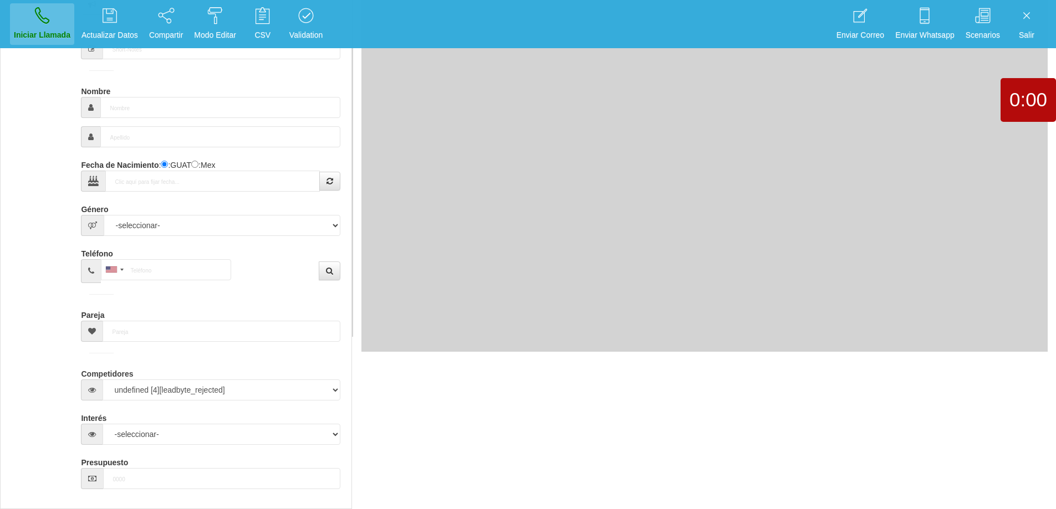
scroll to position [0, 0]
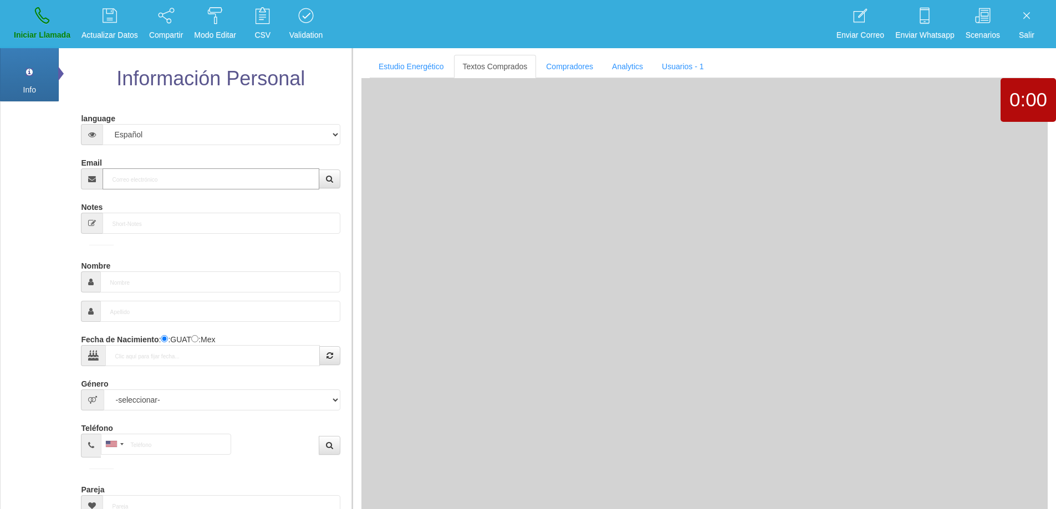
click at [180, 186] on input "Email" at bounding box center [211, 178] width 216 height 21
paste input "[EMAIL_ADDRESS][DOMAIN_NAME]"
type input "[EMAIL_ADDRESS][DOMAIN_NAME]"
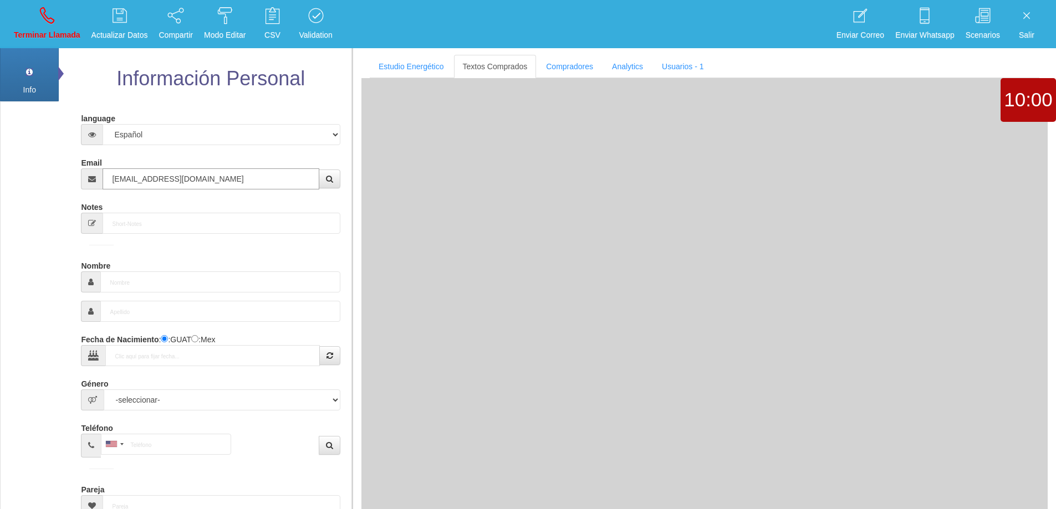
type input "21 Dic 1949"
type input "Excelente Comprador"
type input "[PERSON_NAME]"
select select "1"
type input "01 55 6302 4399"
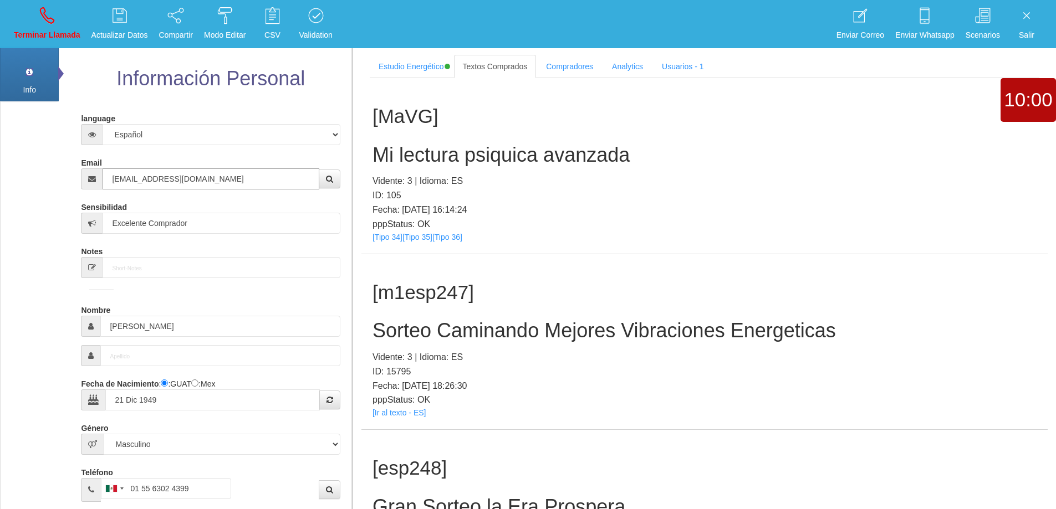
type input "[EMAIL_ADDRESS][DOMAIN_NAME]"
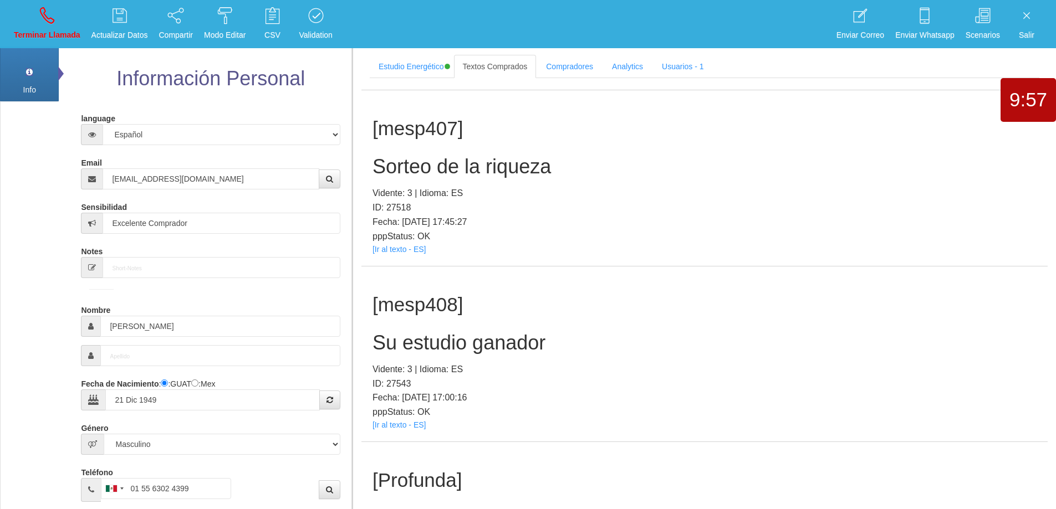
scroll to position [2109, 0]
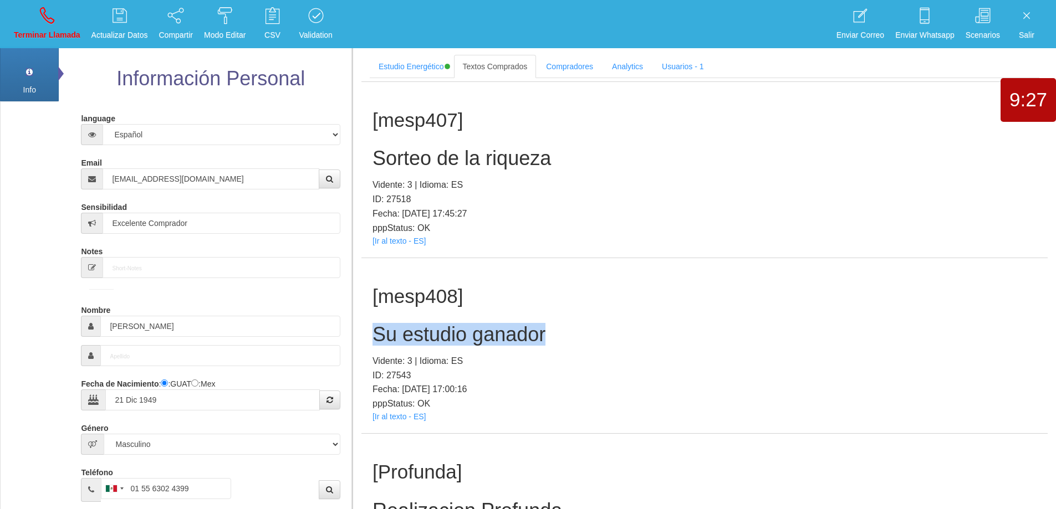
drag, startPoint x: 558, startPoint y: 336, endPoint x: 373, endPoint y: 333, distance: 185.2
click at [373, 332] on h2 "Su estudio ganador" at bounding box center [704, 335] width 664 height 22
click at [583, 357] on p "Vidente: 3 | Idioma: ES" at bounding box center [704, 361] width 664 height 14
drag, startPoint x: 558, startPoint y: 336, endPoint x: 369, endPoint y: 336, distance: 189.0
click at [369, 336] on div "[mesp408] Su estudio ganador Vidente: 3 | Idioma: ES ID: 27543 Fecha: [DATE] 17…" at bounding box center [704, 346] width 686 height 176
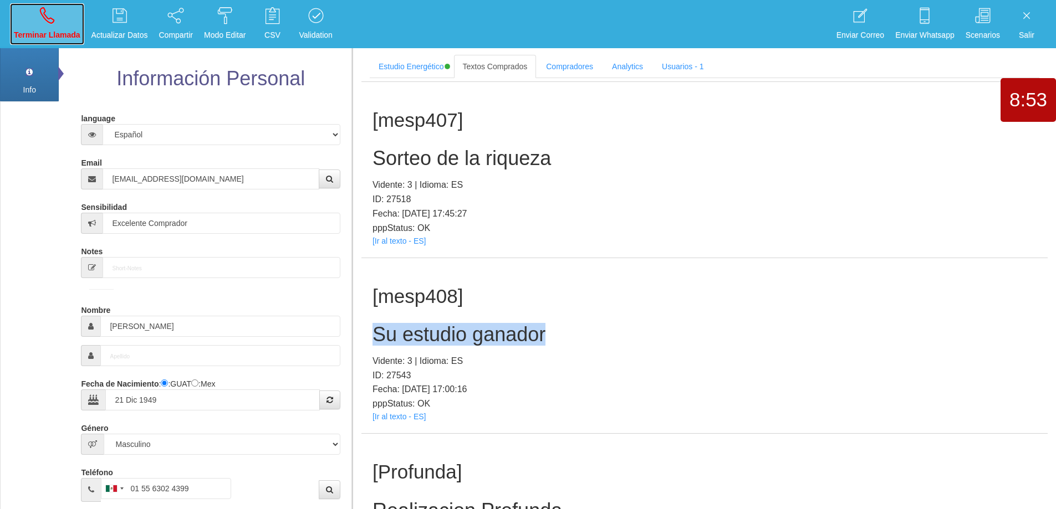
click at [40, 20] on icon at bounding box center [47, 16] width 14 height 18
select select "0"
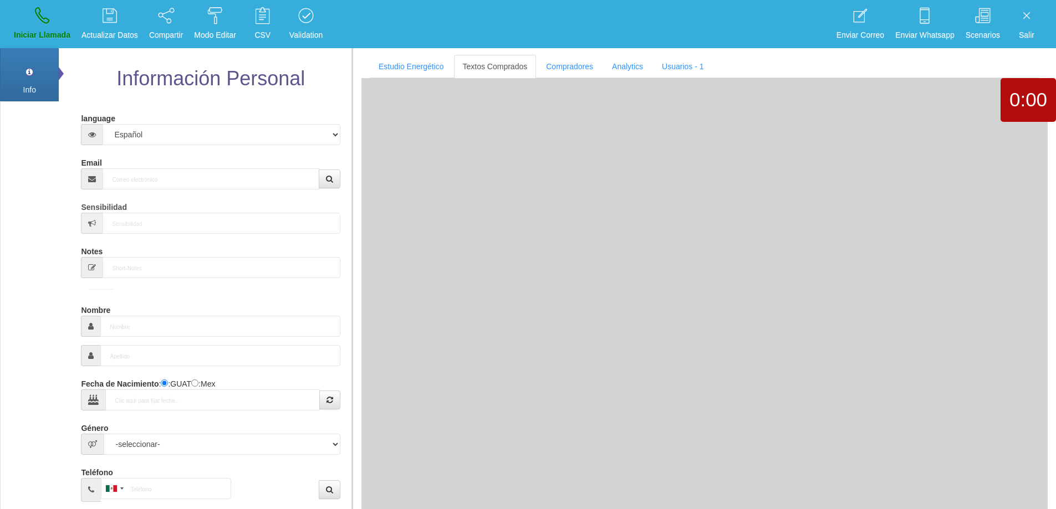
scroll to position [0, 0]
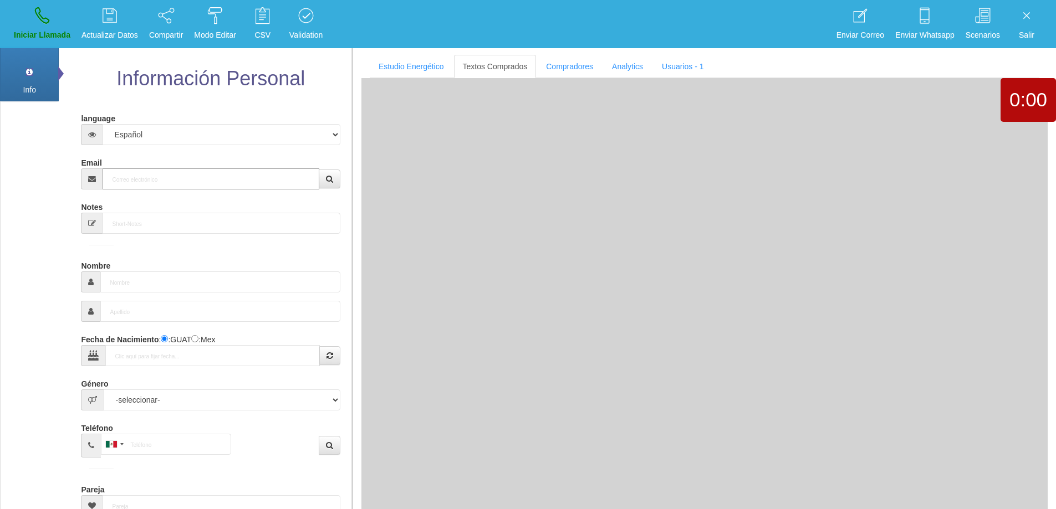
click at [244, 178] on input "Email" at bounding box center [211, 178] width 216 height 21
paste input "[EMAIL_ADDRESS][DOMAIN_NAME]"
type input "[EMAIL_ADDRESS][DOMAIN_NAME]"
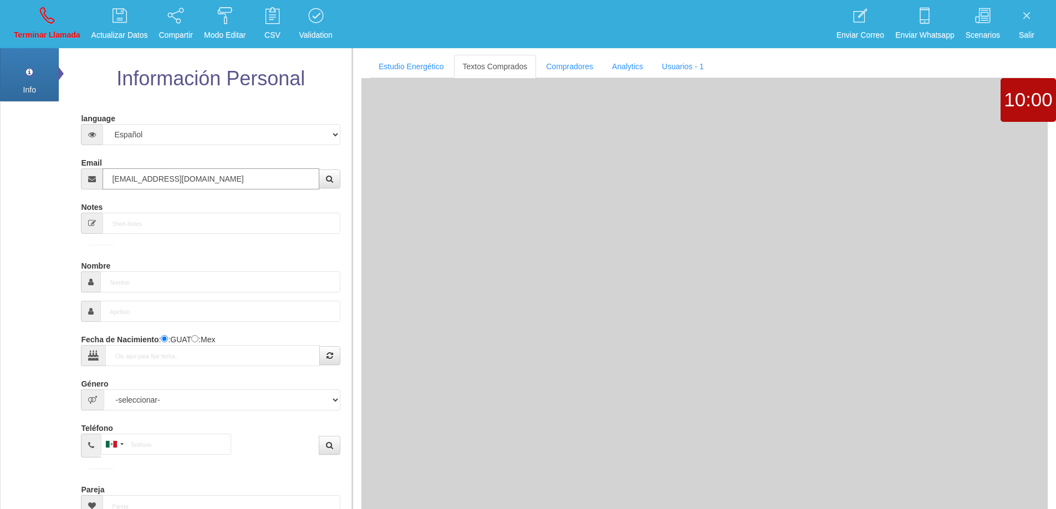
type input "27 Ago 1959"
select select "2"
type input "Excelente Comprador"
type input "[PERSON_NAME]"
select select "1"
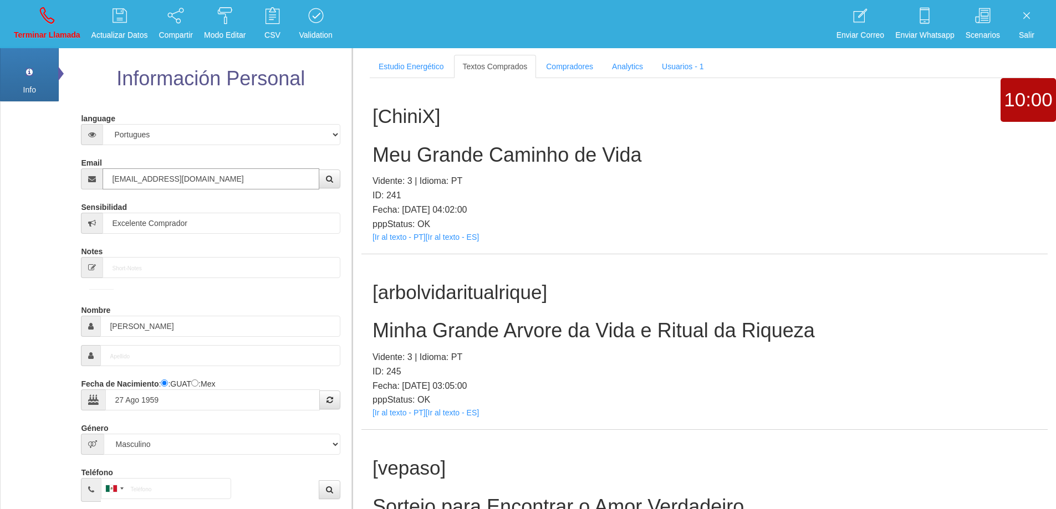
type input "[EMAIL_ADDRESS][DOMAIN_NAME]"
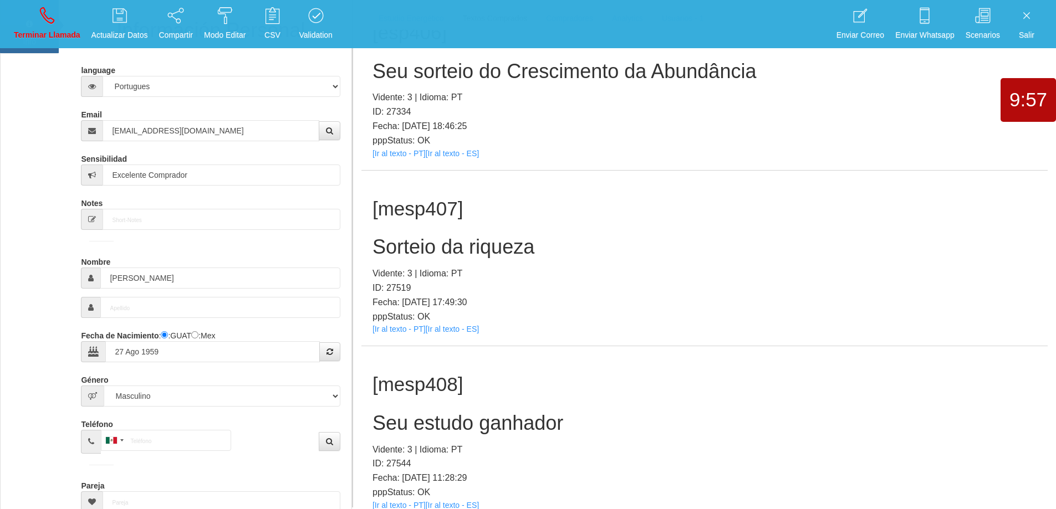
scroll to position [166, 0]
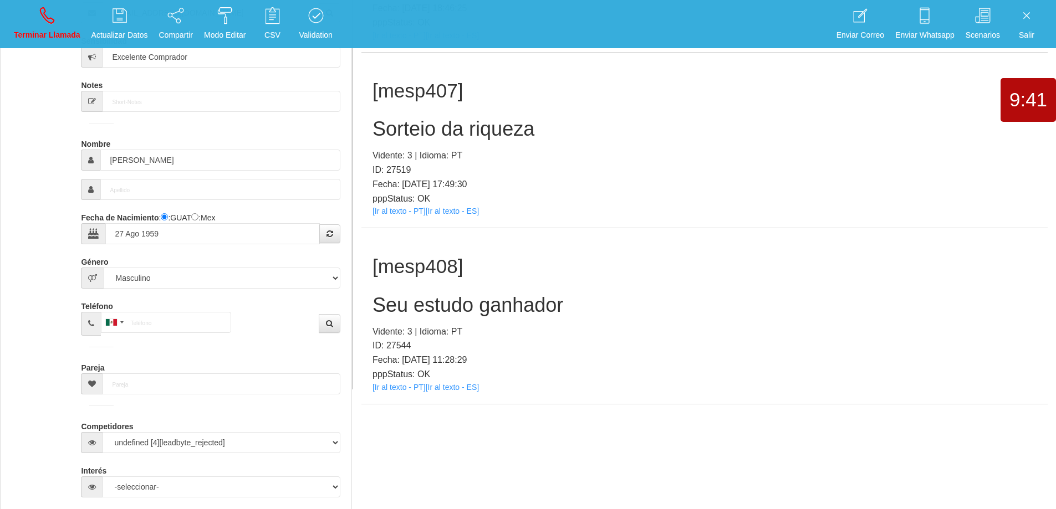
drag, startPoint x: 635, startPoint y: 253, endPoint x: 615, endPoint y: 268, distance: 24.6
click at [635, 253] on div "[mesp408] Seu estudo ganhador Vidente: 3 | Idioma: PT ID: 27544 Fecha: [DATE] 1…" at bounding box center [704, 316] width 686 height 176
drag, startPoint x: 574, startPoint y: 303, endPoint x: 374, endPoint y: 295, distance: 200.3
click at [374, 295] on h2 "Seu estudo ganhador" at bounding box center [704, 305] width 664 height 22
click at [639, 277] on h1 "[mesp408]" at bounding box center [704, 267] width 664 height 22
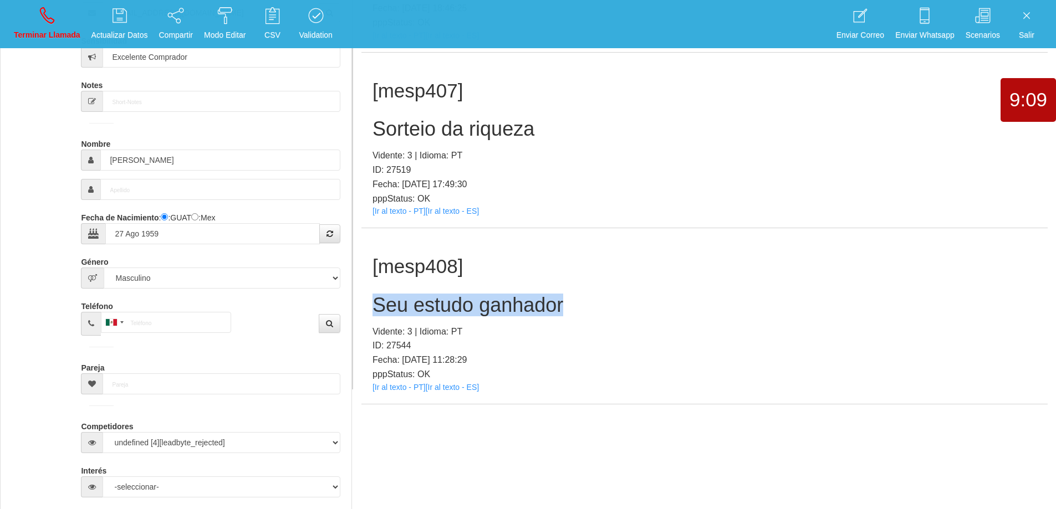
drag, startPoint x: 572, startPoint y: 306, endPoint x: 372, endPoint y: 299, distance: 199.6
click at [372, 299] on h2 "Seu estudo ganhador" at bounding box center [704, 305] width 664 height 22
click at [60, 19] on link "Terminar Llamada" at bounding box center [47, 24] width 74 height 42
select select "0"
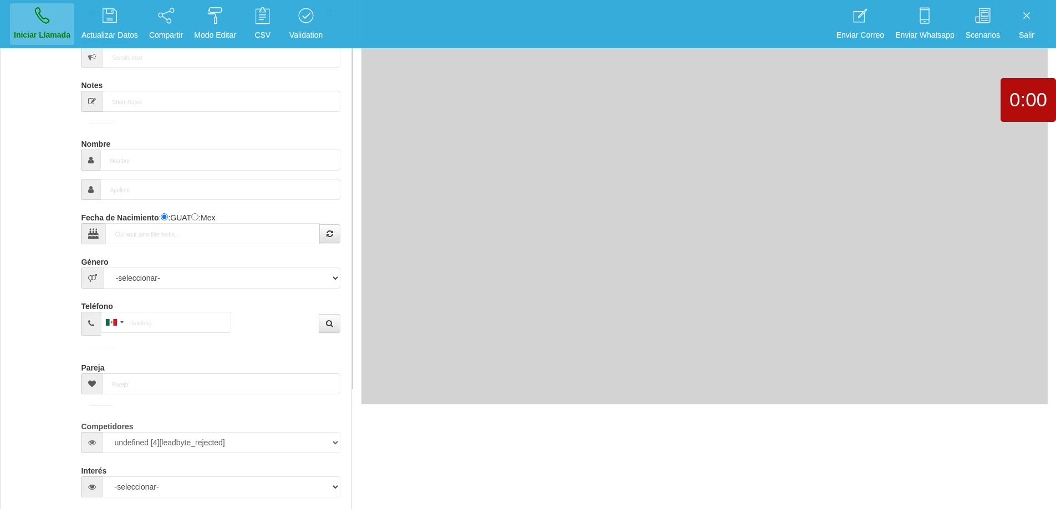
scroll to position [0, 0]
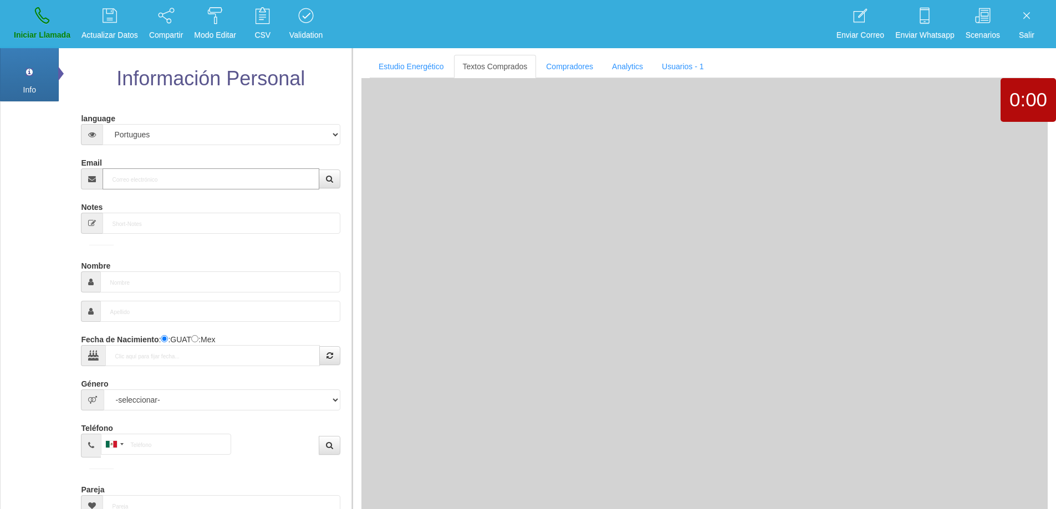
click at [180, 181] on input "Email" at bounding box center [211, 178] width 216 height 21
paste input "[EMAIL_ADDRESS][DOMAIN_NAME]"
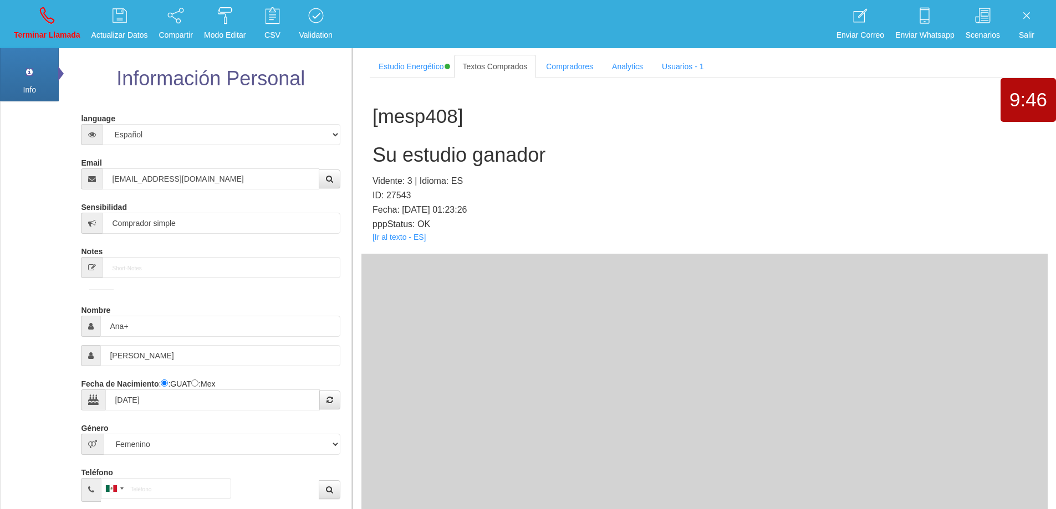
click at [457, 159] on h2 "Su estudio ganador" at bounding box center [704, 155] width 664 height 22
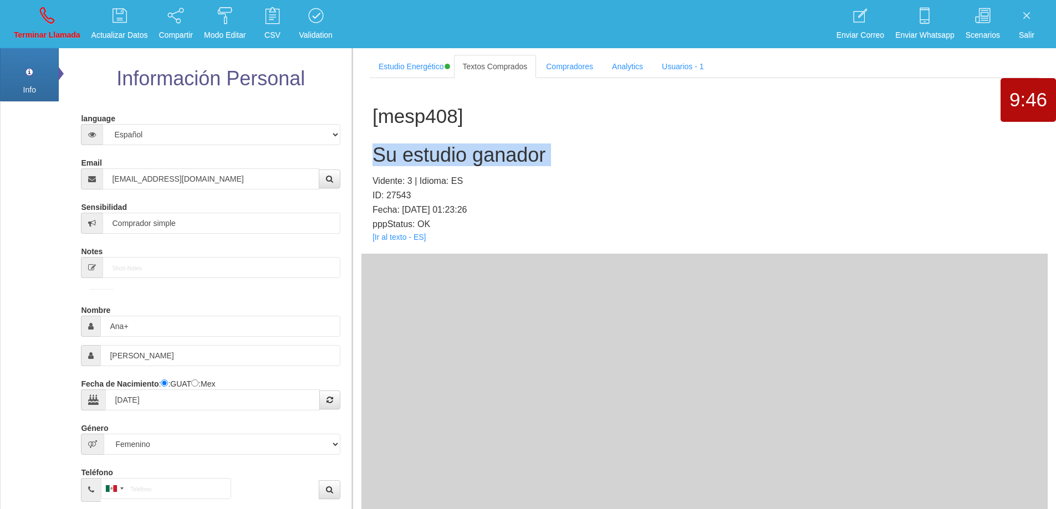
click at [457, 159] on h2 "Su estudio ganador" at bounding box center [704, 155] width 664 height 22
click at [622, 142] on div "[mesp408] Su estudio ganador Vidente: 3 | Idioma: ES ID: 27543 Fecha: [DATE] 01…" at bounding box center [704, 166] width 686 height 176
drag, startPoint x: 566, startPoint y: 151, endPoint x: 376, endPoint y: 152, distance: 190.1
click at [376, 152] on h2 "Su estudio ganador" at bounding box center [704, 155] width 664 height 22
drag, startPoint x: 51, startPoint y: 22, endPoint x: 578, endPoint y: 45, distance: 527.1
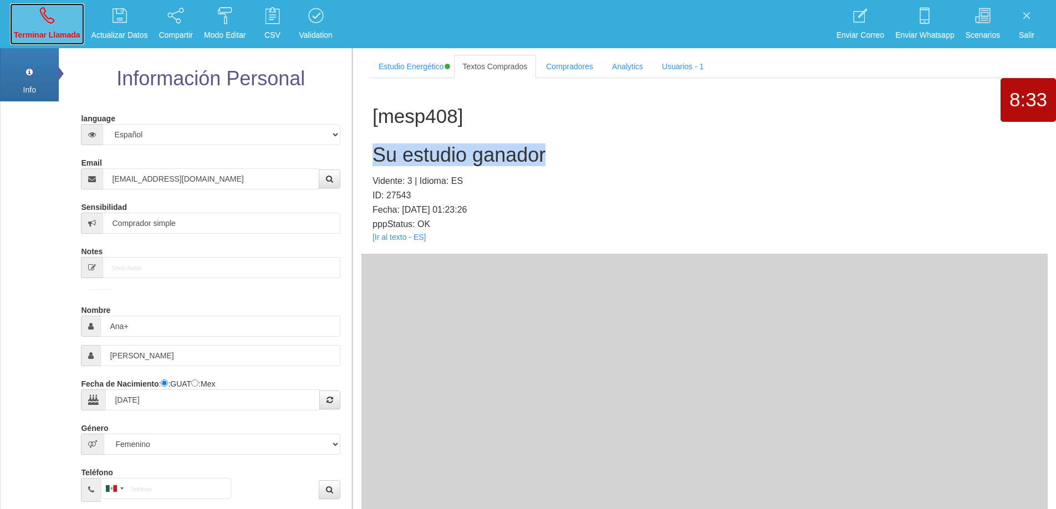
click at [51, 22] on icon at bounding box center [47, 16] width 14 height 18
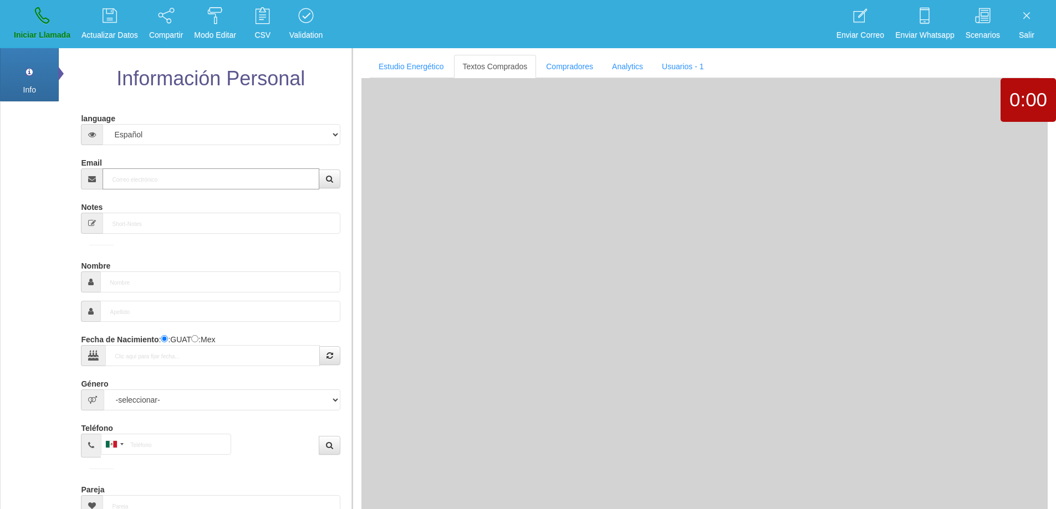
drag, startPoint x: 166, startPoint y: 185, endPoint x: 217, endPoint y: 178, distance: 51.4
click at [167, 185] on input "Email" at bounding box center [211, 178] width 216 height 21
paste input "[PERSON_NAME][EMAIL_ADDRESS][DOMAIN_NAME]"
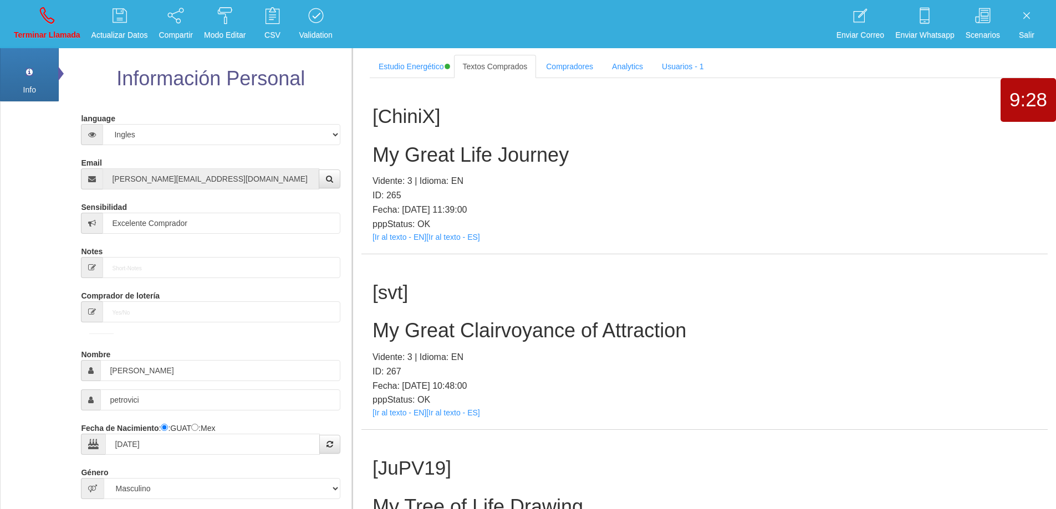
scroll to position [121368, 0]
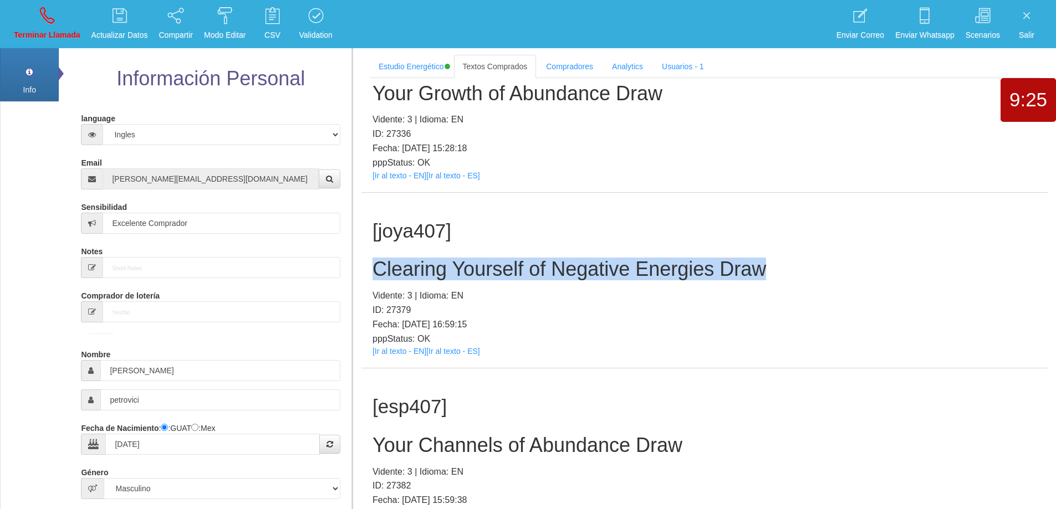
drag, startPoint x: 719, startPoint y: 268, endPoint x: 366, endPoint y: 266, distance: 353.6
click at [363, 265] on div "[joya407] Clearing Yourself of Negative Energies Draw Vidente: 3 | Idioma: EN I…" at bounding box center [704, 281] width 686 height 176
click at [804, 255] on div "[joya407] Clearing Yourself of Negative Energies Draw Vidente: 3 | Idioma: EN I…" at bounding box center [704, 281] width 686 height 176
drag, startPoint x: 788, startPoint y: 275, endPoint x: 376, endPoint y: 269, distance: 411.9
click at [376, 269] on h2 "Clearing Yourself of Negative Energies Draw" at bounding box center [704, 269] width 664 height 22
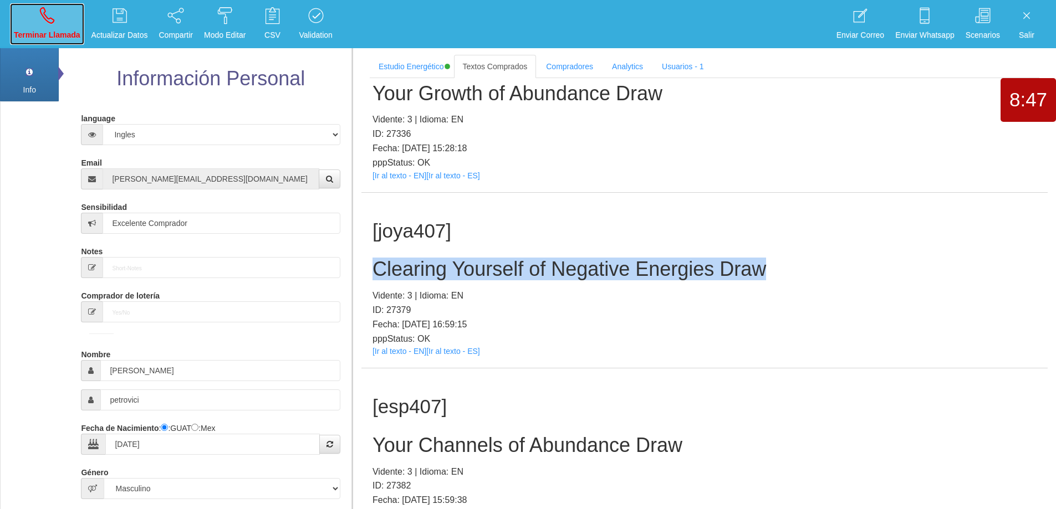
drag, startPoint x: 44, startPoint y: 23, endPoint x: 573, endPoint y: 44, distance: 529.2
click at [44, 24] on icon at bounding box center [47, 16] width 14 height 18
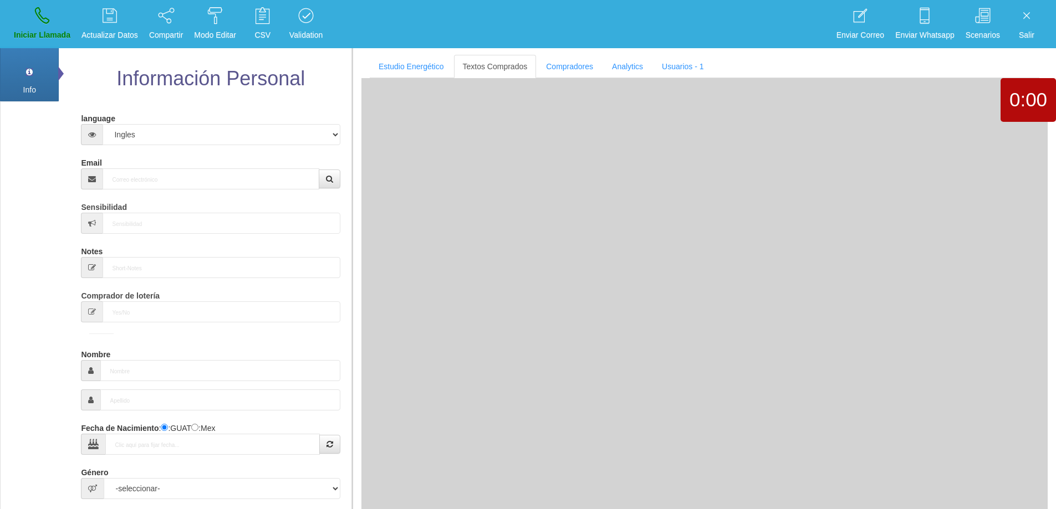
scroll to position [0, 0]
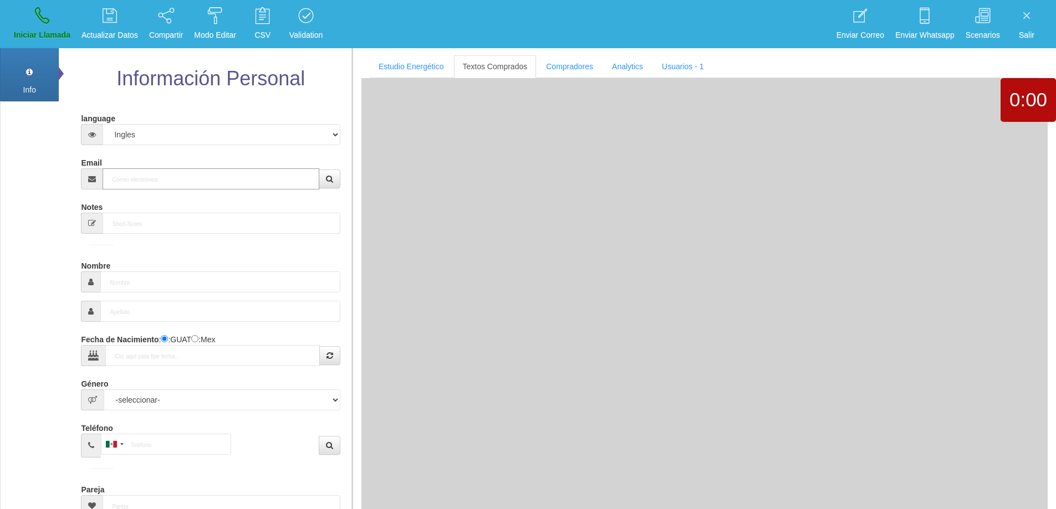
click at [197, 182] on input "Email" at bounding box center [211, 178] width 216 height 21
paste input "[EMAIL_ADDRESS][DOMAIN_NAME]"
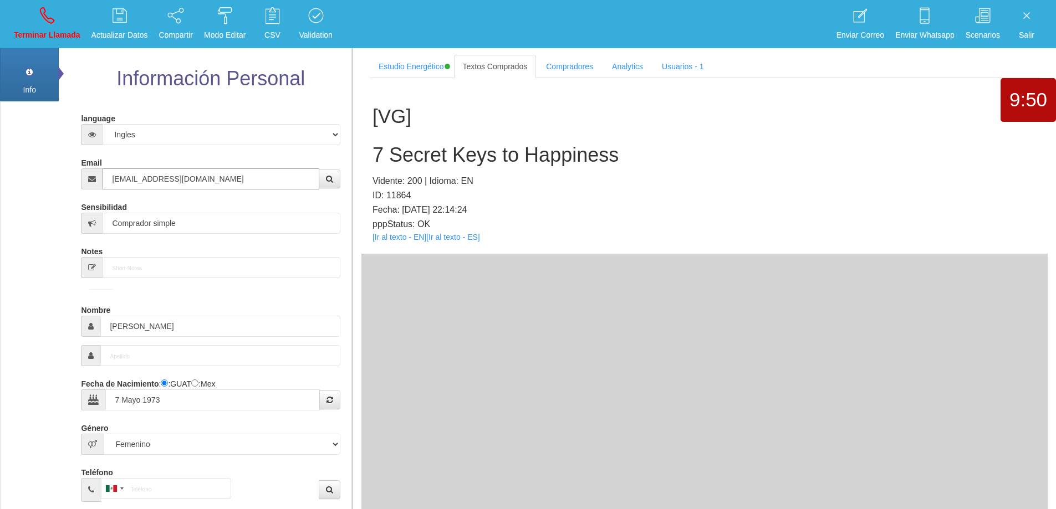
click at [269, 183] on input "[EMAIL_ADDRESS][DOMAIN_NAME]" at bounding box center [211, 178] width 216 height 21
click at [124, 325] on input "[PERSON_NAME]" at bounding box center [219, 326] width 239 height 21
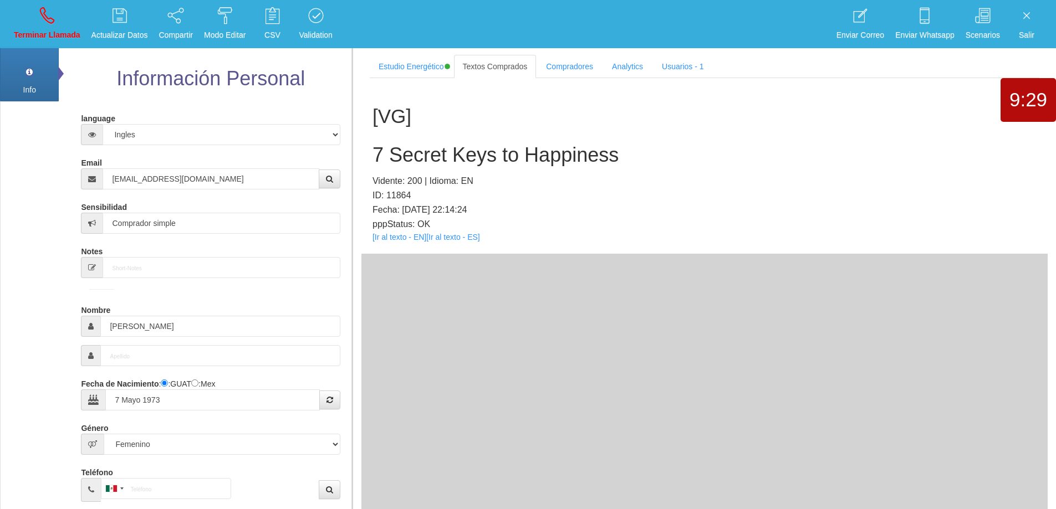
click at [521, 157] on h2 "7 Secret Keys to Happiness" at bounding box center [704, 155] width 664 height 22
click at [521, 156] on h2 "7 Secret Keys to Happiness" at bounding box center [704, 155] width 664 height 22
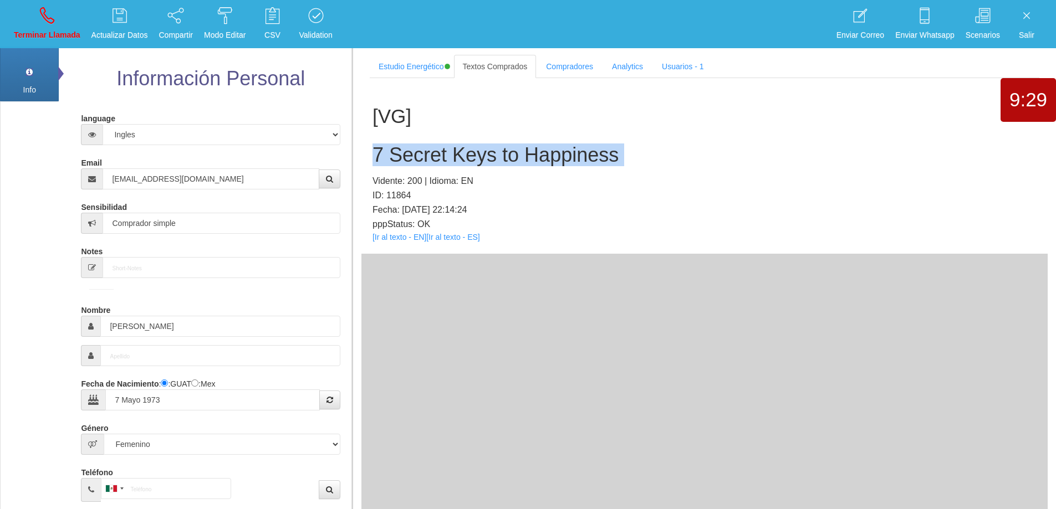
click at [521, 156] on h2 "7 Secret Keys to Happiness" at bounding box center [704, 155] width 664 height 22
click at [658, 157] on h2 "7 Secret Keys to Happiness" at bounding box center [704, 155] width 664 height 22
drag, startPoint x: 630, startPoint y: 155, endPoint x: 376, endPoint y: 156, distance: 253.8
click at [376, 156] on h2 "7 Secret Keys to Happiness" at bounding box center [704, 155] width 664 height 22
click at [38, 14] on link "Terminar Llamada" at bounding box center [47, 24] width 74 height 42
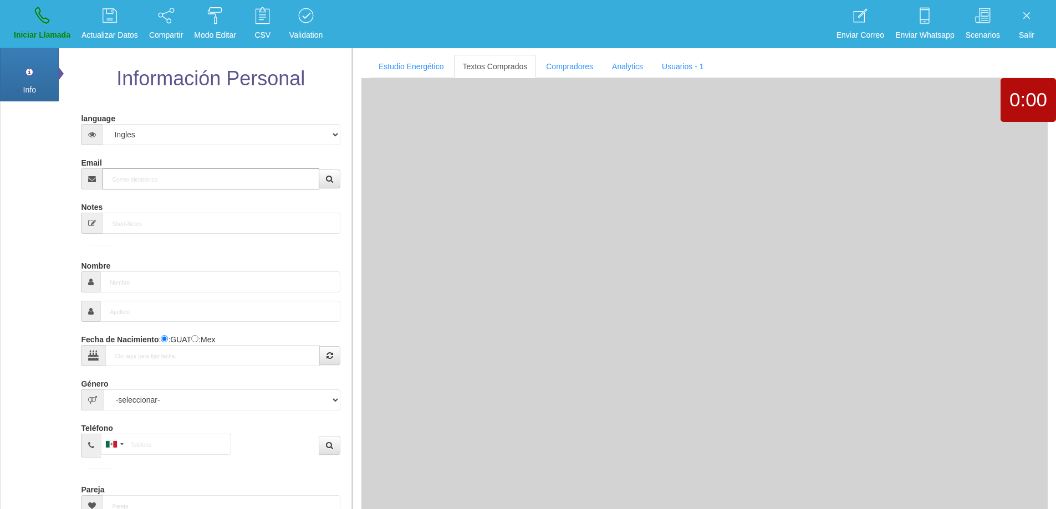
click at [192, 176] on input "Email" at bounding box center [211, 178] width 216 height 21
paste input "[EMAIL_ADDRESS][DOMAIN_NAME]"
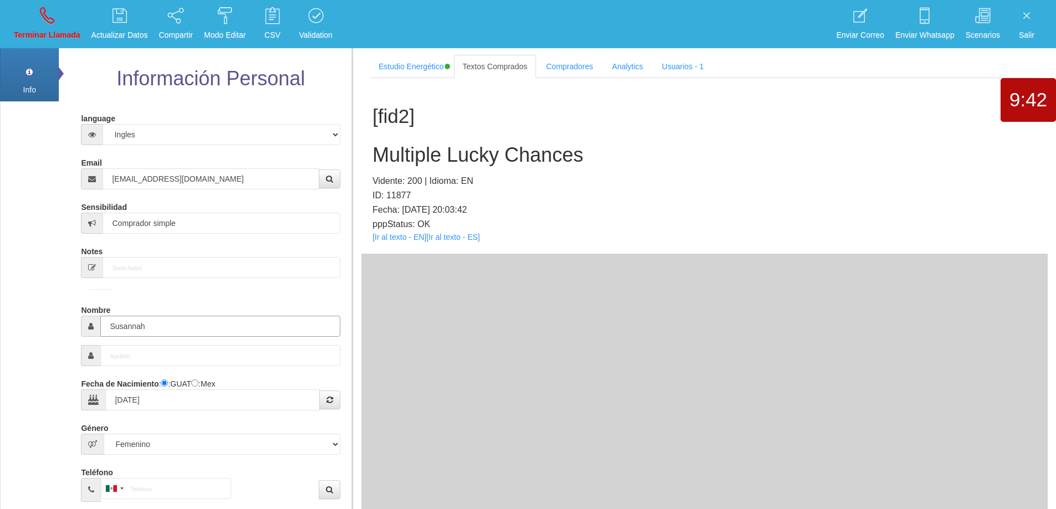
drag, startPoint x: 170, startPoint y: 328, endPoint x: 90, endPoint y: 300, distance: 84.8
click at [83, 305] on div "Nombre Susannah" at bounding box center [210, 319] width 259 height 36
click at [535, 159] on h2 "Multiple Lucky Chances" at bounding box center [704, 155] width 664 height 22
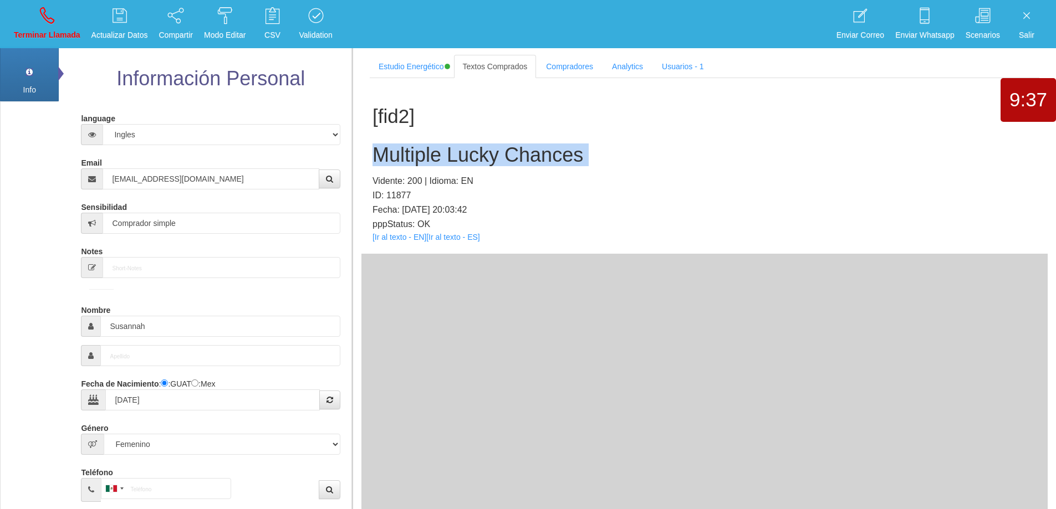
click at [535, 159] on h2 "Multiple Lucky Chances" at bounding box center [704, 155] width 664 height 22
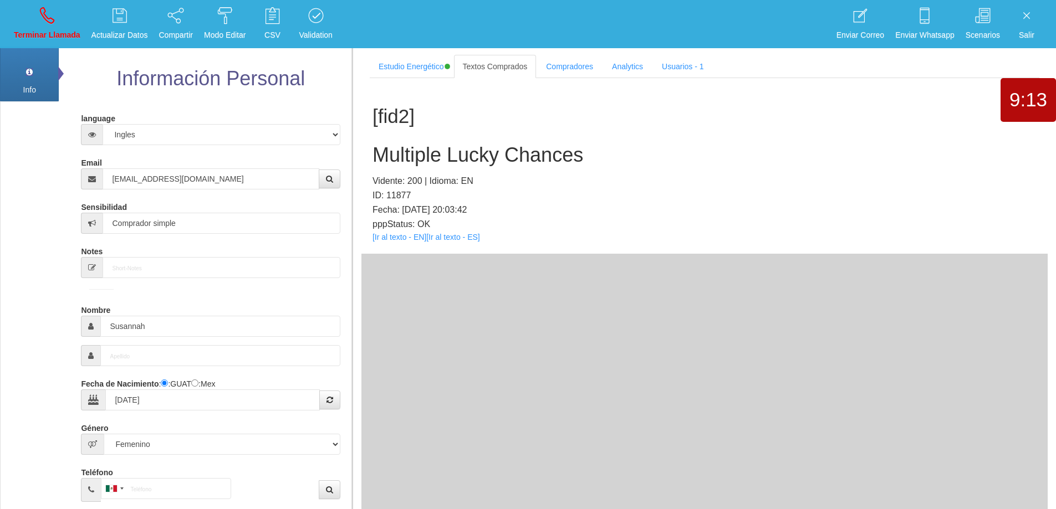
click at [592, 168] on div "[fid2] Multiple Lucky Chances Vidente: 200 | Idioma: EN ID: 11877 Fecha: [DATE]…" at bounding box center [704, 166] width 686 height 176
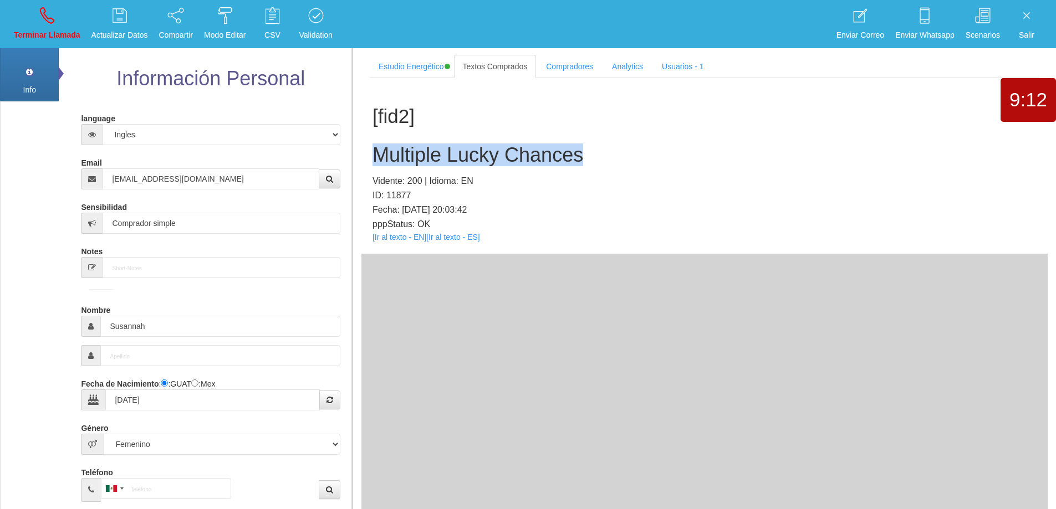
drag, startPoint x: 596, startPoint y: 157, endPoint x: 377, endPoint y: 153, distance: 219.0
click at [376, 152] on h2 "Multiple Lucky Chances" at bounding box center [704, 155] width 664 height 22
click at [54, 30] on p "Terminar Llamada" at bounding box center [47, 35] width 67 height 13
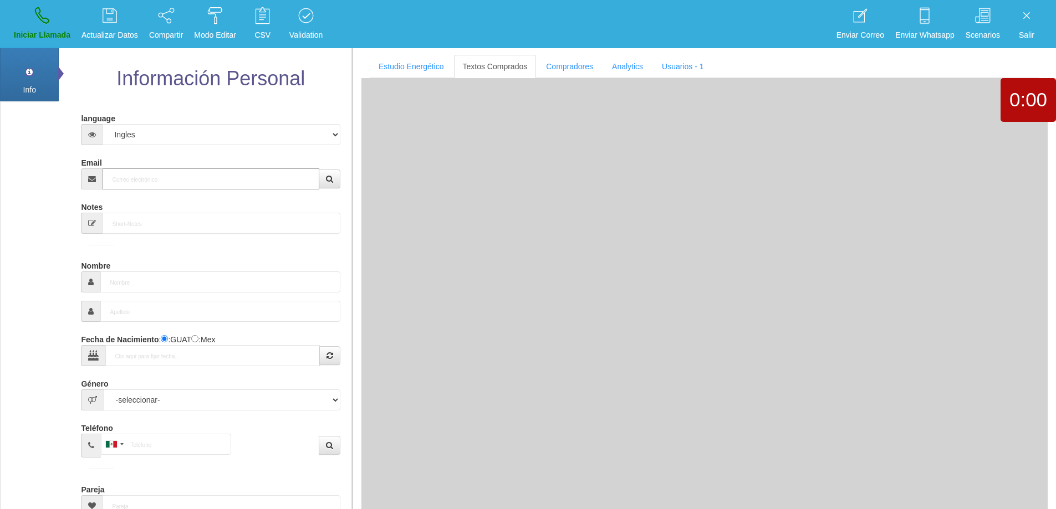
drag, startPoint x: 202, startPoint y: 177, endPoint x: 237, endPoint y: 167, distance: 35.8
click at [206, 175] on input "Email" at bounding box center [211, 178] width 216 height 21
paste input "[EMAIL_ADDRESS][DOMAIN_NAME]"
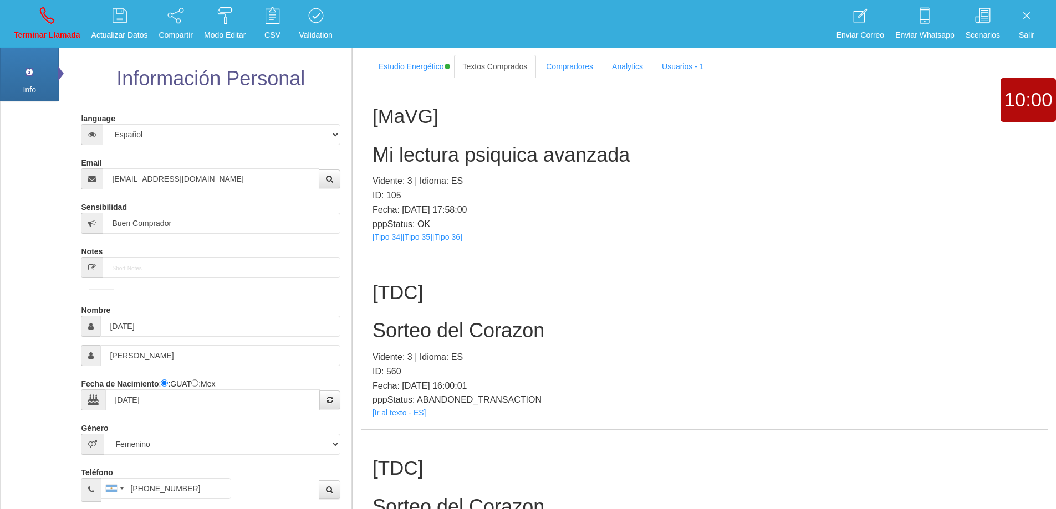
scroll to position [240, 0]
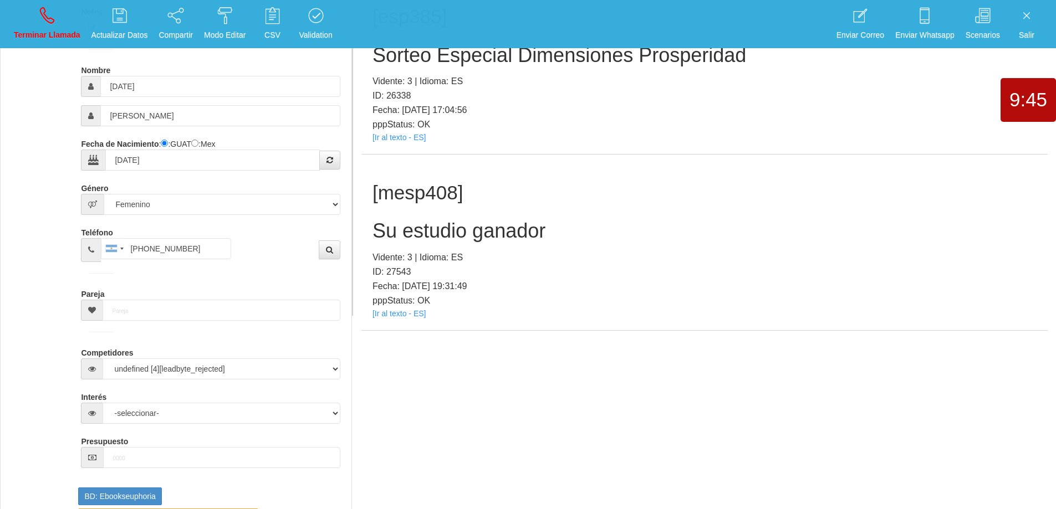
click at [468, 222] on h2 "Su estudio ganador" at bounding box center [704, 231] width 664 height 22
click at [469, 233] on h2 "Su estudio ganador" at bounding box center [704, 231] width 664 height 22
click at [469, 232] on h2 "Su estudio ganador" at bounding box center [704, 231] width 664 height 22
click at [576, 246] on div "[mesp408] Su estudio ganador Vidente: 3 | Idioma: ES ID: 27543 Fecha: [DATE] 19…" at bounding box center [704, 243] width 686 height 176
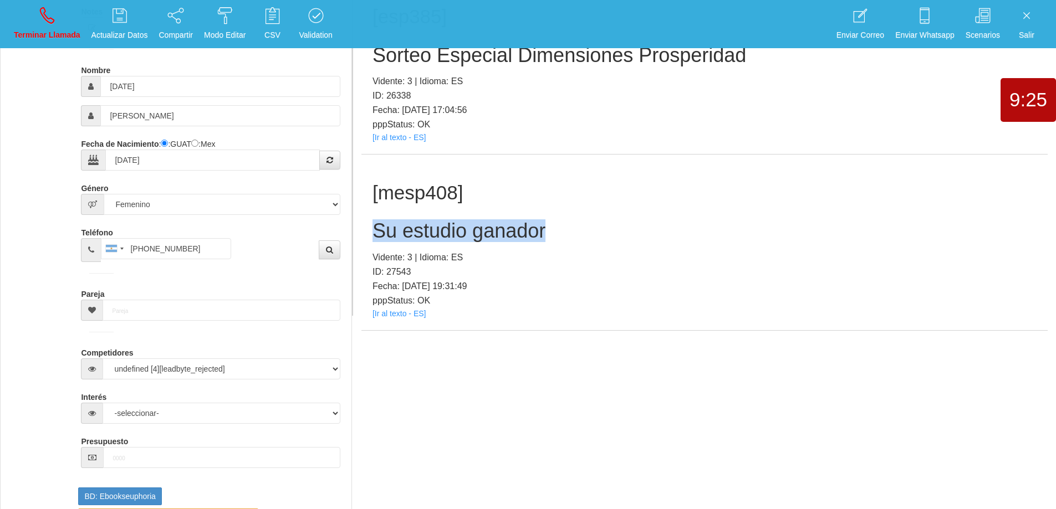
drag, startPoint x: 560, startPoint y: 231, endPoint x: 369, endPoint y: 222, distance: 191.4
click at [369, 222] on div "[mesp408] Su estudio ganador Vidente: 3 | Idioma: ES ID: 27543 Fecha: [DATE] 19…" at bounding box center [704, 243] width 686 height 176
click at [50, 18] on icon at bounding box center [47, 16] width 14 height 18
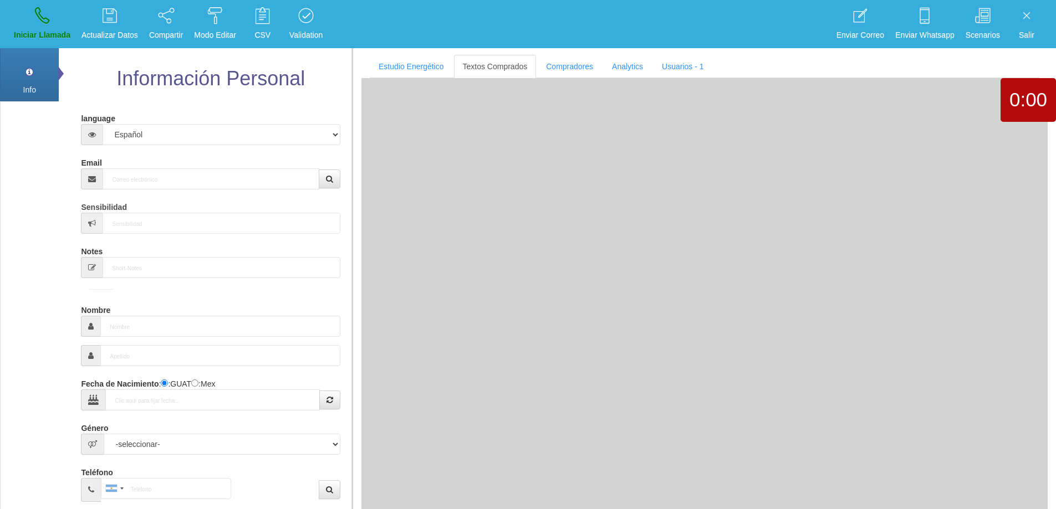
scroll to position [0, 0]
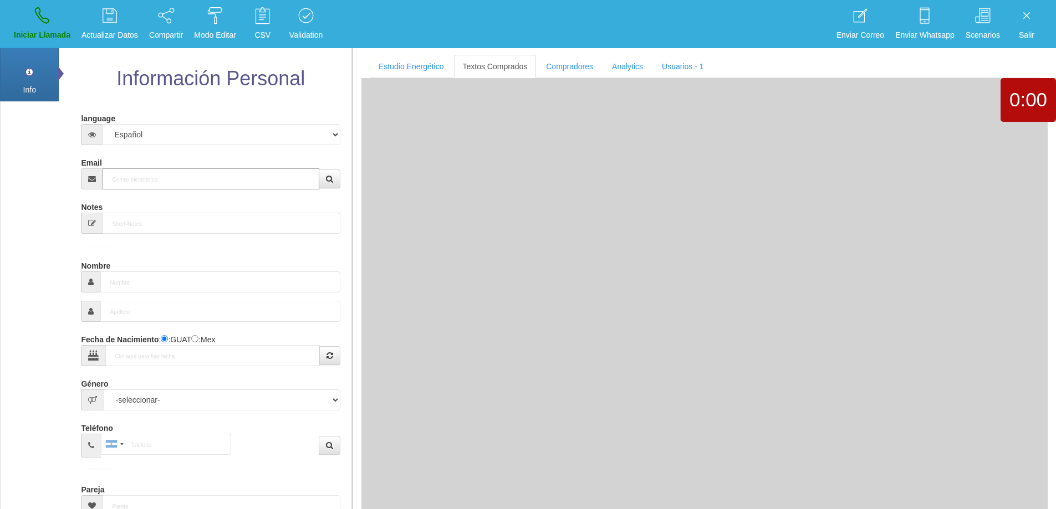
click at [234, 178] on input "Email" at bounding box center [211, 178] width 216 height 21
paste input "[PERSON_NAME][EMAIL_ADDRESS][PERSON_NAME][DOMAIN_NAME]"
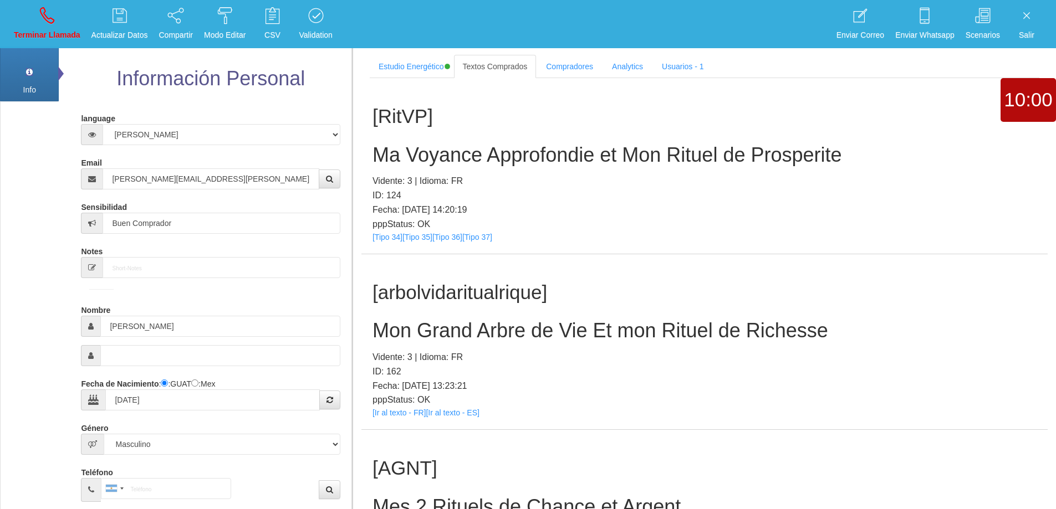
scroll to position [240, 0]
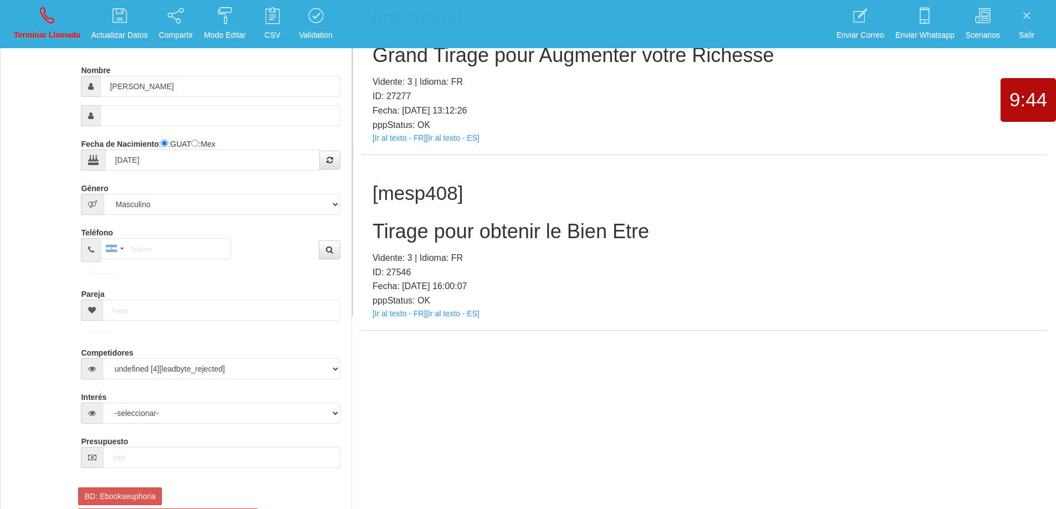
click at [501, 230] on h2 "Tirage pour obtenir le Bien Etre" at bounding box center [704, 232] width 664 height 22
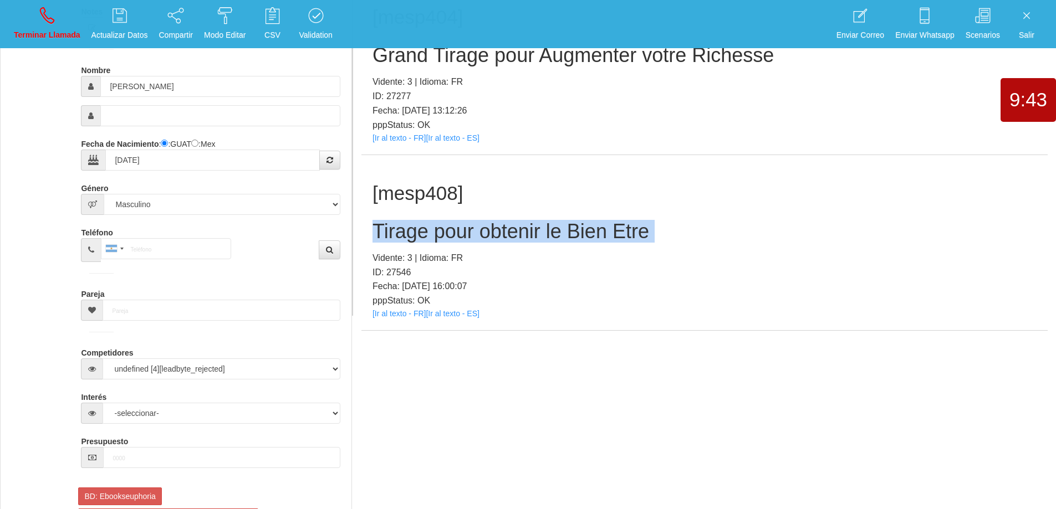
click at [501, 231] on h2 "Tirage pour obtenir le Bien Etre" at bounding box center [704, 232] width 664 height 22
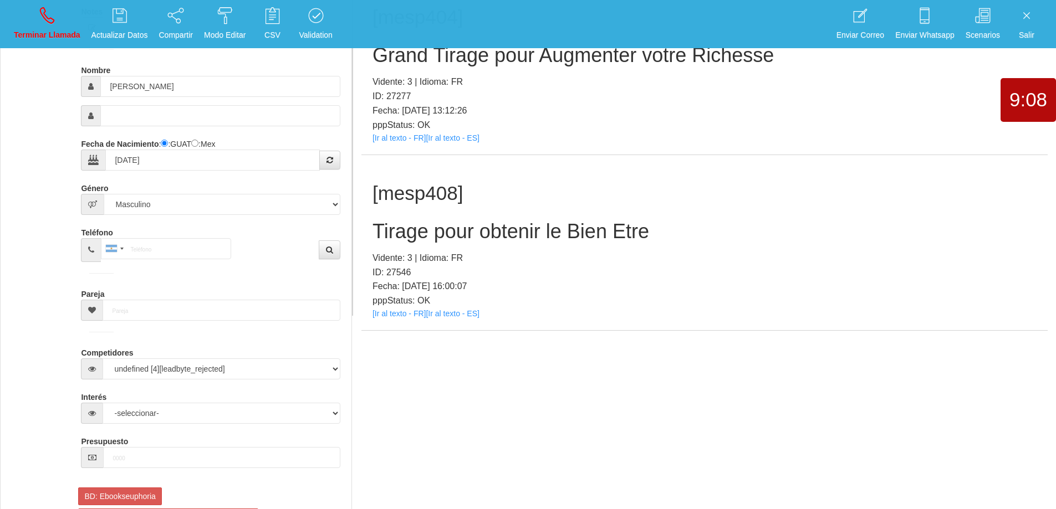
click at [661, 252] on p "Vidente: 3 | Idioma: FR" at bounding box center [704, 258] width 664 height 14
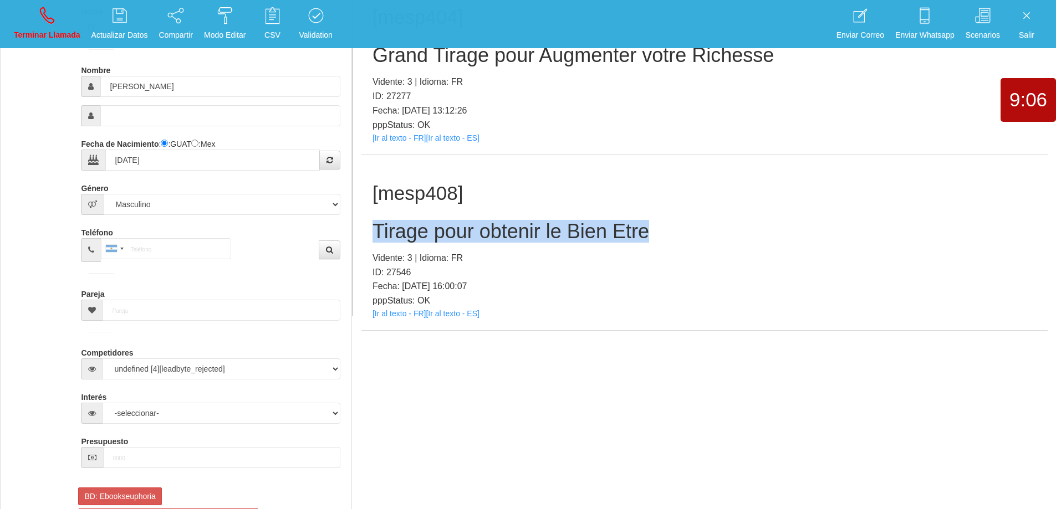
drag, startPoint x: 656, startPoint y: 233, endPoint x: 379, endPoint y: 233, distance: 276.6
click at [378, 233] on h2 "Tirage pour obtenir le Bien Etre" at bounding box center [704, 232] width 664 height 22
click at [47, 25] on link "Terminar Llamada" at bounding box center [47, 24] width 74 height 42
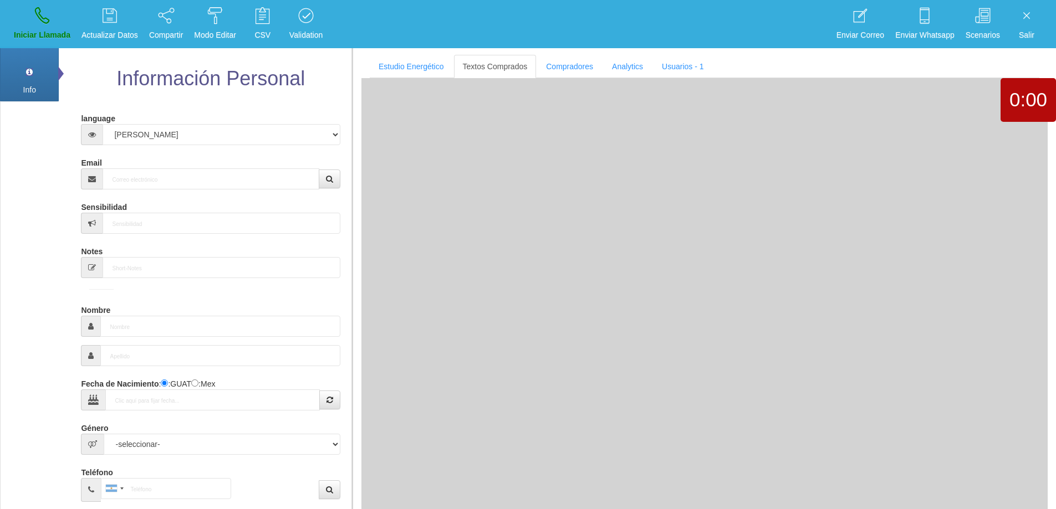
scroll to position [0, 0]
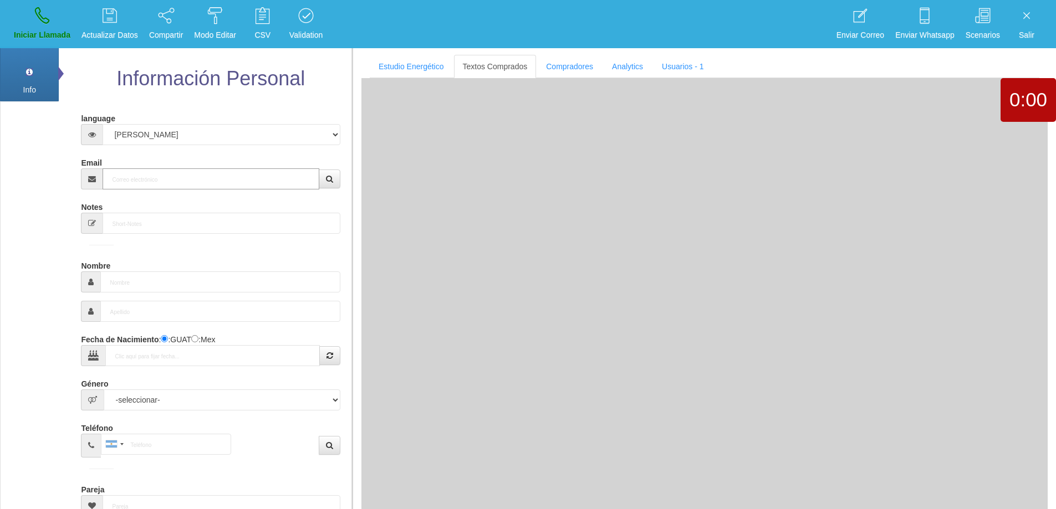
drag, startPoint x: 254, startPoint y: 175, endPoint x: 269, endPoint y: 170, distance: 15.8
click at [256, 174] on input "Email" at bounding box center [211, 178] width 216 height 21
paste input "[EMAIL_ADDRESS][DOMAIN_NAME]"
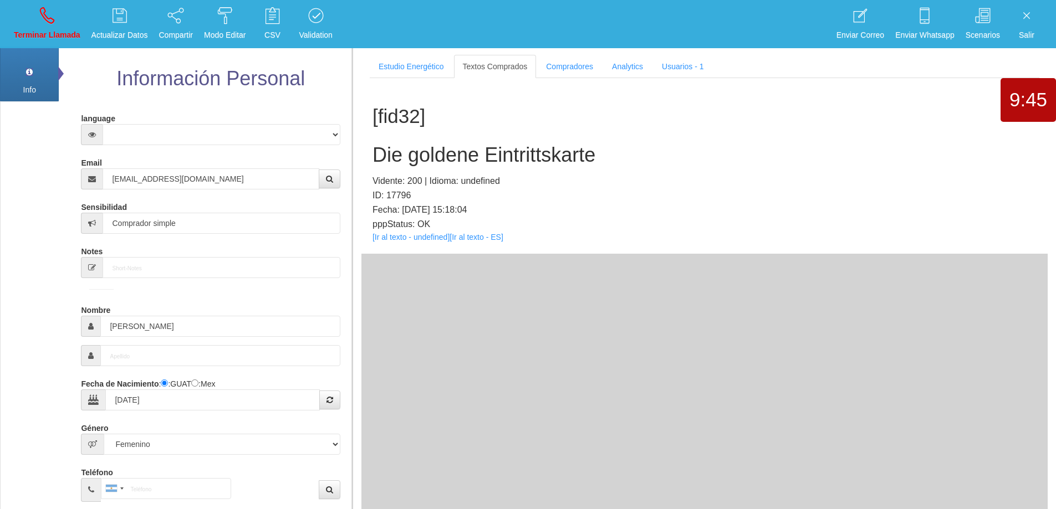
click at [451, 160] on h2 "Die goldene Eintrittskarte" at bounding box center [704, 155] width 664 height 22
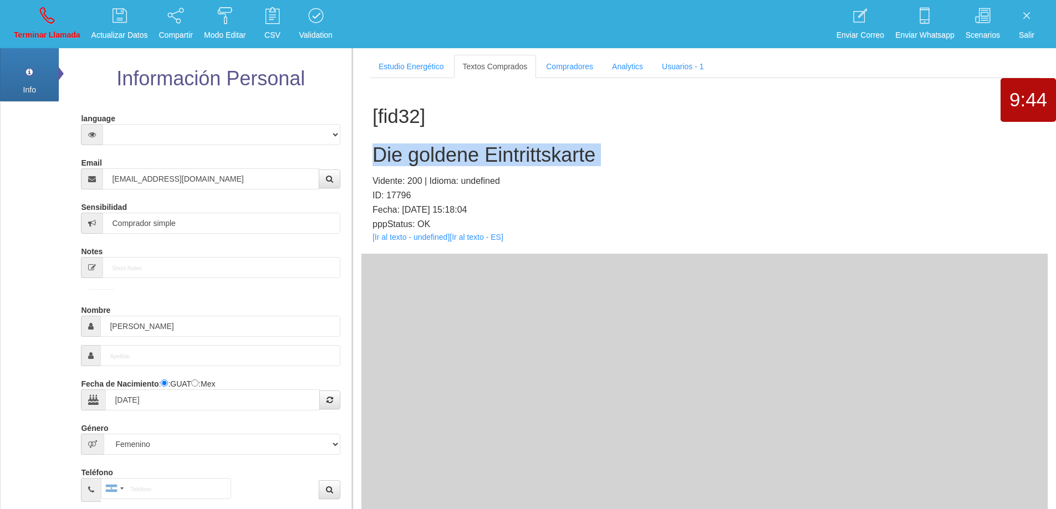
click at [451, 160] on h2 "Die goldene Eintrittskarte" at bounding box center [704, 155] width 664 height 22
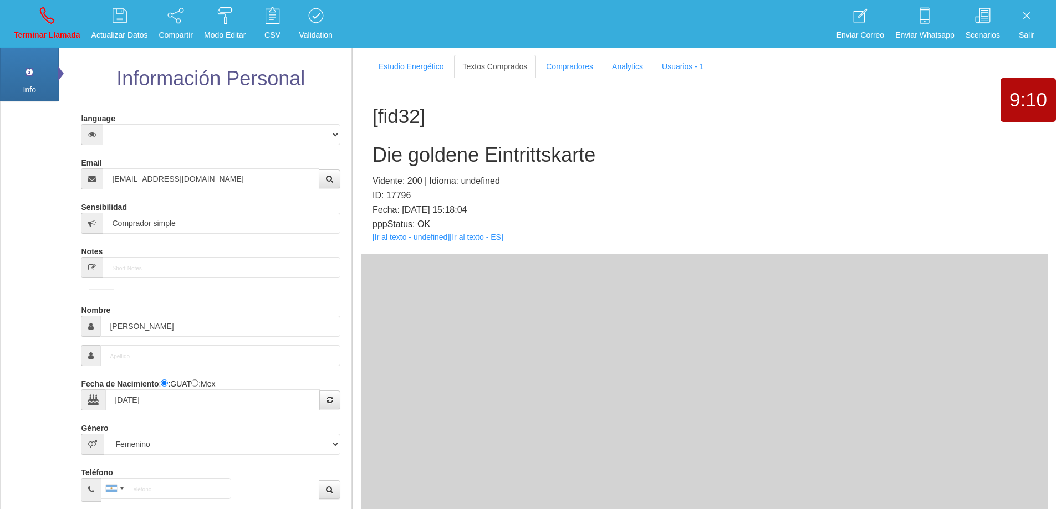
click at [575, 189] on p "ID: 17796" at bounding box center [704, 195] width 664 height 14
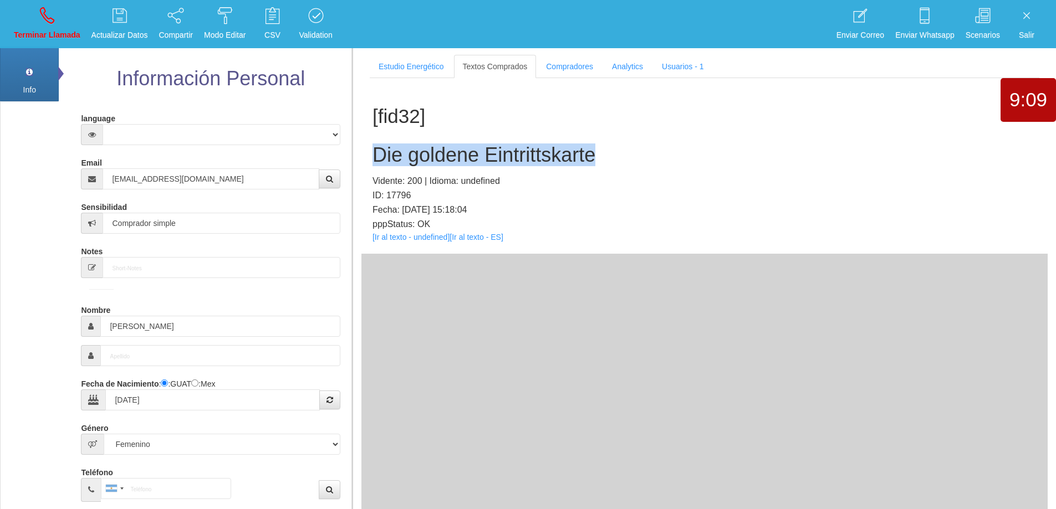
drag, startPoint x: 606, startPoint y: 155, endPoint x: 361, endPoint y: 148, distance: 245.1
click at [361, 148] on div "[fid32] Die goldene Eintrittskarte Vidente: 200 | Idioma: undefined ID: 17796 F…" at bounding box center [704, 166] width 686 height 176
click at [26, 15] on link "Terminar Llamada" at bounding box center [47, 24] width 74 height 42
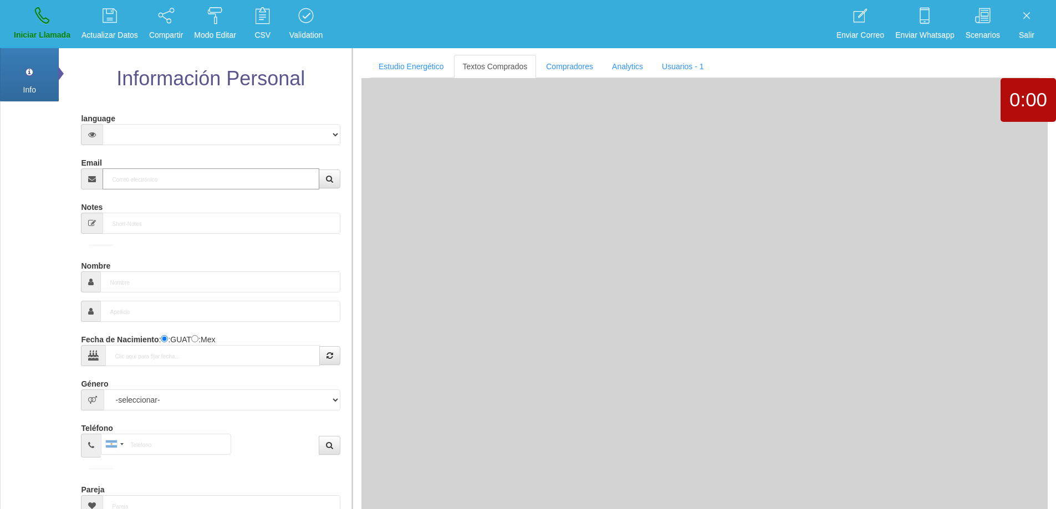
drag, startPoint x: 206, startPoint y: 180, endPoint x: 214, endPoint y: 175, distance: 10.2
click at [206, 180] on input "Email" at bounding box center [211, 178] width 216 height 21
paste input "[EMAIL_ADDRESS][DOMAIN_NAME]"
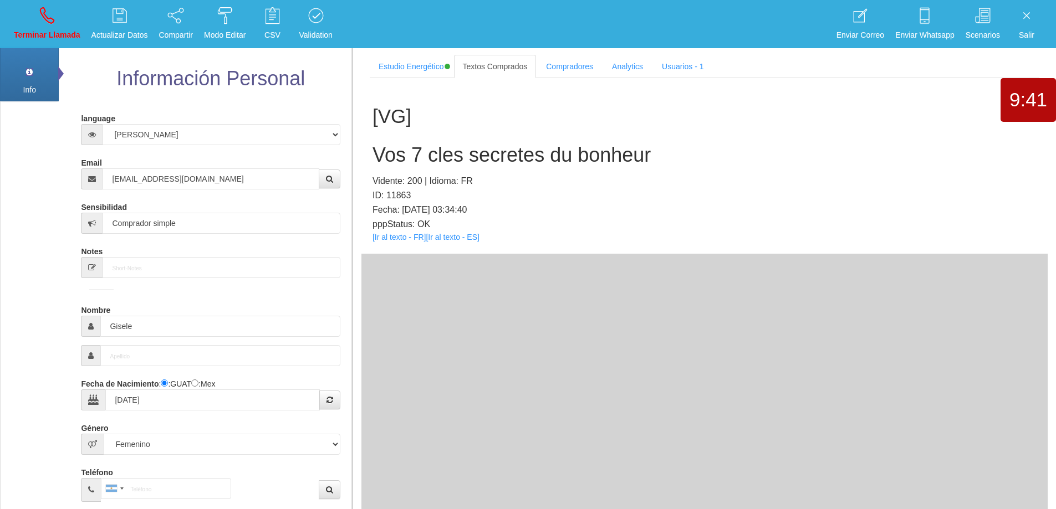
click at [567, 154] on h2 "Vos 7 cles secretes du bonheur" at bounding box center [704, 155] width 664 height 22
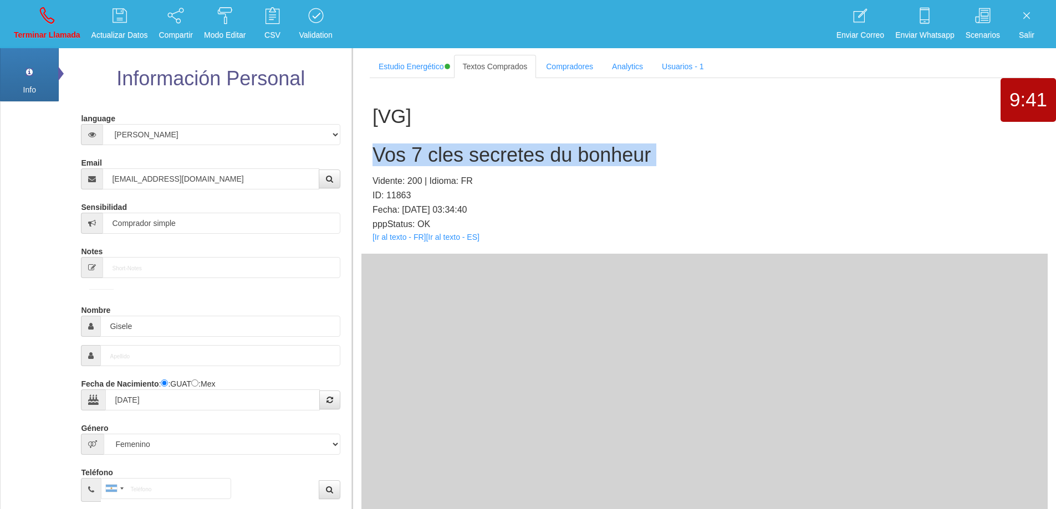
click at [567, 154] on h2 "Vos 7 cles secretes du bonheur" at bounding box center [704, 155] width 664 height 22
click at [717, 154] on h2 "Vos 7 cles secretes du bonheur" at bounding box center [704, 155] width 664 height 22
drag, startPoint x: 533, startPoint y: 140, endPoint x: 369, endPoint y: 141, distance: 164.6
click at [369, 141] on div "[VG] Vos 7 cles secretes du bonheur Vidente: 200 | Idioma: FR ID: 11863 Fecha: …" at bounding box center [704, 166] width 686 height 176
click at [45, 25] on link "Terminar Llamada" at bounding box center [47, 24] width 74 height 42
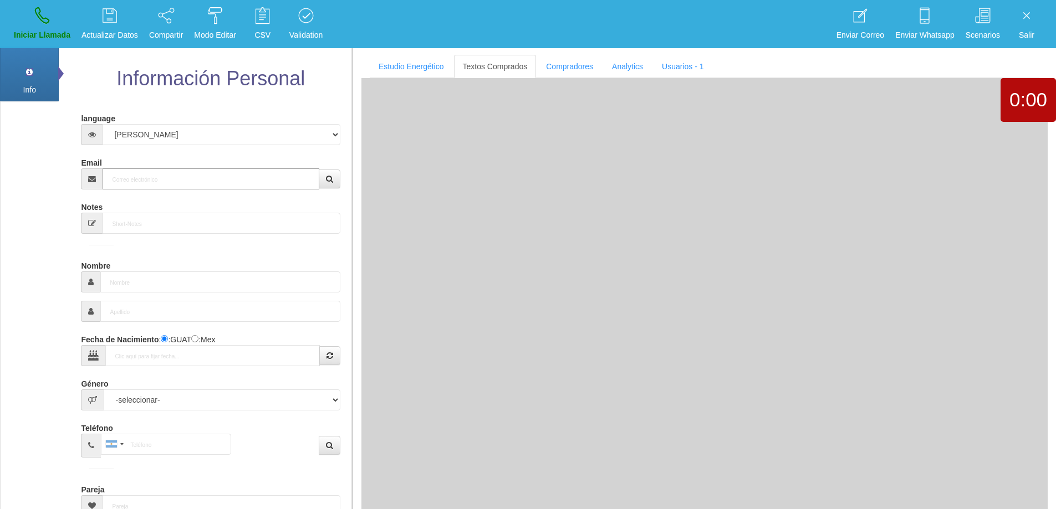
click at [154, 178] on input "Email" at bounding box center [211, 178] width 216 height 21
paste input "[EMAIL_ADDRESS][DOMAIN_NAME]"
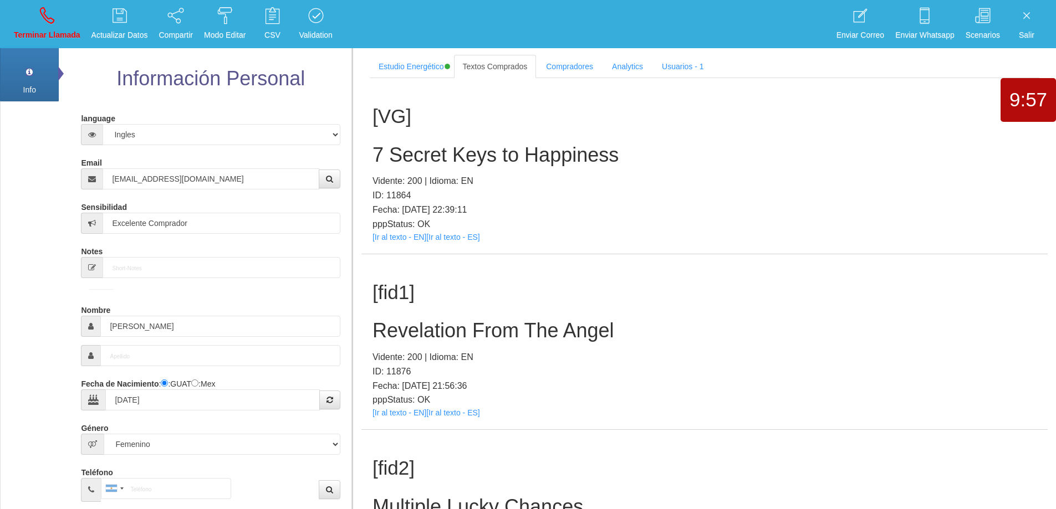
scroll to position [766, 0]
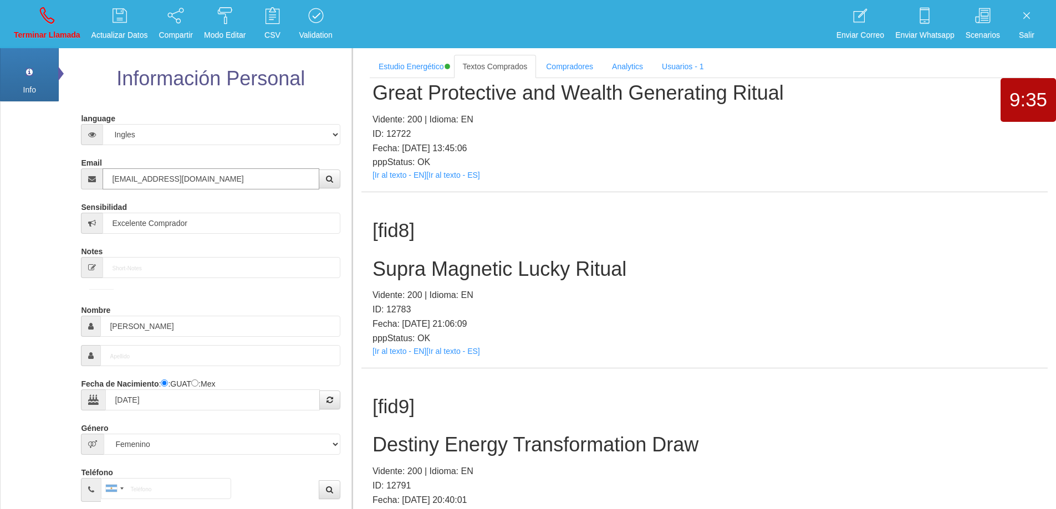
click at [181, 181] on input "[EMAIL_ADDRESS][DOMAIN_NAME]" at bounding box center [211, 178] width 216 height 21
click at [65, 22] on link "Terminar Llamada" at bounding box center [47, 24] width 74 height 42
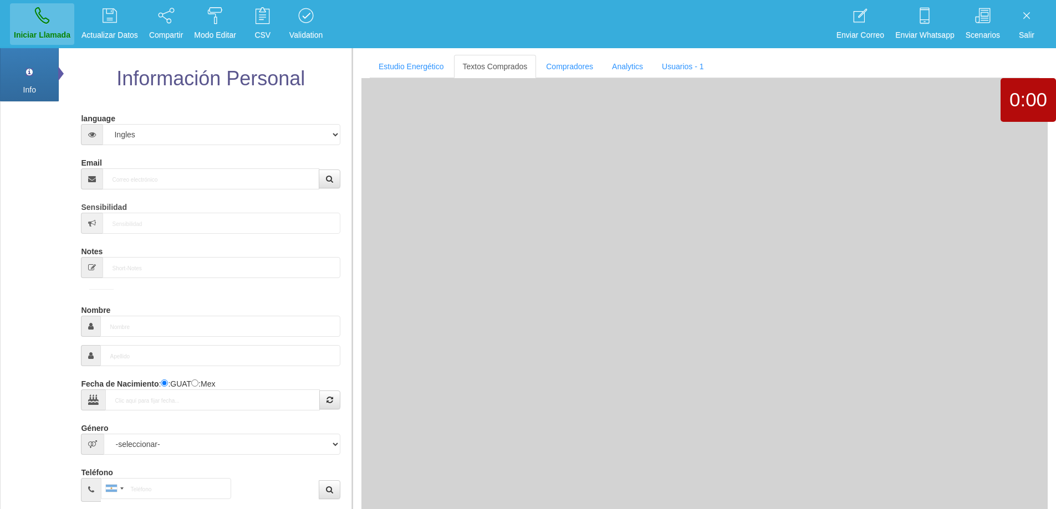
scroll to position [0, 0]
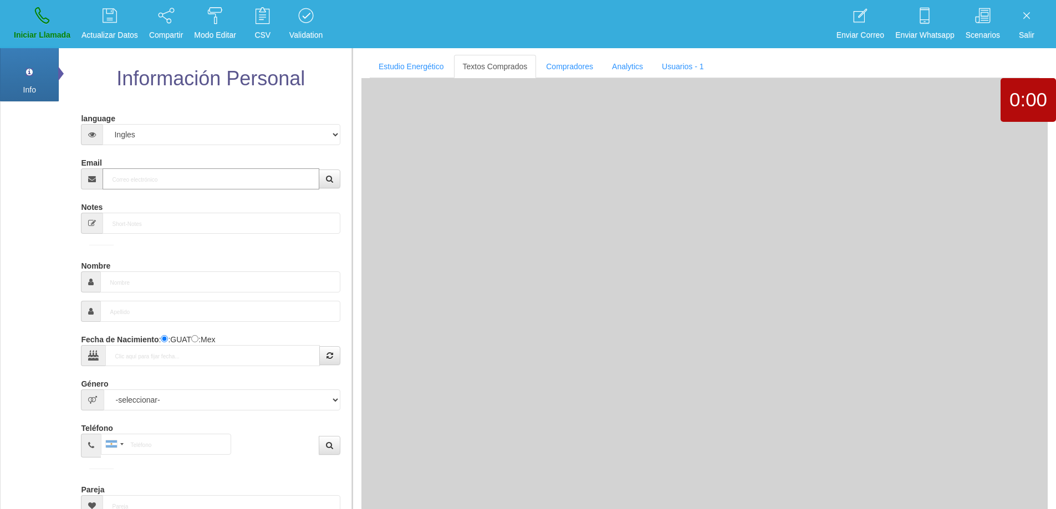
click at [191, 175] on input "Email" at bounding box center [211, 178] width 216 height 21
paste input "[EMAIL_ADDRESS][DOMAIN_NAME]"
click at [335, 177] on button "button" at bounding box center [330, 179] width 22 height 19
